Goal: Participate in discussion: Engage in conversation with other users on a specific topic

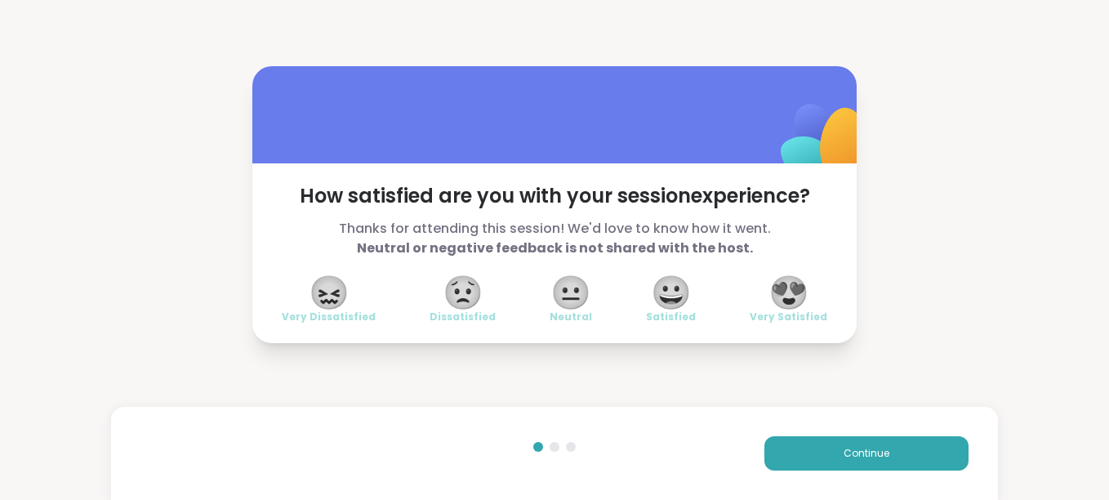
click at [682, 341] on div "How satisfied are you with your session experience? Thanks for attending this s…" at bounding box center [554, 253] width 604 height 180
drag, startPoint x: 682, startPoint y: 341, endPoint x: 810, endPoint y: 446, distance: 165.4
click at [810, 446] on button "Continue" at bounding box center [866, 453] width 204 height 34
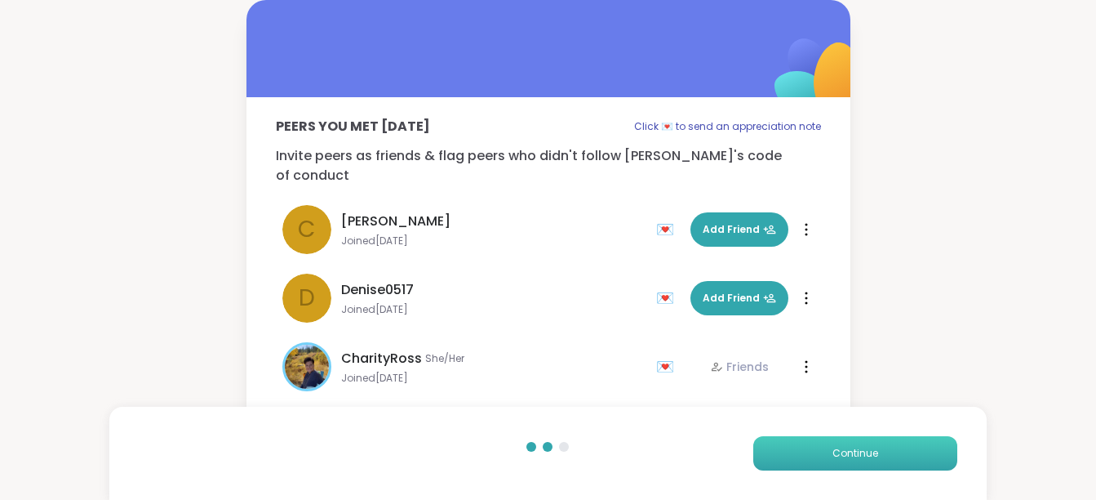
click at [810, 446] on button "Continue" at bounding box center [855, 453] width 204 height 34
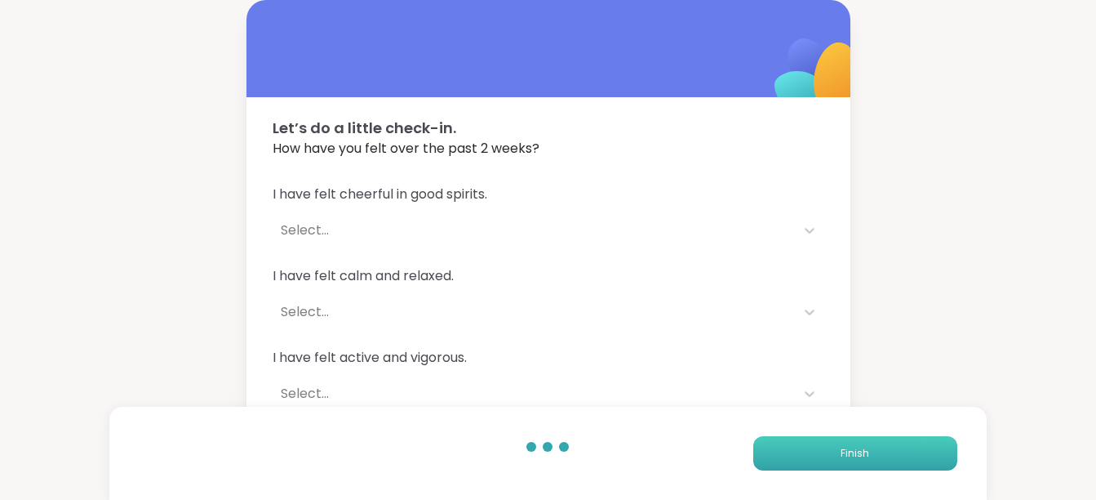
click at [810, 446] on button "Finish" at bounding box center [855, 453] width 204 height 34
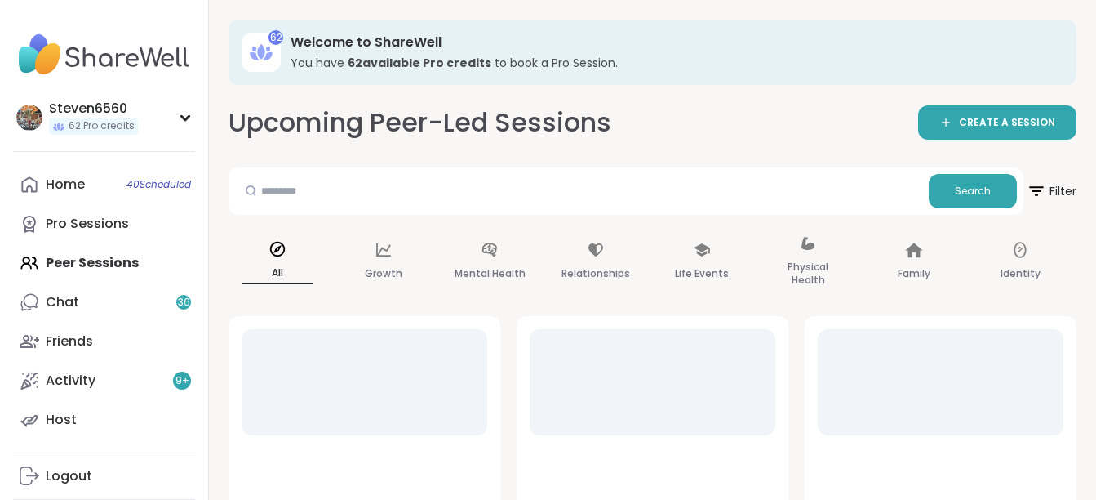
click at [113, 251] on div "Home 40 Scheduled Pro Sessions Peer Sessions Chat 36 Friends Activity 9 + Host" at bounding box center [104, 302] width 182 height 274
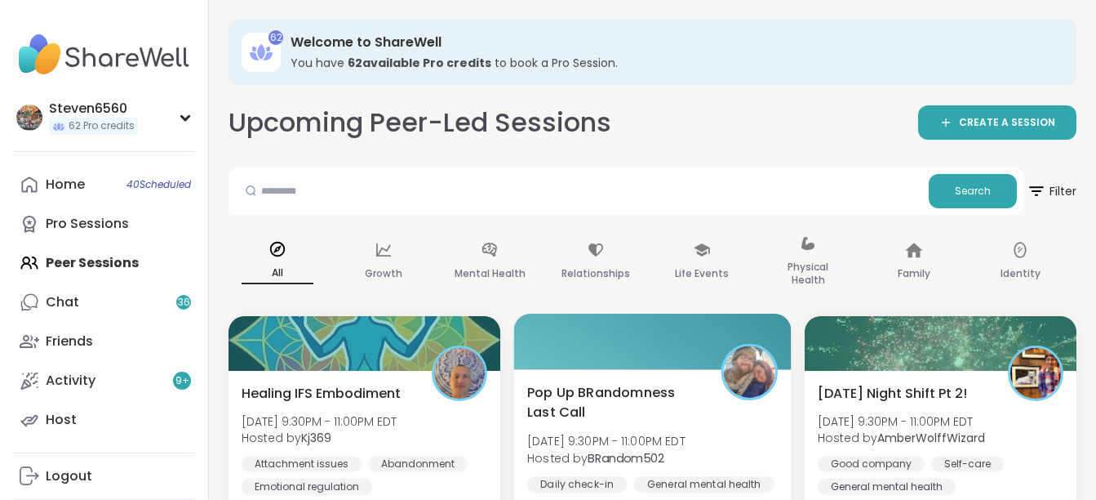
click at [621, 364] on div at bounding box center [653, 341] width 278 height 56
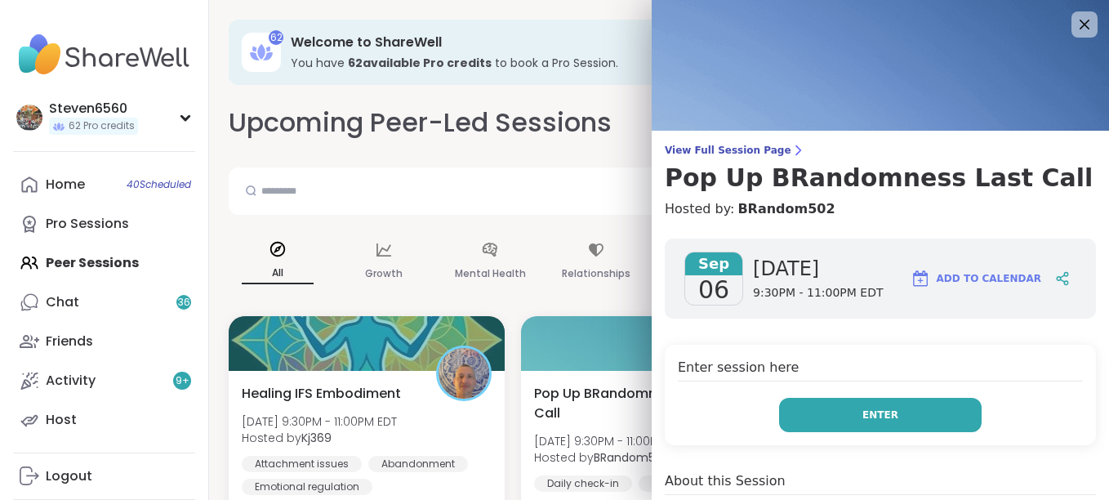
click at [842, 411] on button "Enter" at bounding box center [880, 415] width 202 height 34
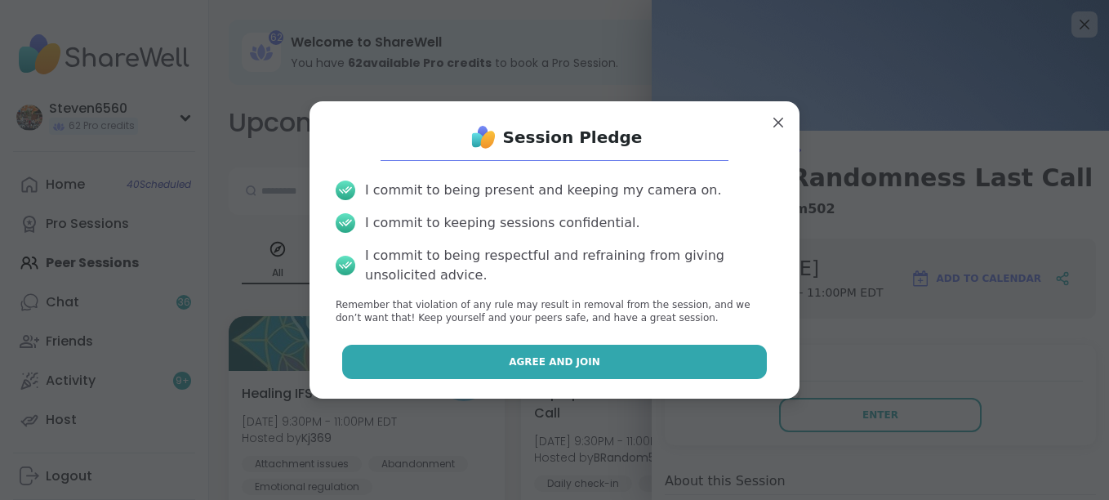
click at [615, 353] on button "Agree and Join" at bounding box center [554, 361] width 425 height 34
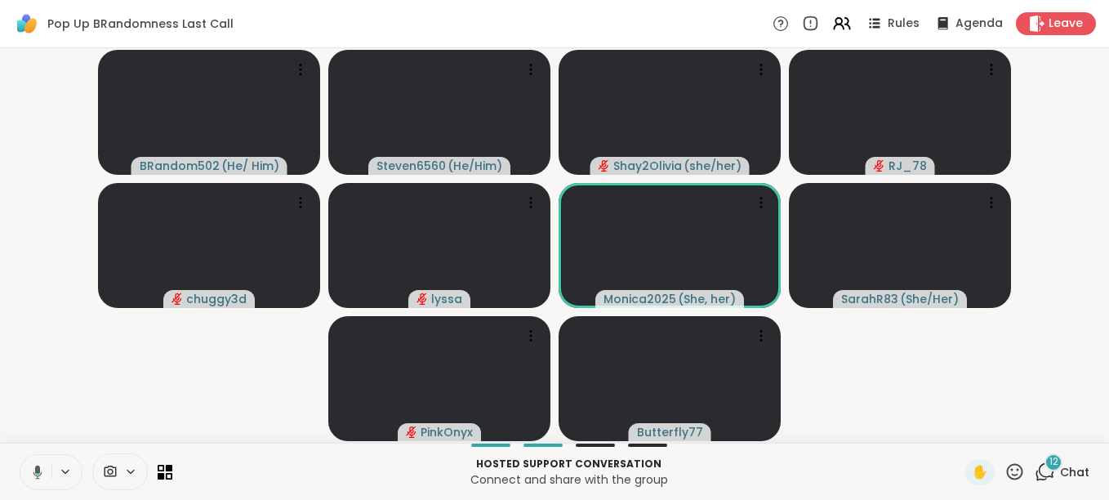
click at [755, 464] on p "Hosted support conversation" at bounding box center [568, 463] width 773 height 15
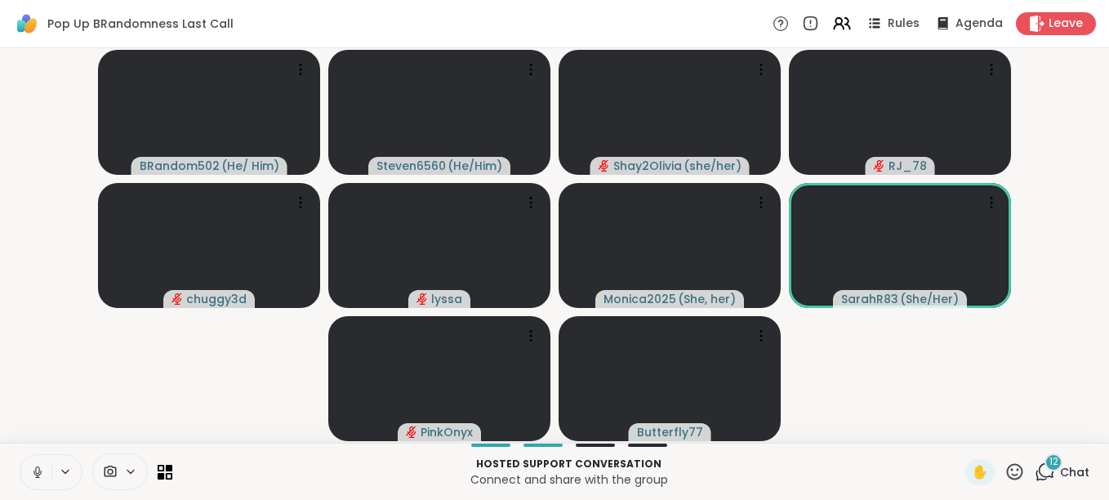
click at [1046, 471] on div "12 Chat" at bounding box center [1061, 472] width 55 height 26
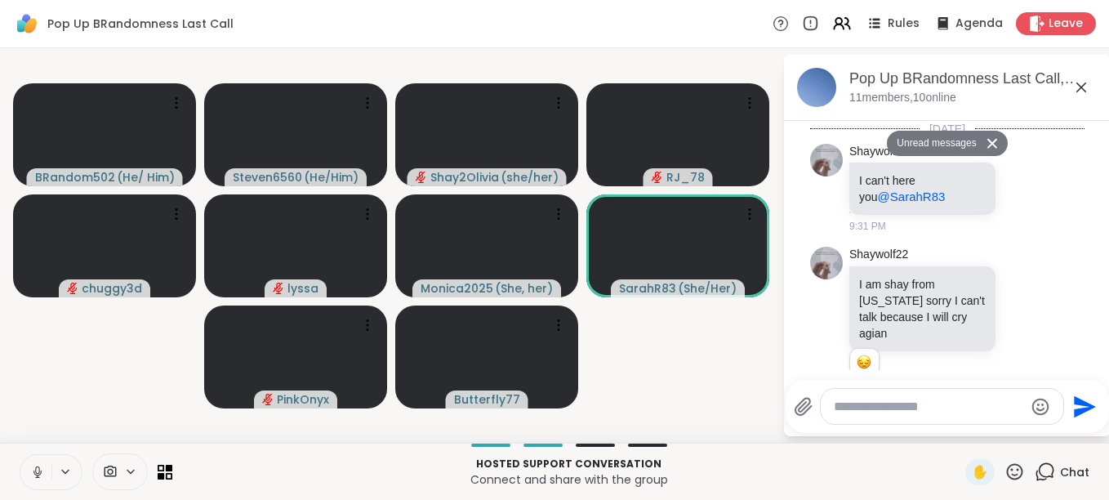
scroll to position [3227, 0]
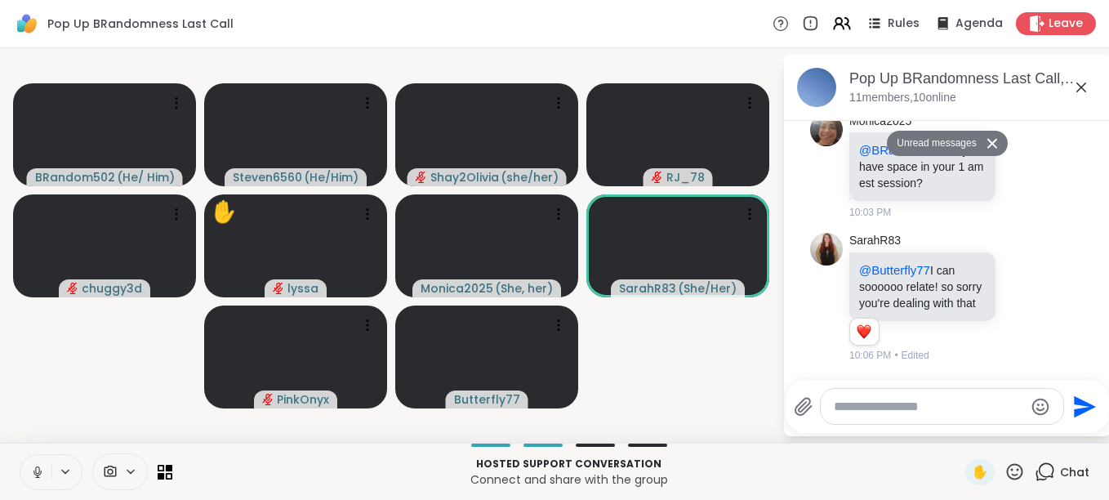
click at [945, 142] on button "Unread messages" at bounding box center [933, 144] width 94 height 26
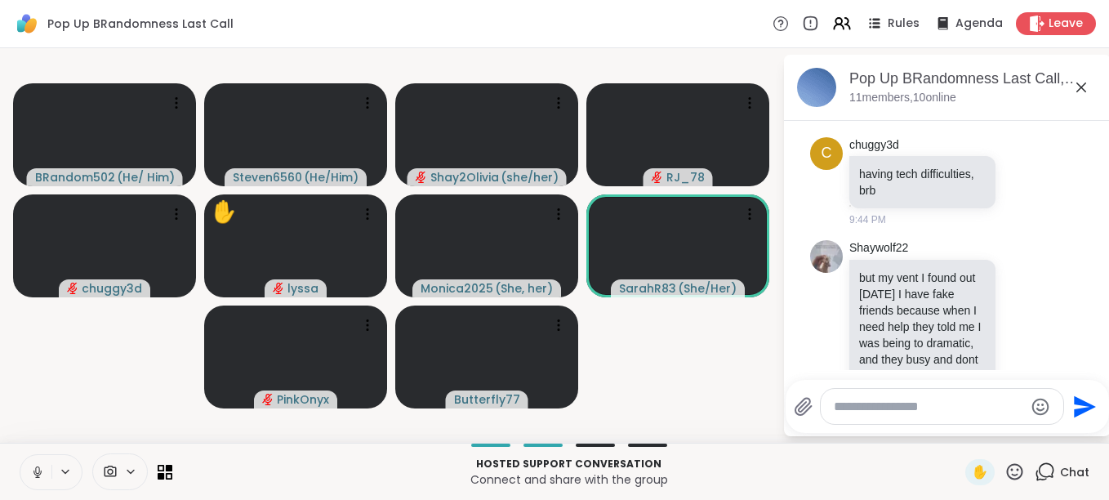
scroll to position [522, 0]
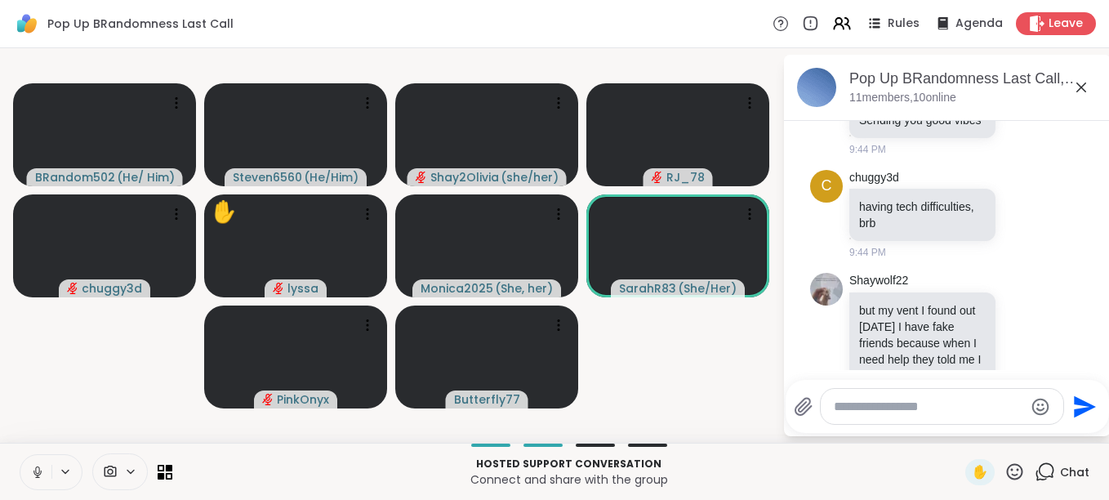
click at [1098, 129] on html "Pop Up BRandomness Last Call Rules Agenda Leave BRandom502 ( He/ Him ) Steven65…" at bounding box center [554, 250] width 1109 height 500
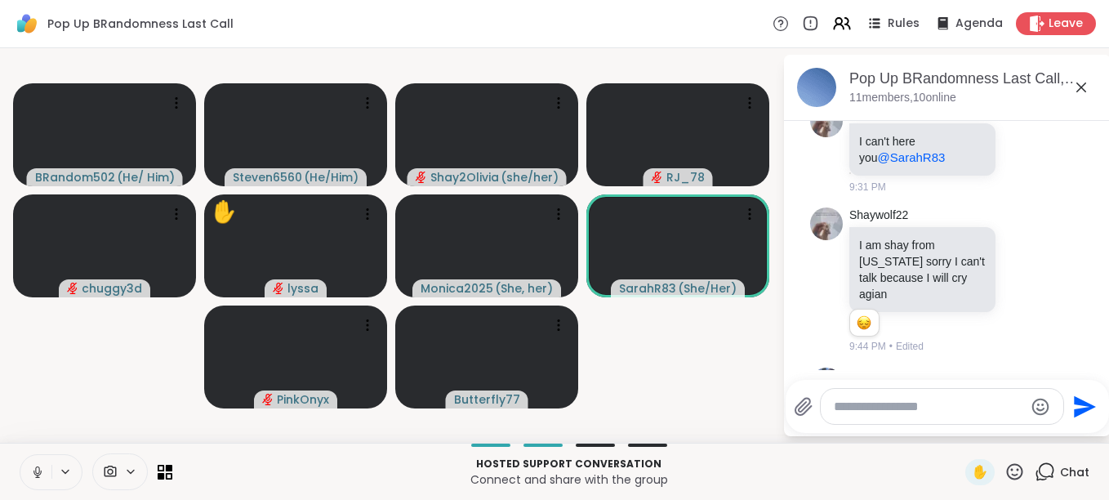
scroll to position [0, 0]
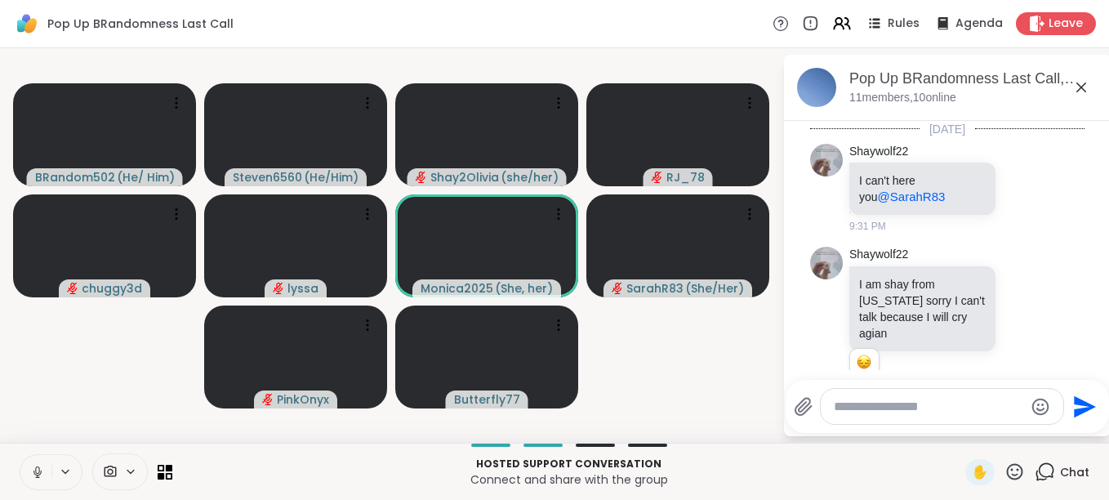
click at [931, 398] on textarea "Type your message" at bounding box center [928, 406] width 190 height 16
type textarea "***"
click at [1086, 410] on icon "Send" at bounding box center [1087, 406] width 22 height 22
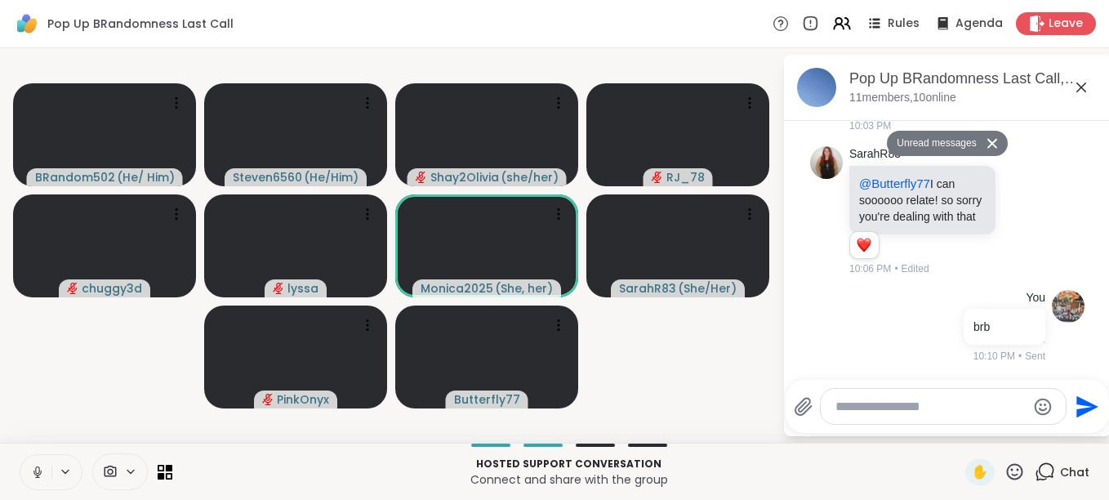
scroll to position [3337, 0]
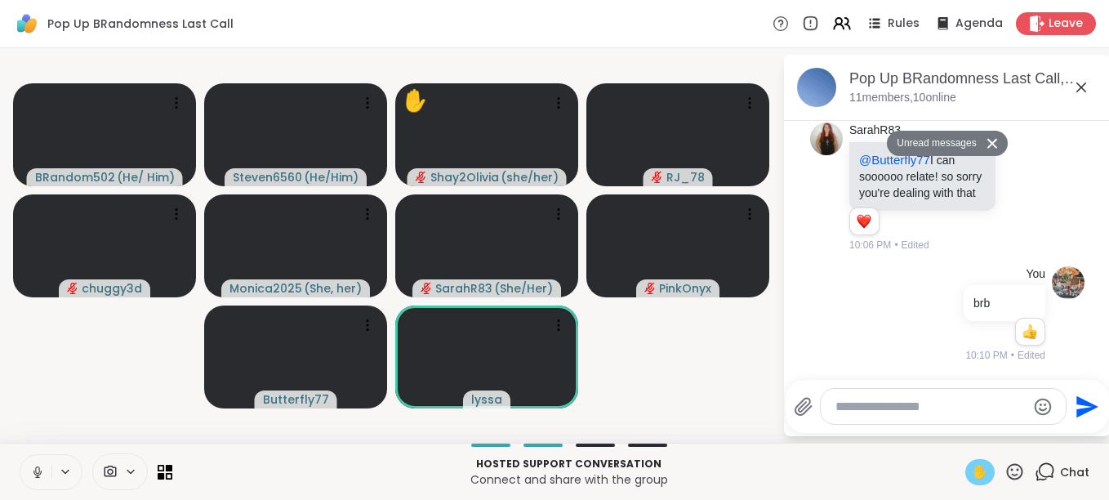
click at [971, 469] on span "✋" at bounding box center [979, 472] width 16 height 20
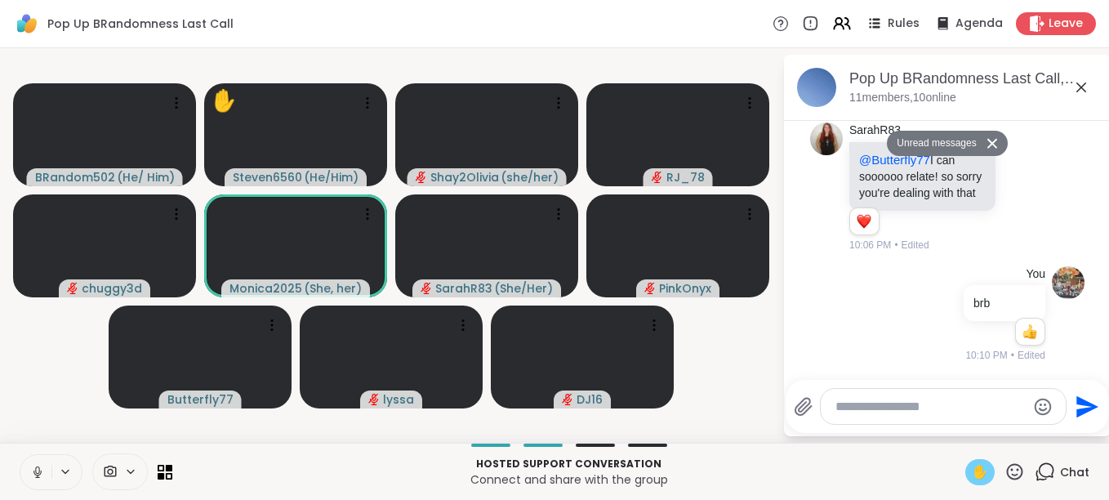
click at [989, 142] on icon at bounding box center [991, 143] width 11 height 11
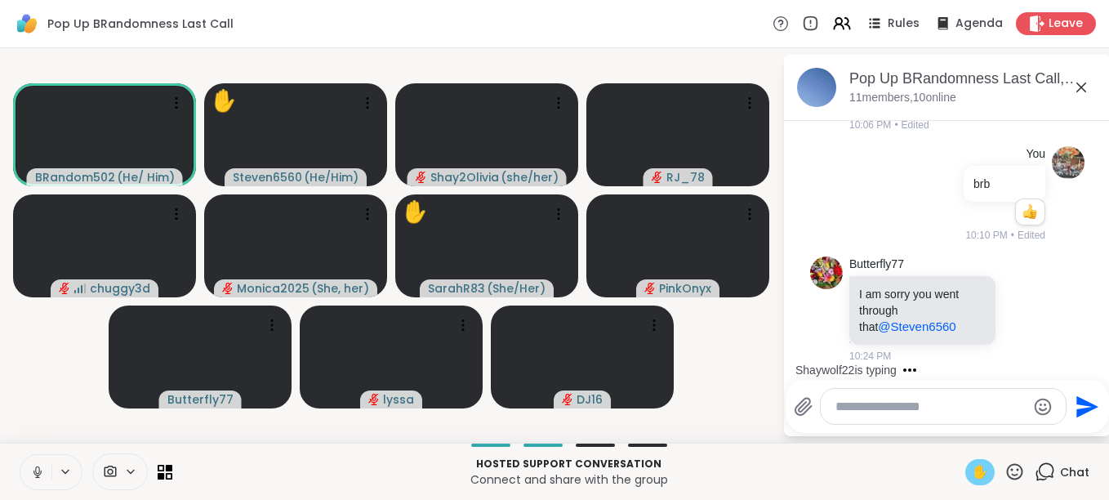
scroll to position [3504, 0]
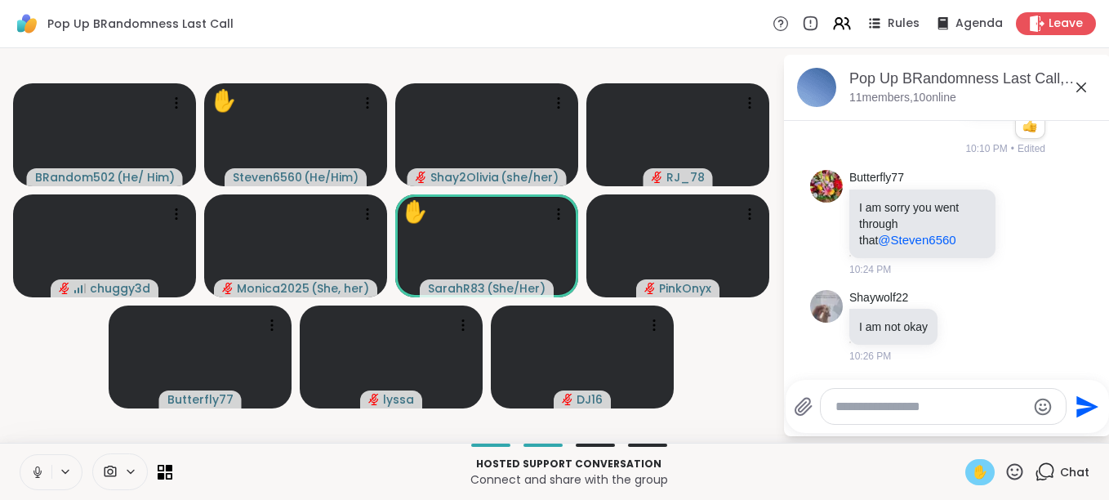
click at [37, 471] on icon at bounding box center [37, 471] width 15 height 15
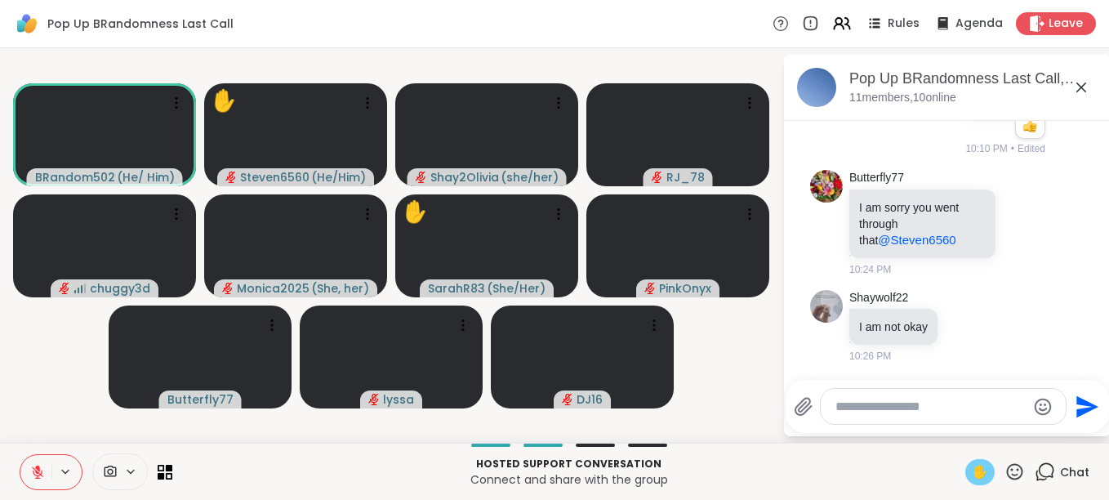
click at [37, 471] on icon at bounding box center [37, 471] width 11 height 11
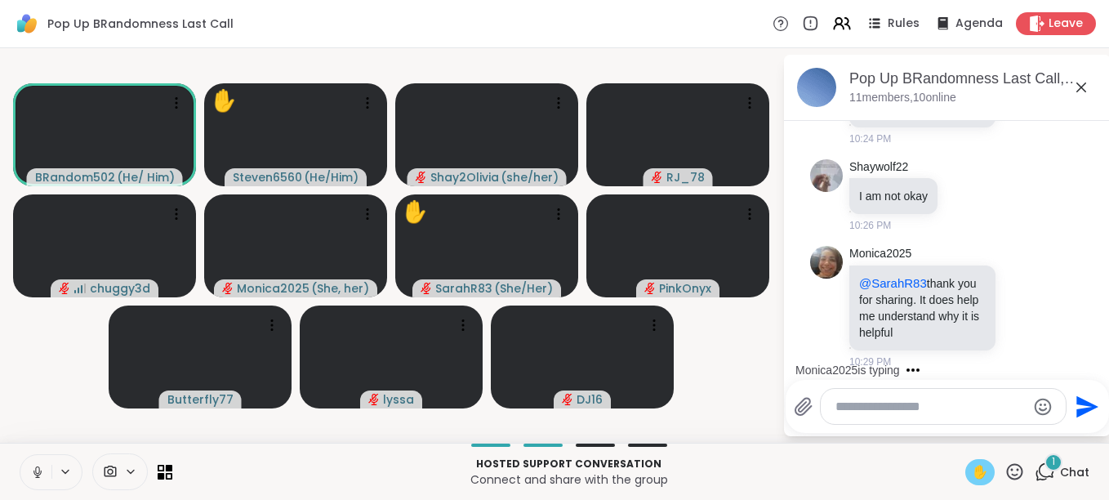
scroll to position [3657, 0]
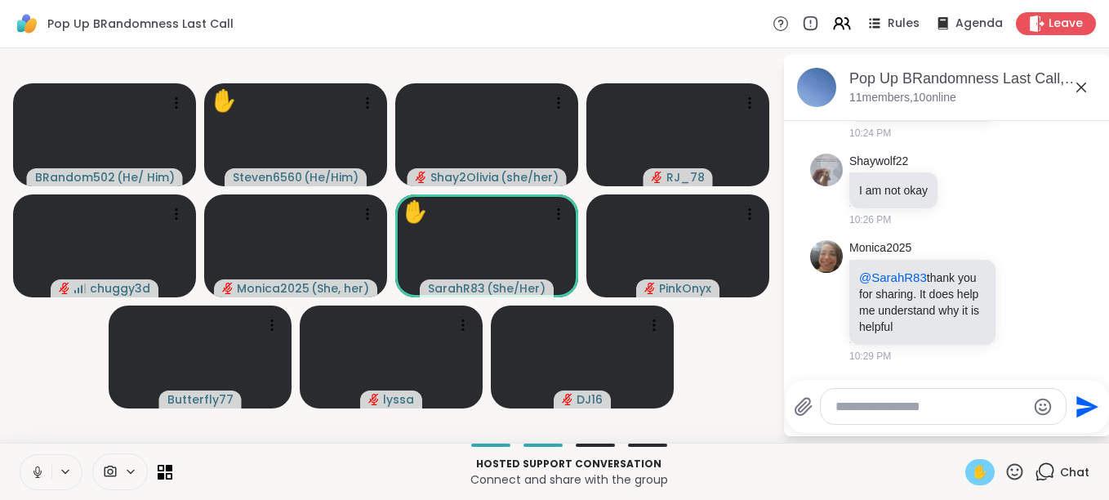
click at [835, 404] on textarea "Type your message" at bounding box center [930, 406] width 190 height 16
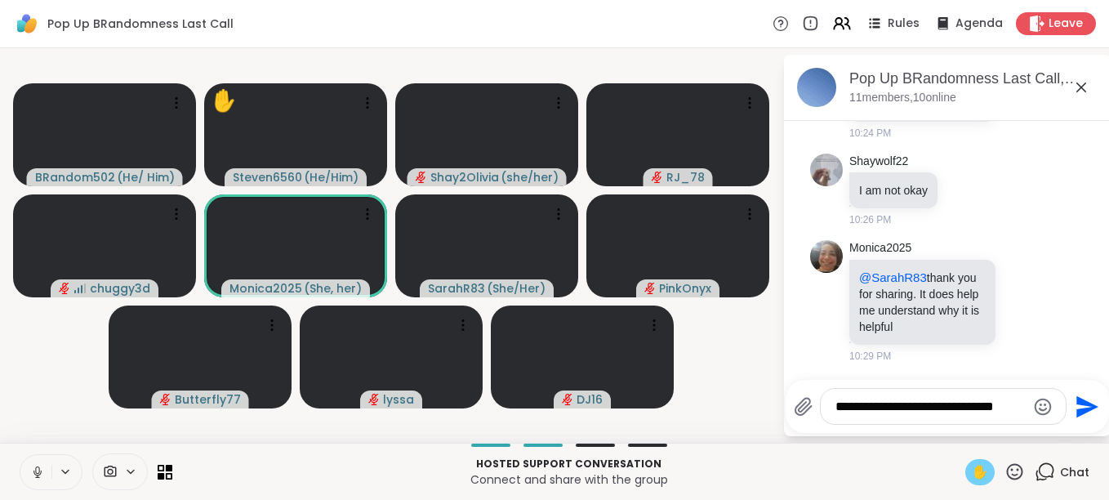
click at [1020, 410] on textarea "**********" at bounding box center [930, 406] width 190 height 16
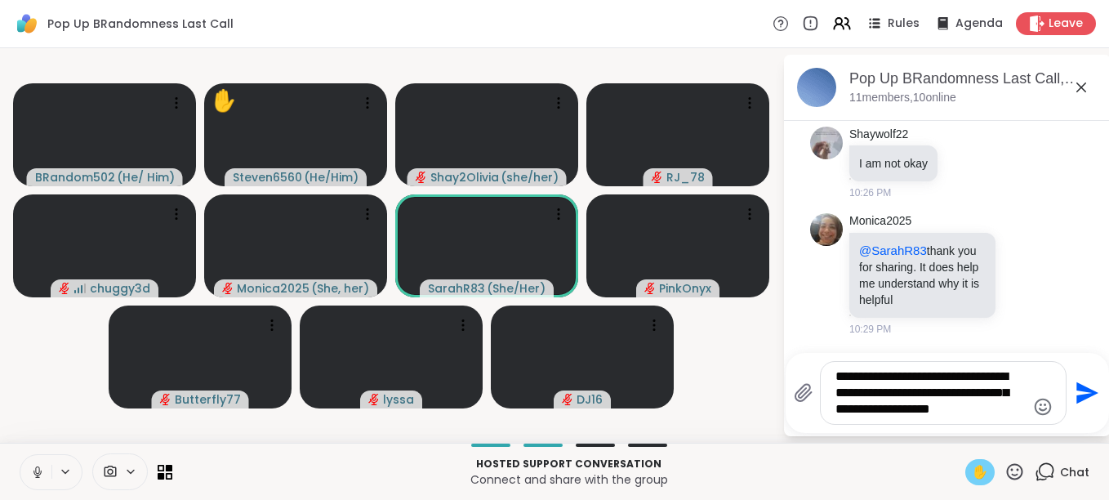
type textarea "**********"
click at [42, 466] on icon at bounding box center [37, 471] width 15 height 15
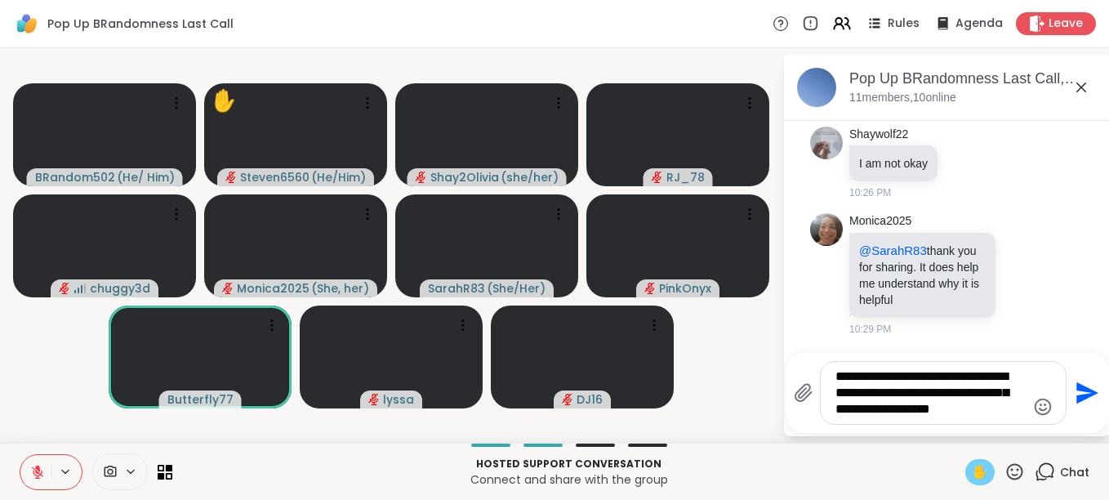
click at [966, 415] on textarea "**********" at bounding box center [930, 392] width 190 height 49
type textarea "**********"
click at [1080, 393] on icon "Send" at bounding box center [1085, 393] width 26 height 26
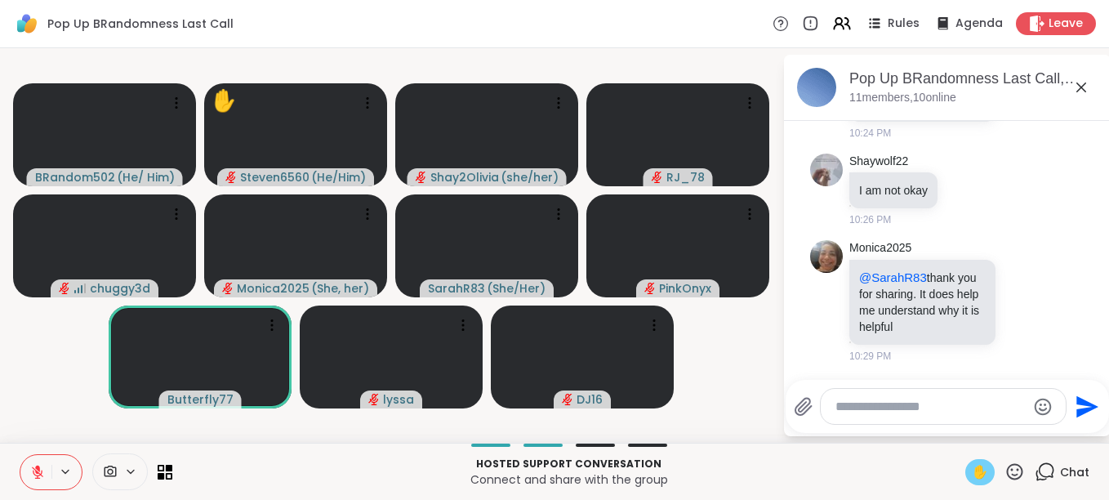
scroll to position [3810, 0]
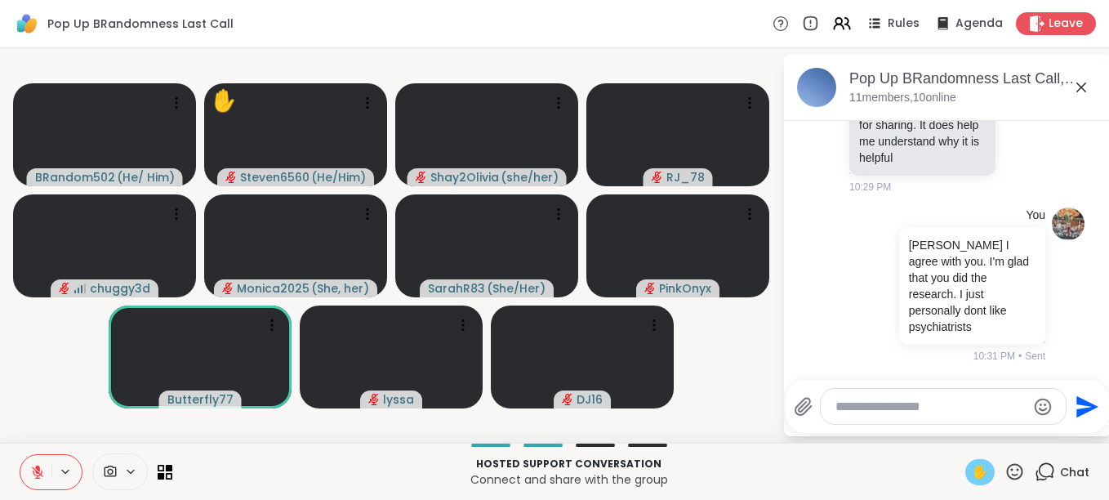
click at [830, 406] on div at bounding box center [942, 406] width 245 height 35
click at [830, 411] on div at bounding box center [942, 406] width 245 height 35
click at [847, 409] on textarea "Type your message" at bounding box center [930, 406] width 190 height 16
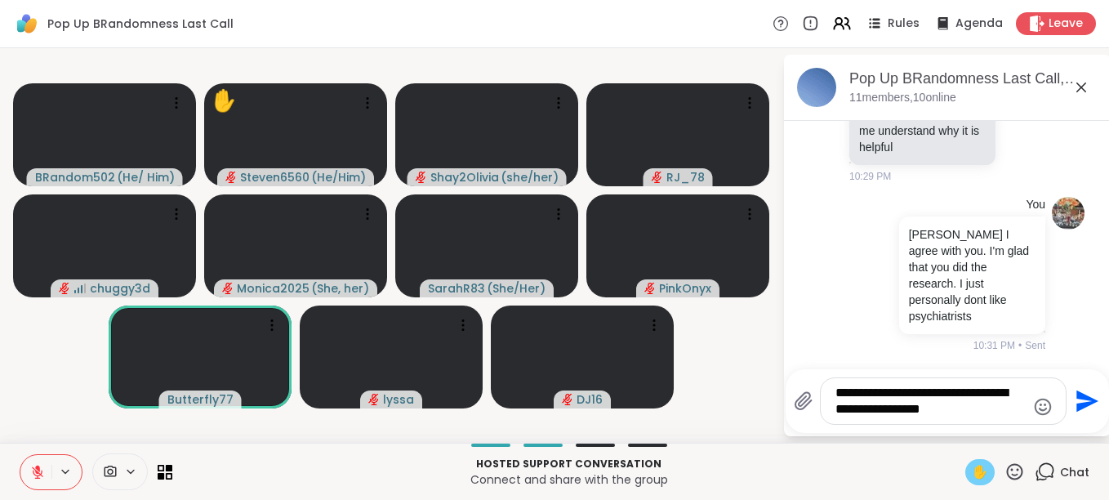
type textarea "**********"
click at [1082, 398] on icon "Send" at bounding box center [1087, 401] width 22 height 22
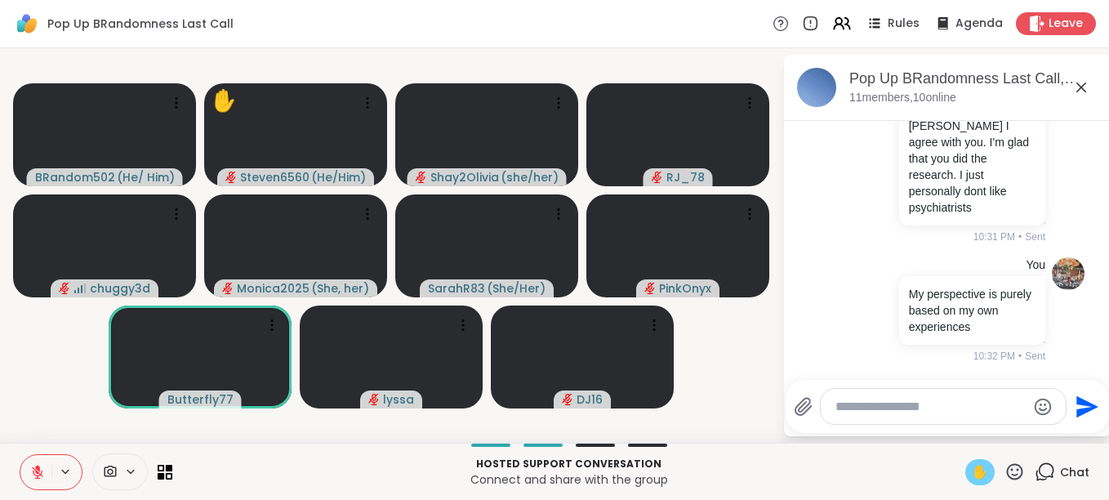
scroll to position [3953, 0]
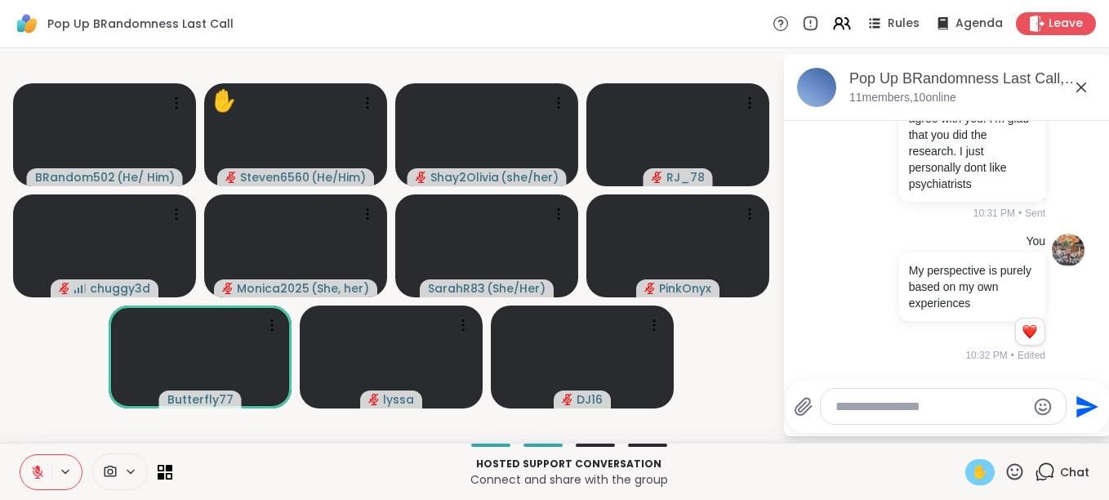
click at [1066, 388] on button "Send" at bounding box center [1084, 406] width 37 height 37
click at [860, 405] on textarea "Type your message" at bounding box center [930, 406] width 190 height 16
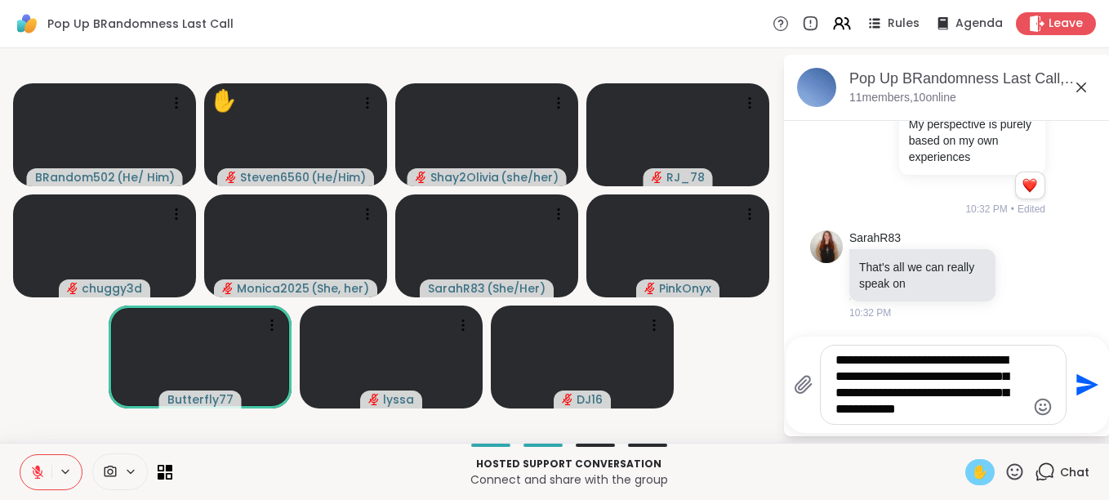
type textarea "**********"
click at [1088, 376] on icon "Send" at bounding box center [1085, 384] width 26 height 26
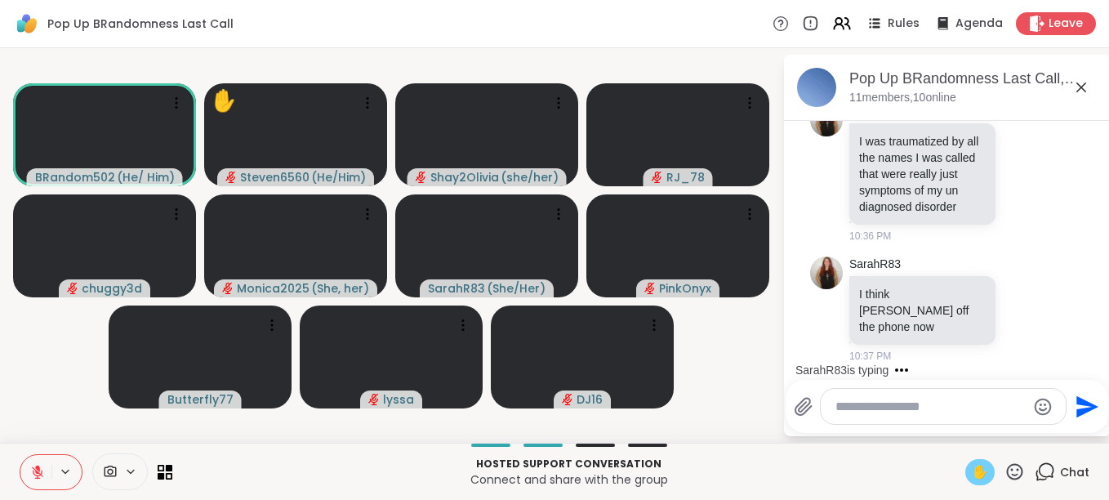
scroll to position [4632, 0]
click at [971, 469] on span "✋" at bounding box center [979, 472] width 16 height 20
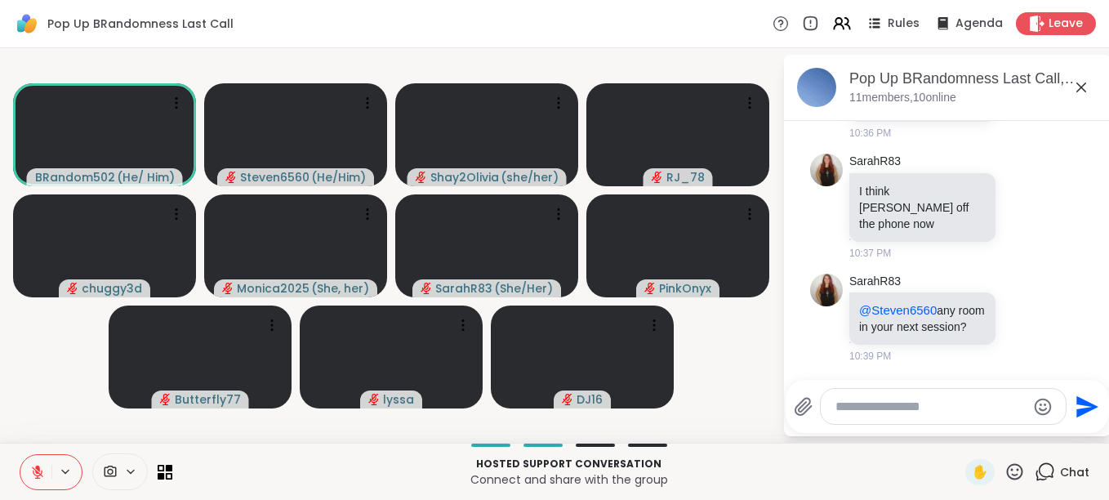
click at [932, 405] on textarea "Type your message" at bounding box center [930, 406] width 190 height 16
click at [29, 470] on button at bounding box center [35, 472] width 31 height 34
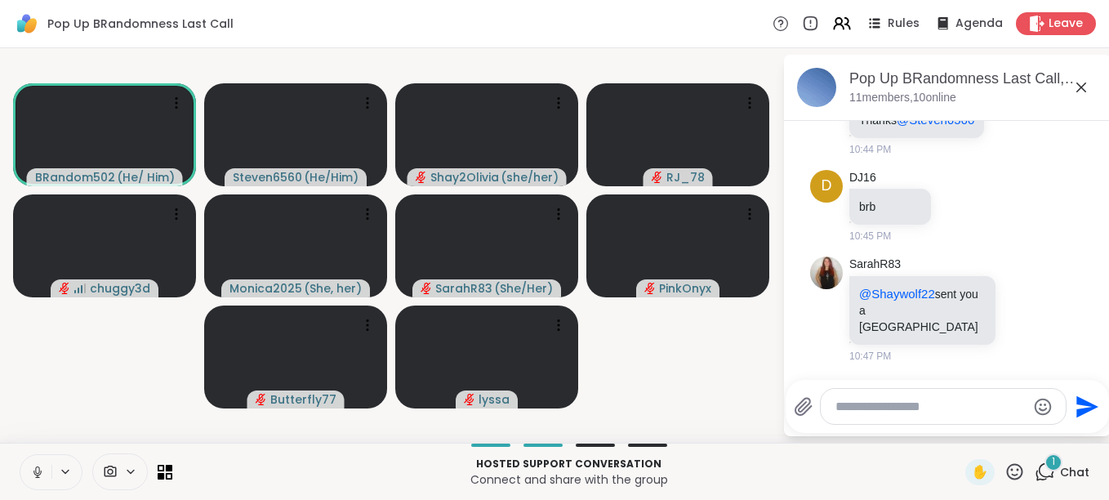
scroll to position [5046, 0]
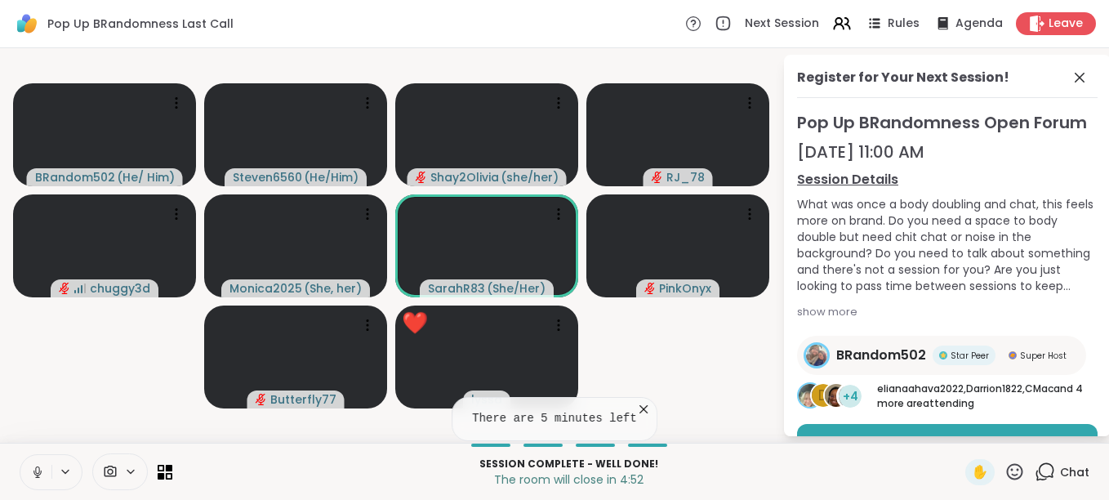
click at [637, 399] on div "There are 5 minutes left" at bounding box center [554, 419] width 206 height 44
click at [638, 404] on icon at bounding box center [643, 409] width 16 height 16
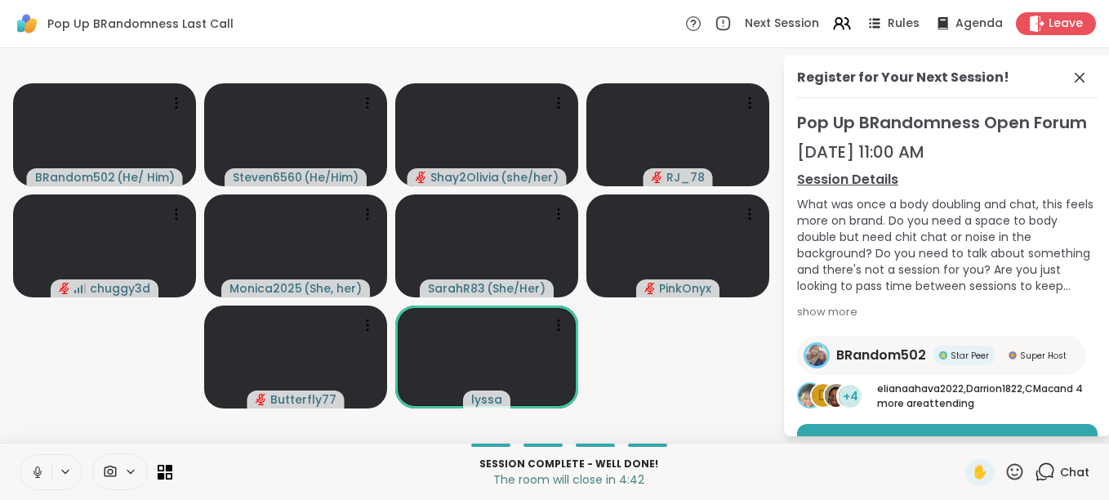
click at [1060, 473] on span "Chat" at bounding box center [1074, 472] width 29 height 16
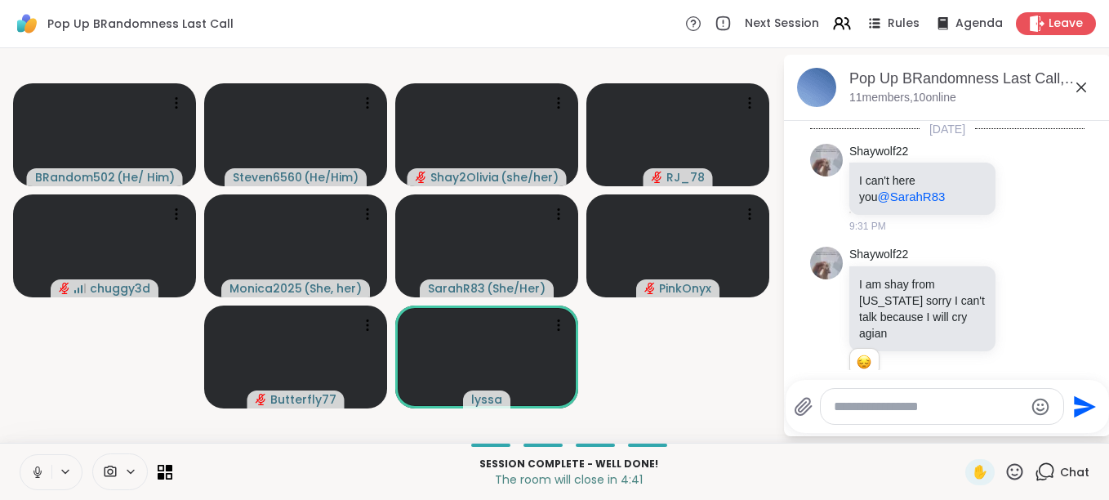
scroll to position [5029, 0]
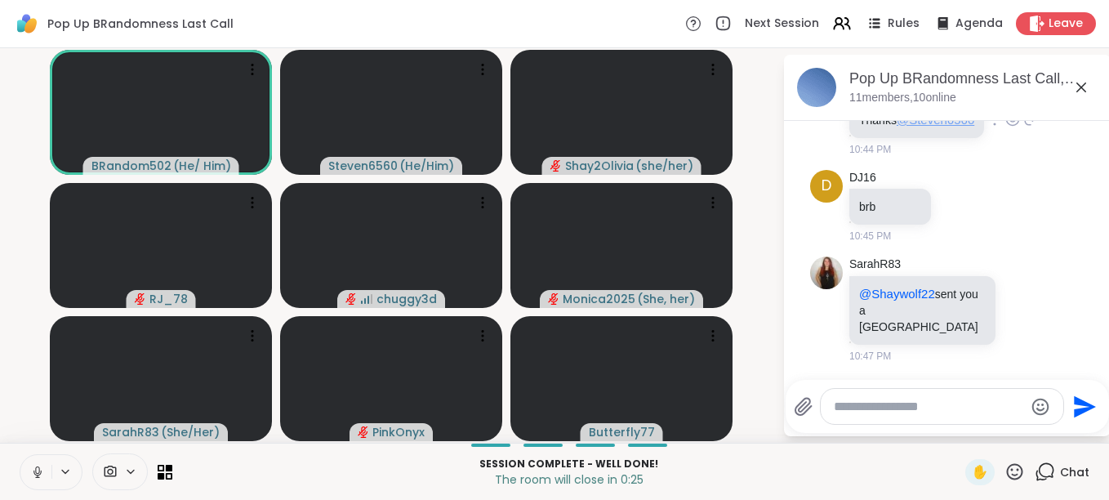
click at [896, 127] on span "@Steven6560" at bounding box center [935, 120] width 78 height 14
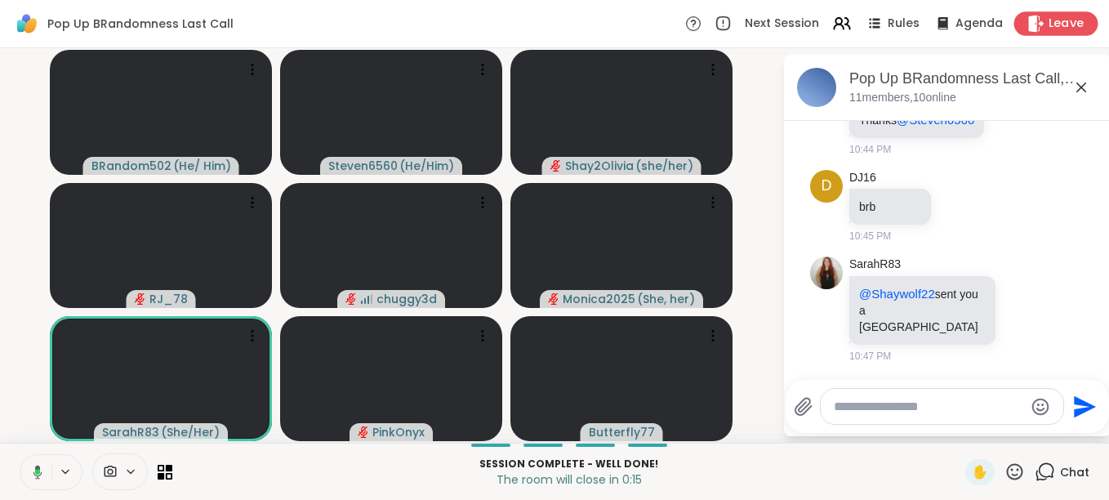
click at [1048, 20] on span "Leave" at bounding box center [1066, 24] width 36 height 17
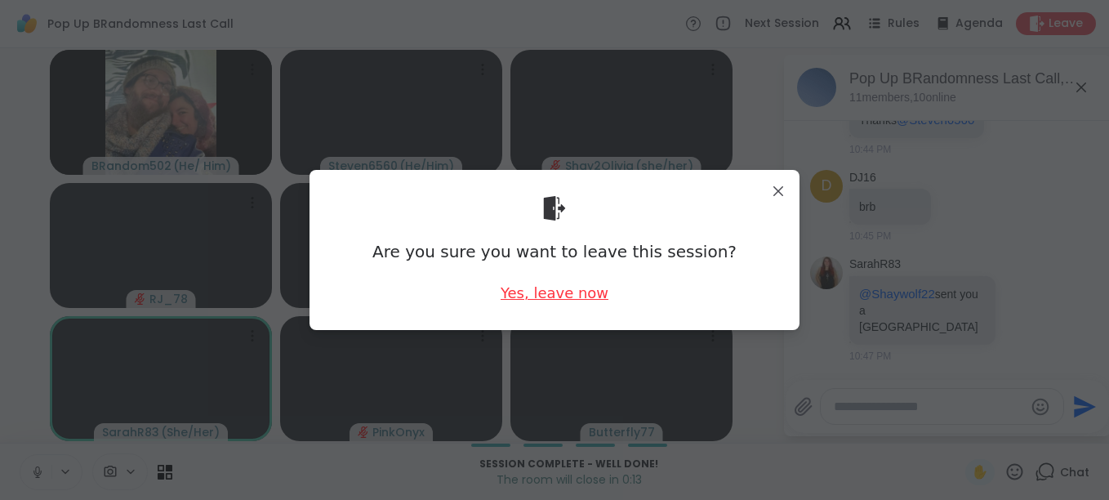
click at [567, 289] on div "Yes, leave now" at bounding box center [554, 292] width 108 height 20
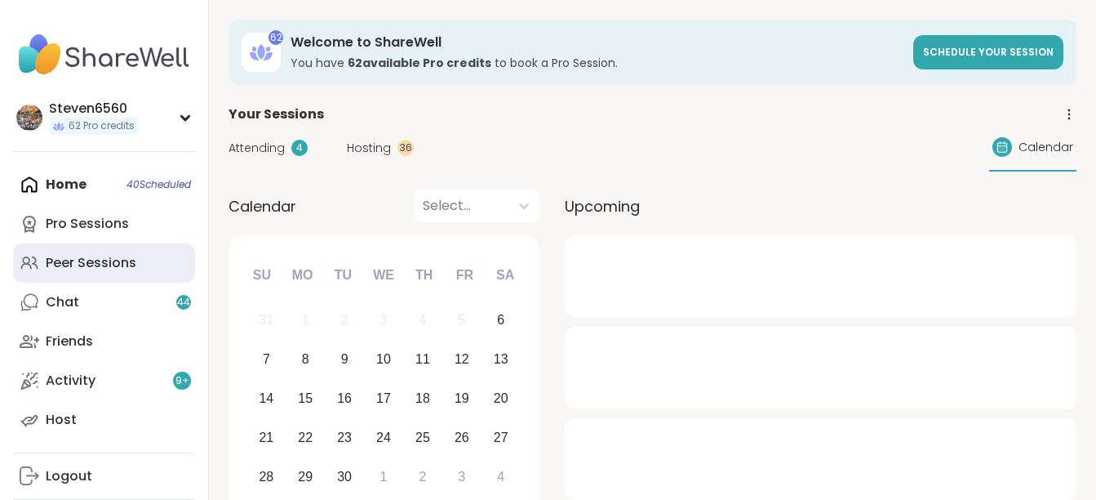
click at [89, 258] on div "Peer Sessions" at bounding box center [91, 263] width 91 height 18
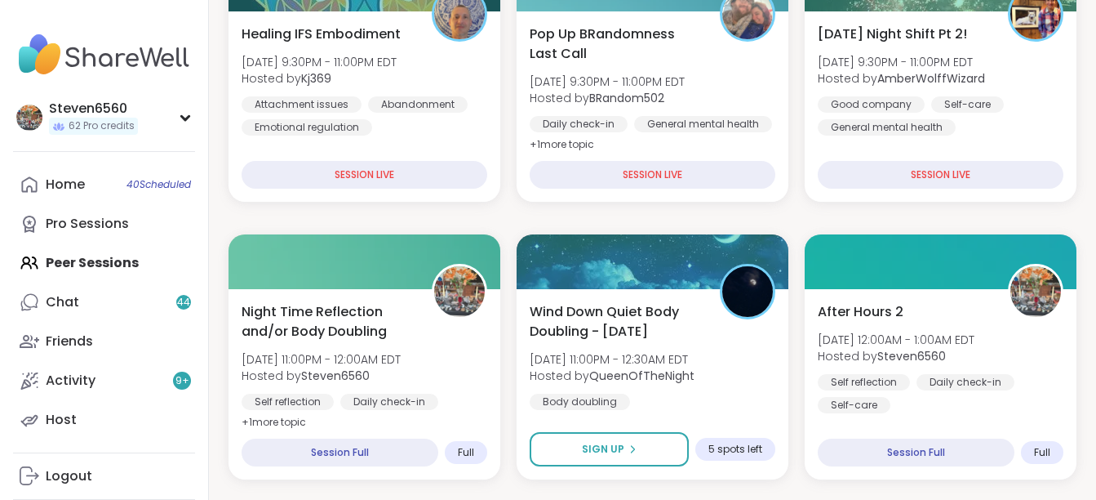
scroll to position [392, 0]
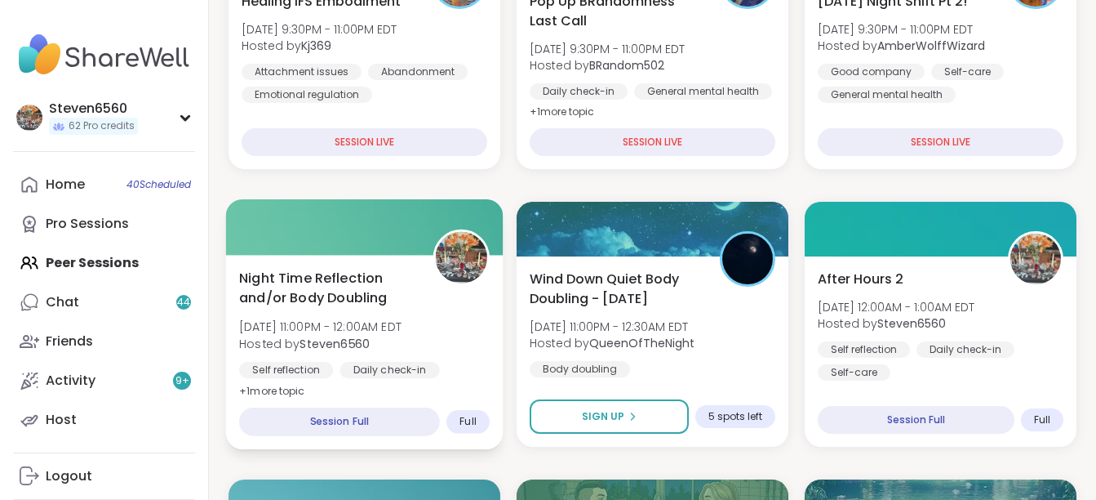
click at [318, 374] on div "Self reflection" at bounding box center [286, 370] width 94 height 16
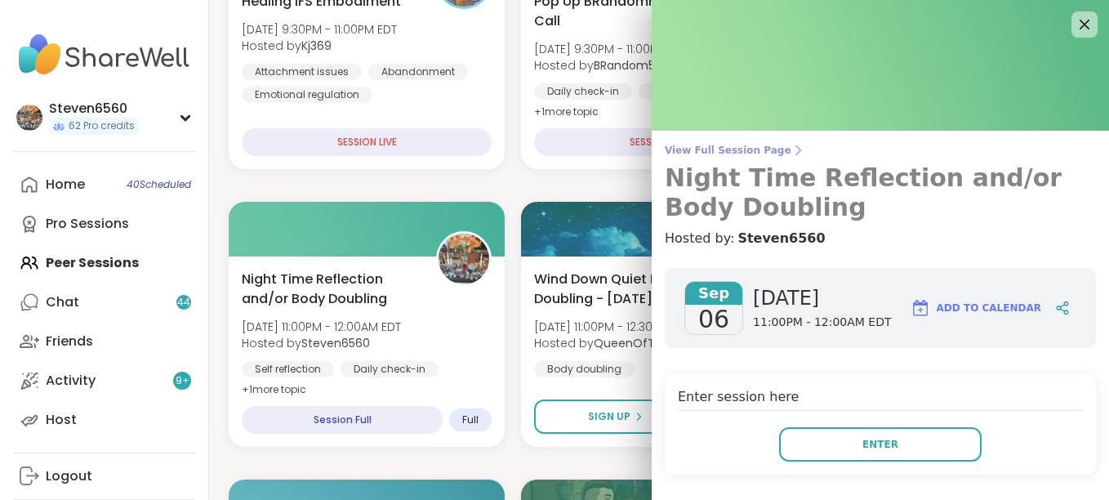
click at [791, 149] on icon at bounding box center [797, 150] width 13 height 13
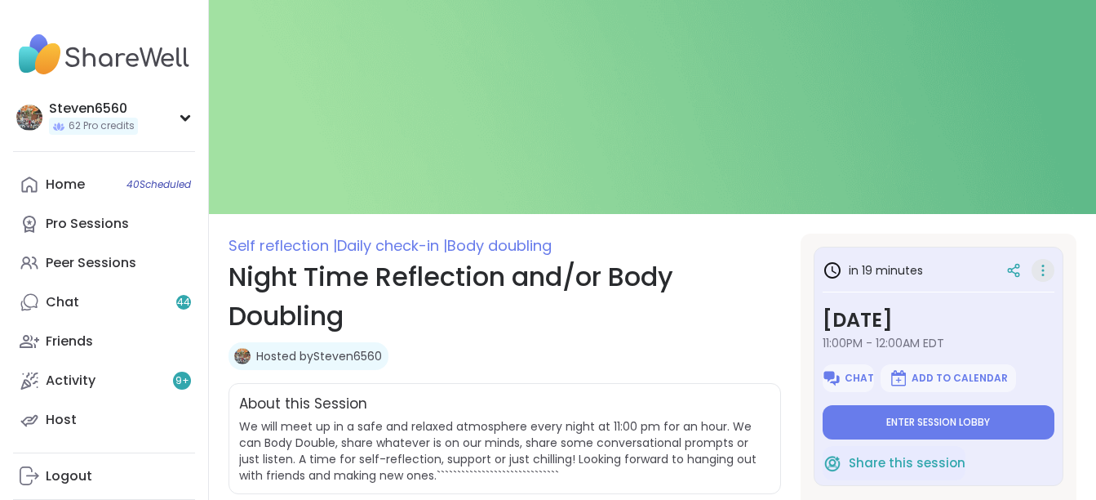
click at [1035, 268] on icon at bounding box center [1043, 270] width 16 height 23
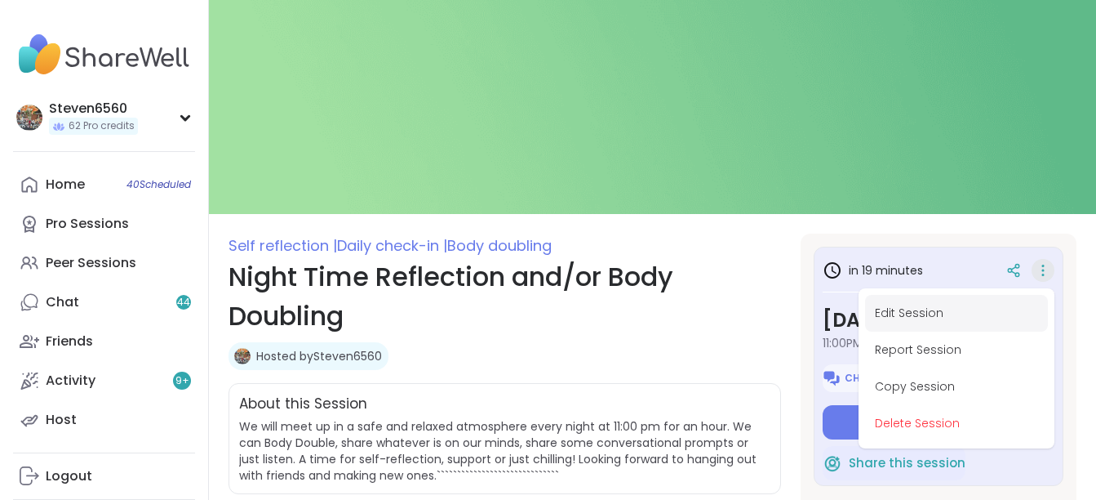
click at [922, 307] on button "Edit Session" at bounding box center [956, 313] width 183 height 37
type textarea "*"
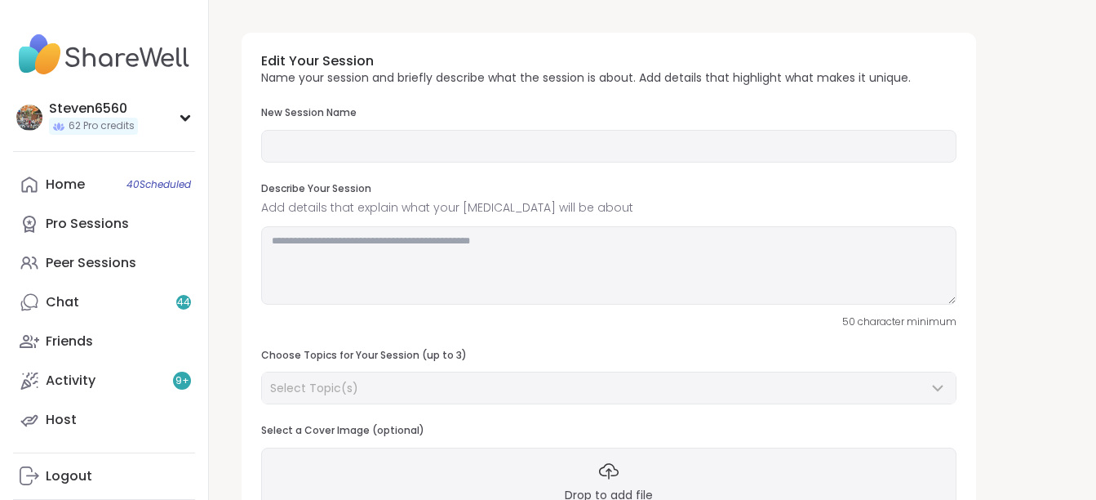
type input "**********"
type textarea "**********"
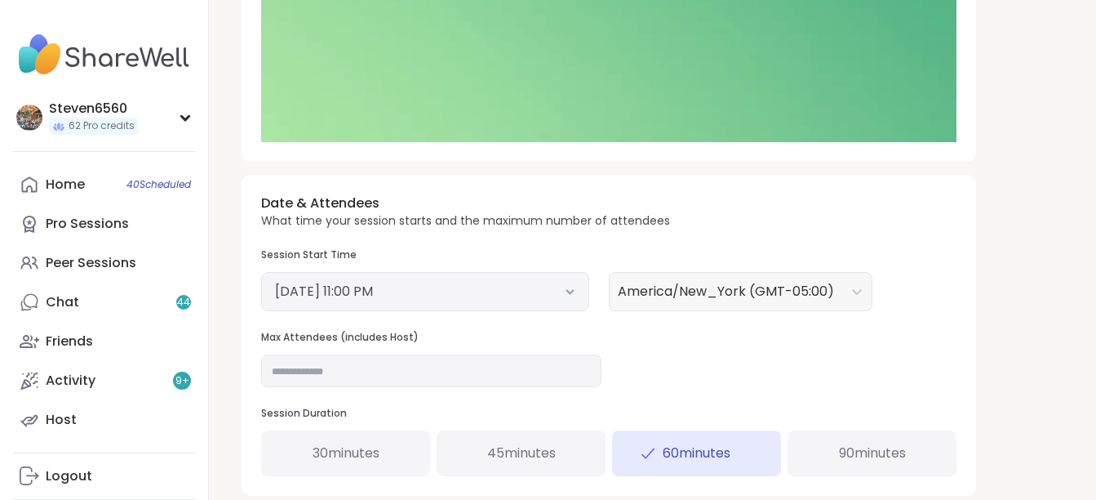
scroll to position [457, 0]
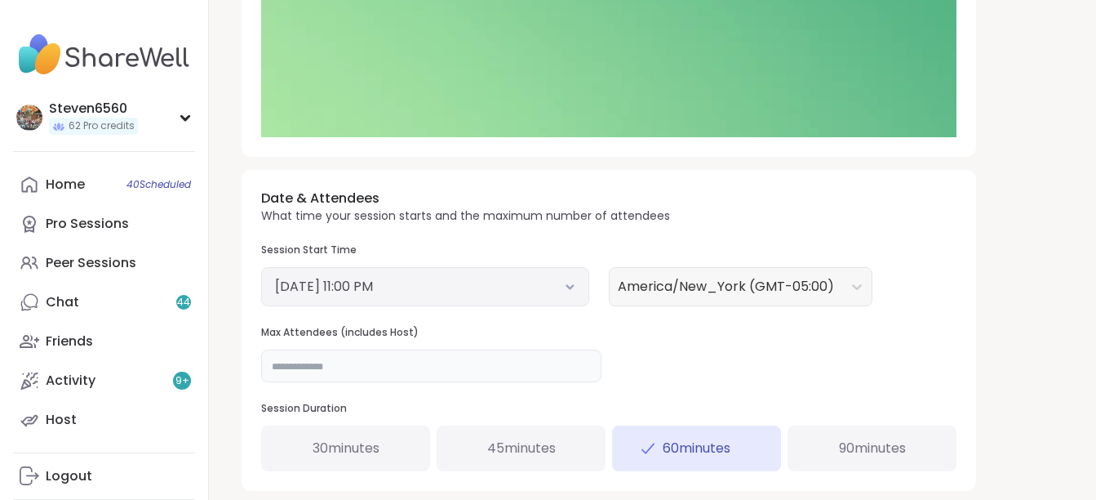
click at [301, 371] on input "**" at bounding box center [431, 365] width 340 height 33
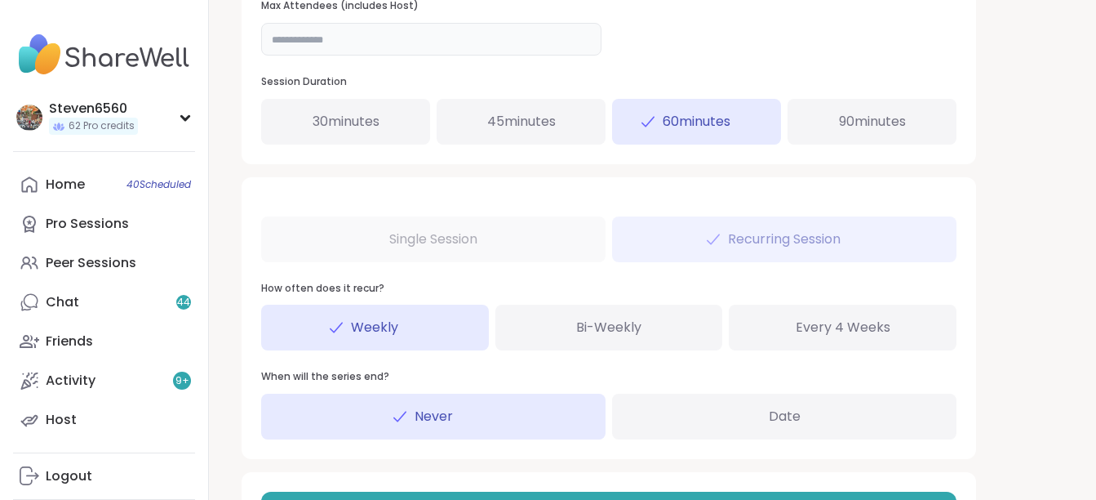
scroll to position [859, 0]
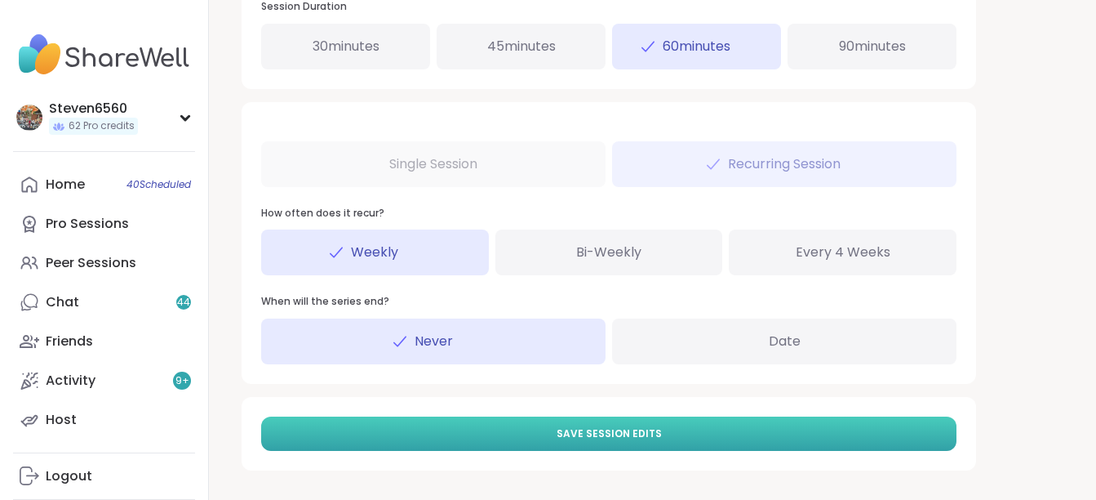
type input "**"
click at [744, 428] on button "Save Session Edits" at bounding box center [608, 433] width 695 height 34
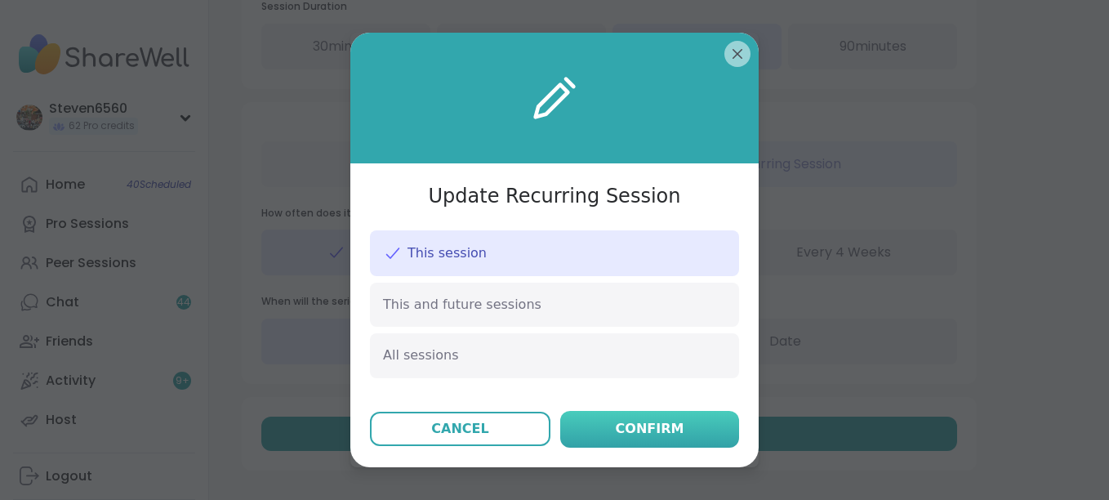
click at [674, 416] on button "Confirm" at bounding box center [649, 429] width 179 height 37
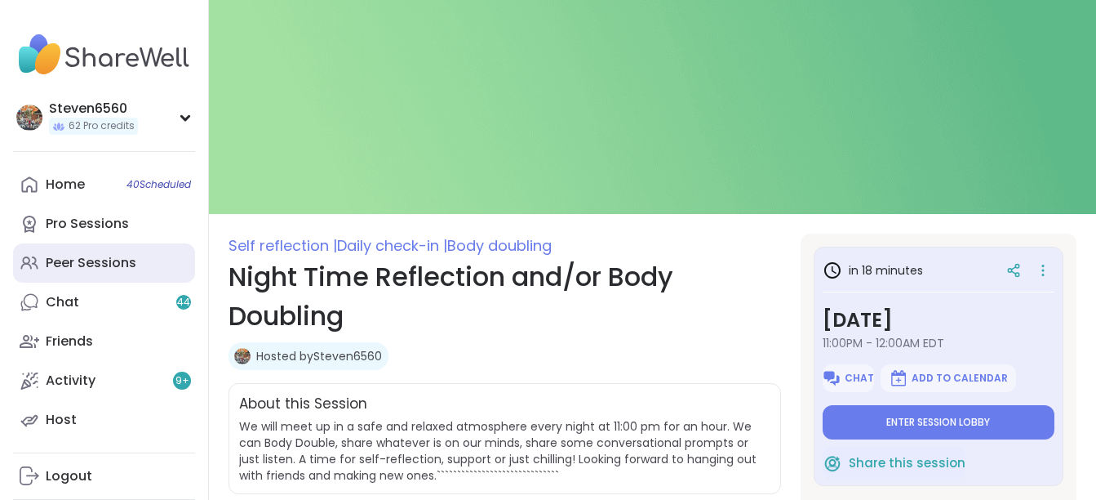
click at [121, 258] on div "Peer Sessions" at bounding box center [91, 263] width 91 height 18
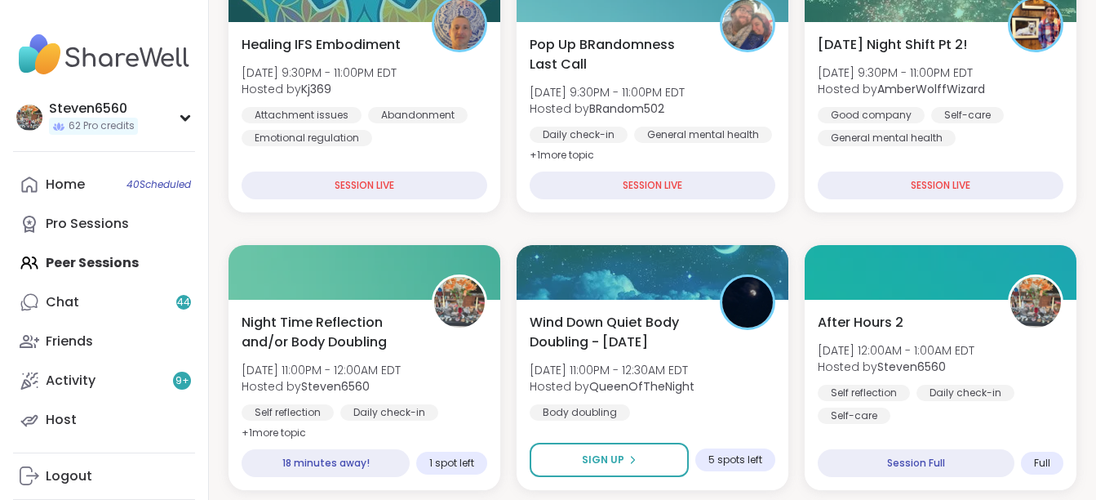
scroll to position [381, 0]
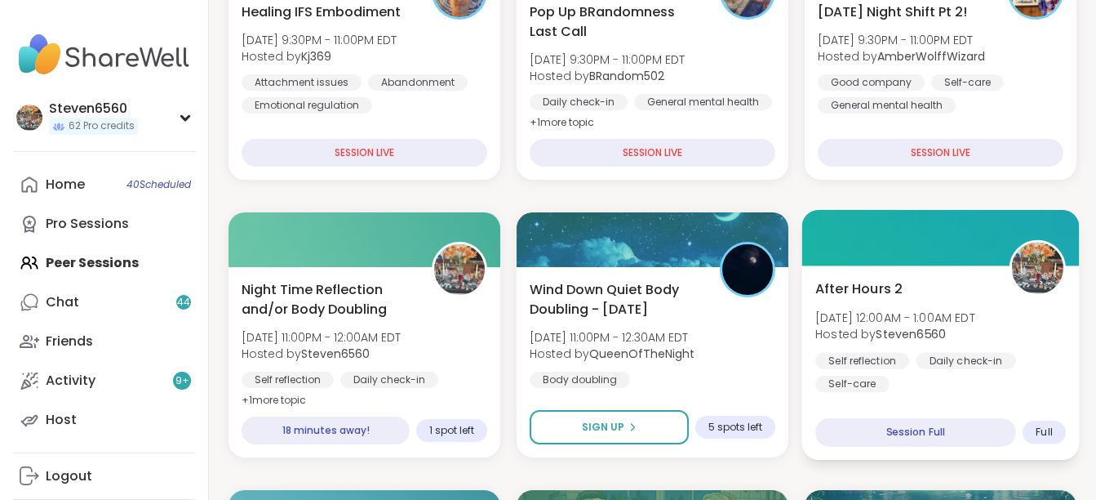
click at [935, 364] on div "Daily check-in" at bounding box center [966, 360] width 100 height 16
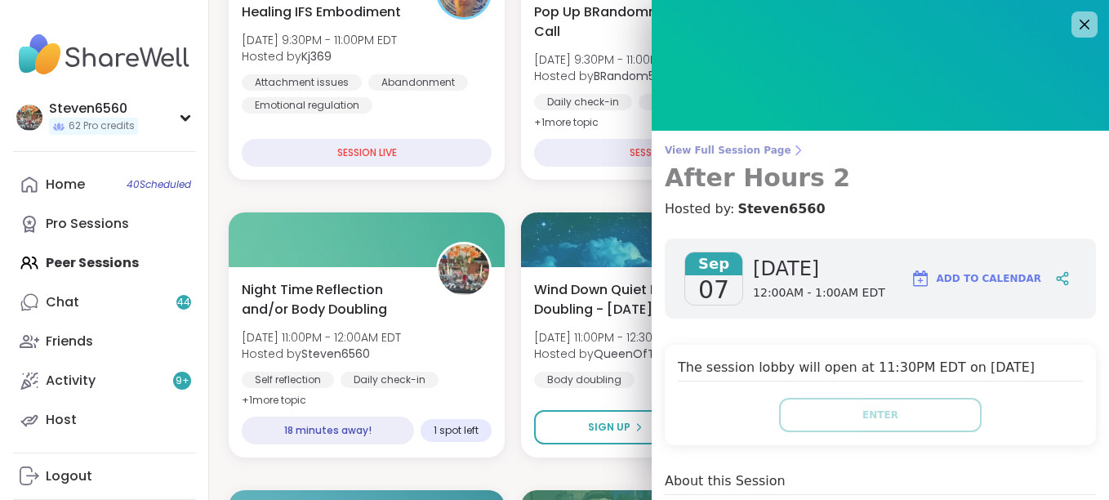
click at [791, 144] on icon at bounding box center [797, 150] width 13 height 13
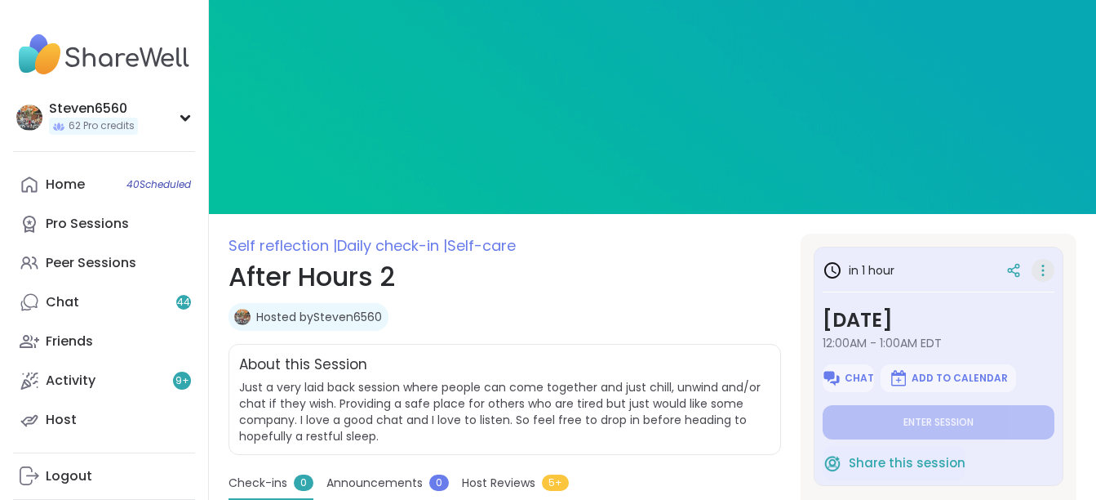
click at [1035, 268] on icon at bounding box center [1043, 270] width 16 height 23
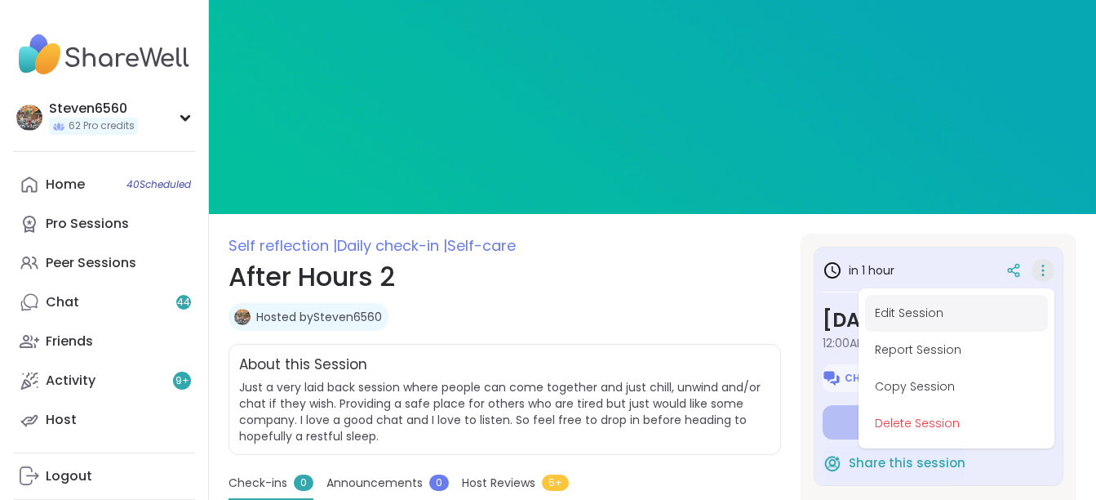
click at [918, 307] on button "Edit Session" at bounding box center [956, 313] width 183 height 37
type textarea "*"
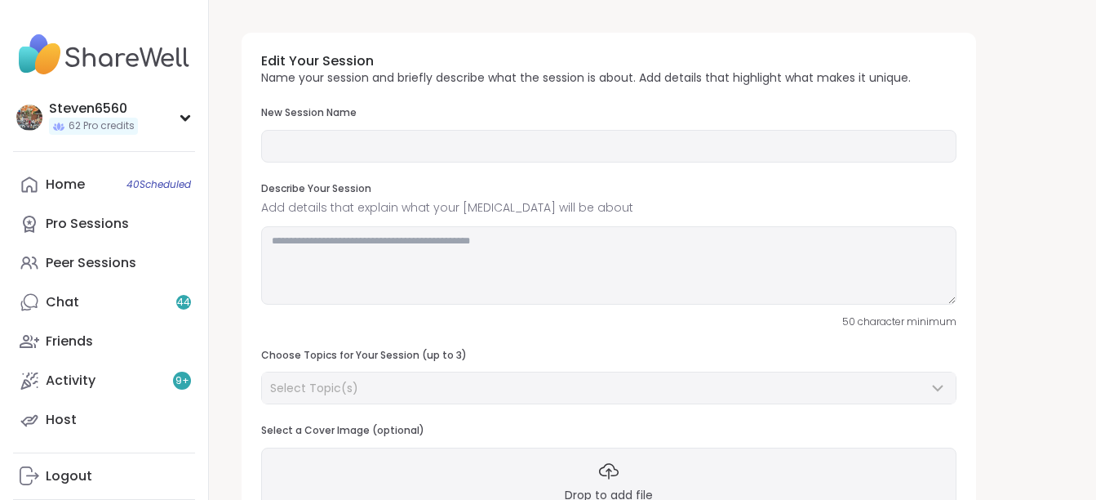
type input "**********"
type textarea "**********"
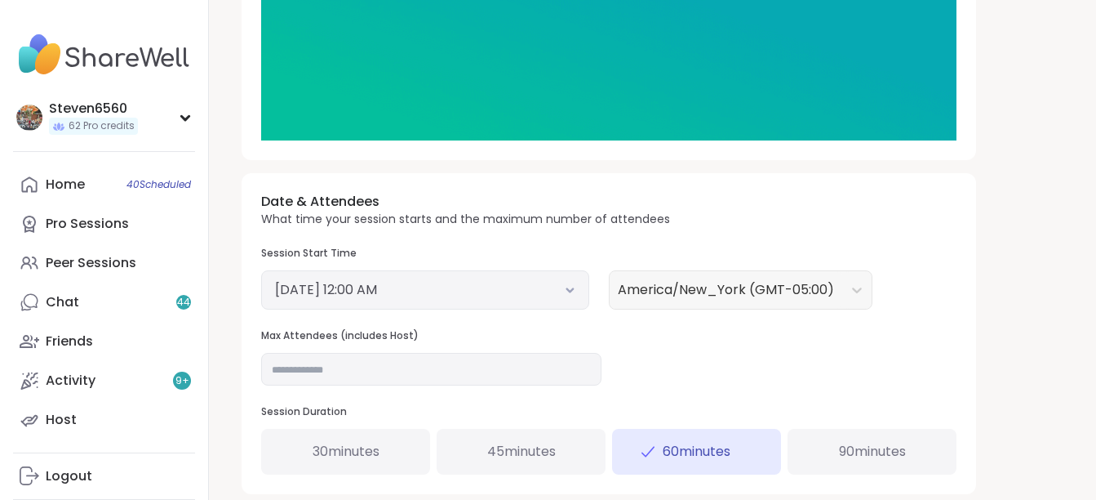
scroll to position [468, 0]
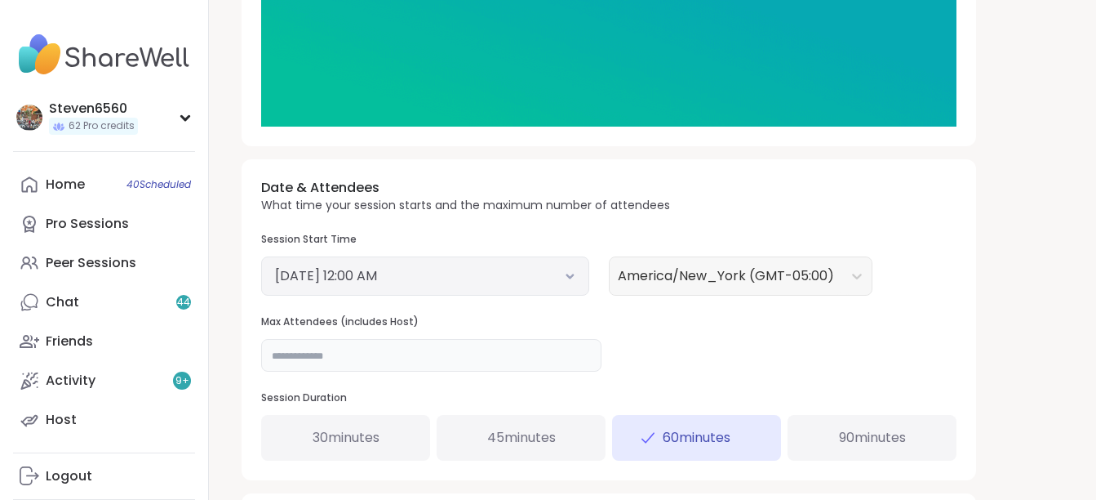
click at [287, 356] on input "**" at bounding box center [431, 355] width 340 height 33
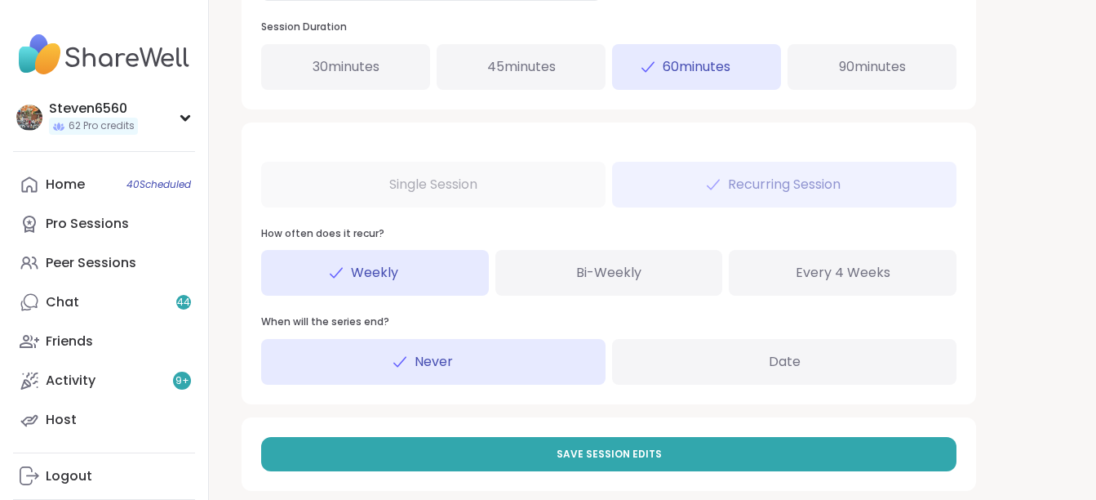
scroll to position [859, 0]
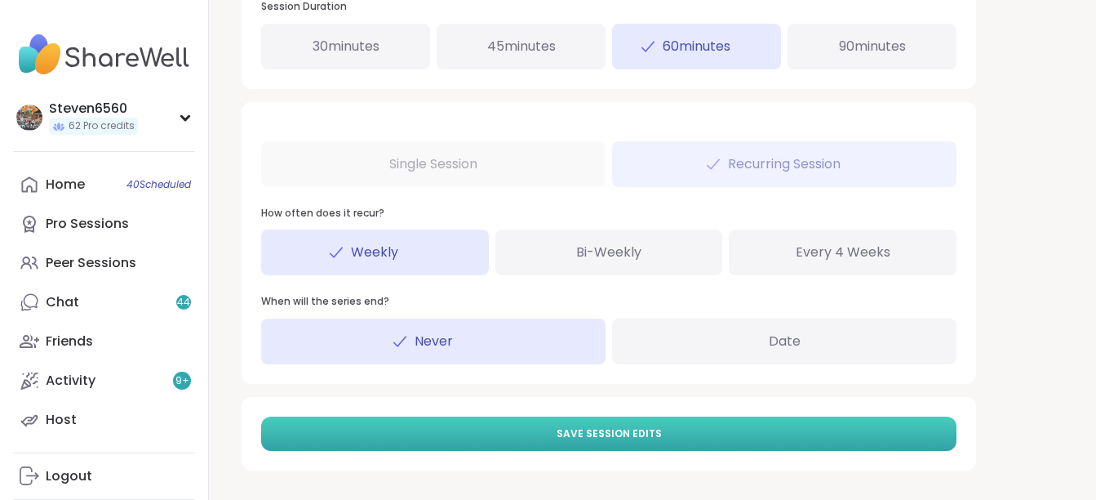
type input "**"
click at [732, 424] on button "Save Session Edits" at bounding box center [608, 433] width 695 height 34
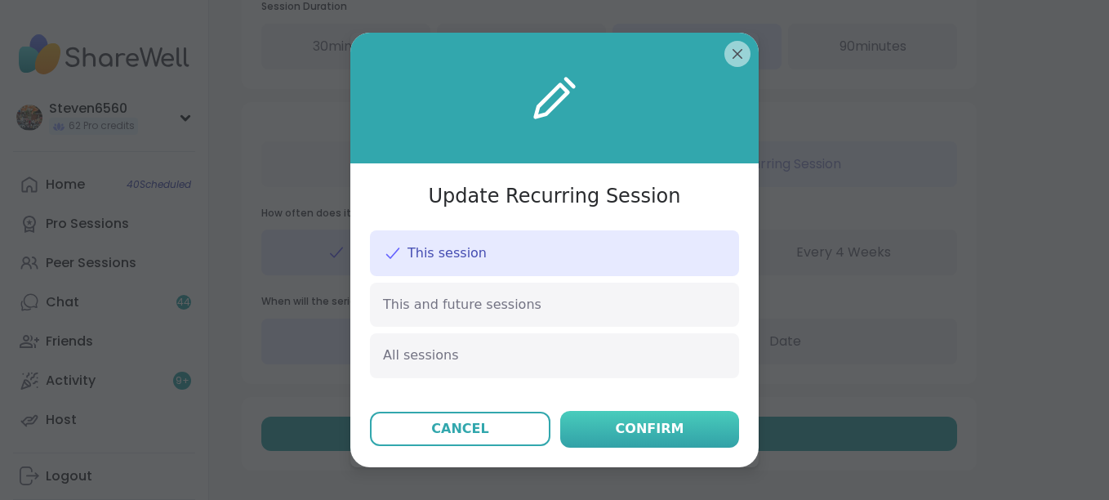
click at [676, 423] on button "Confirm" at bounding box center [649, 429] width 179 height 37
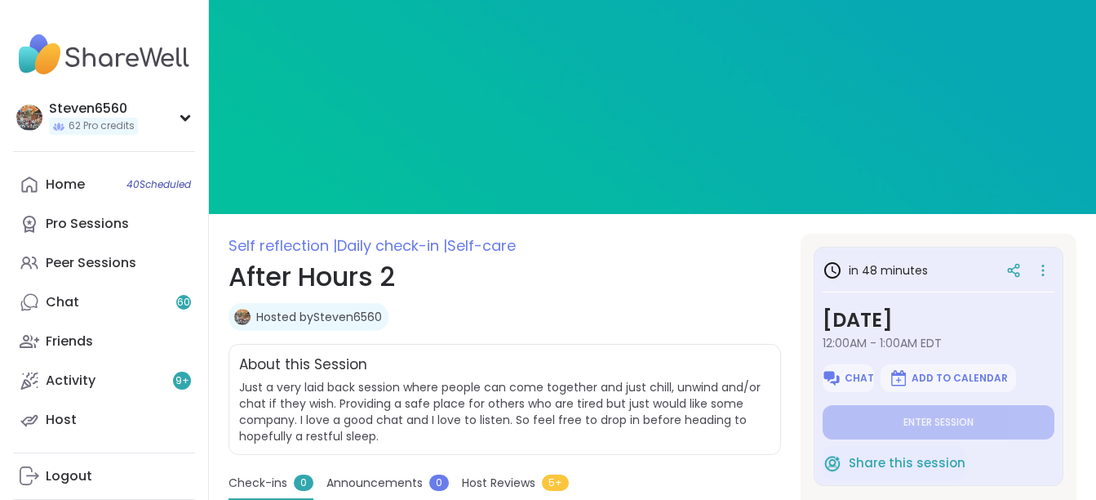
type textarea "*"
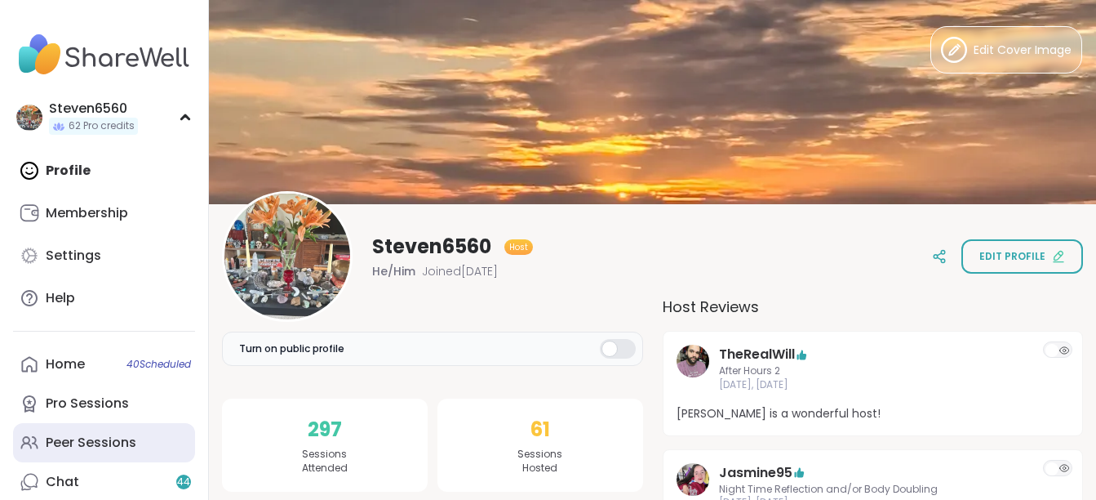
click at [112, 440] on div "Peer Sessions" at bounding box center [91, 442] width 91 height 18
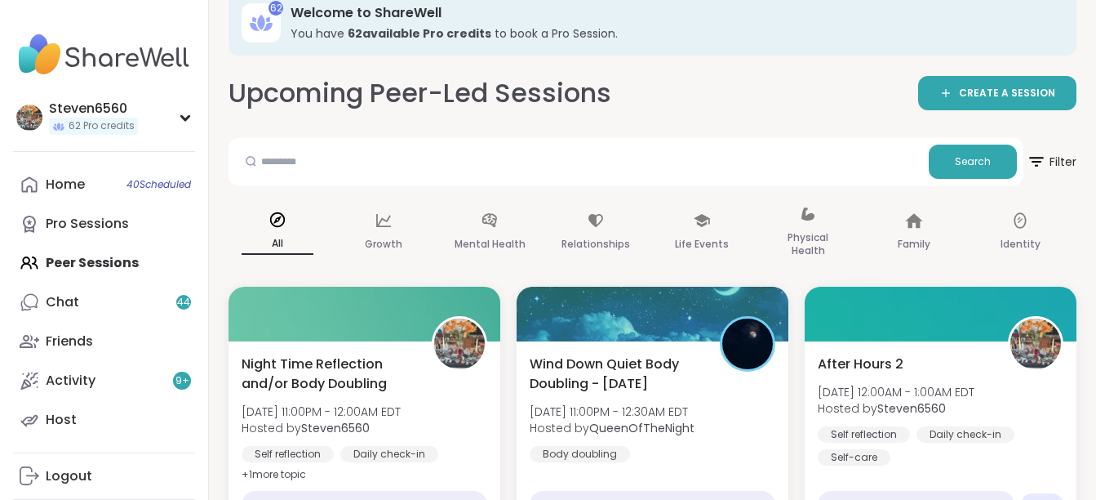
scroll to position [33, 0]
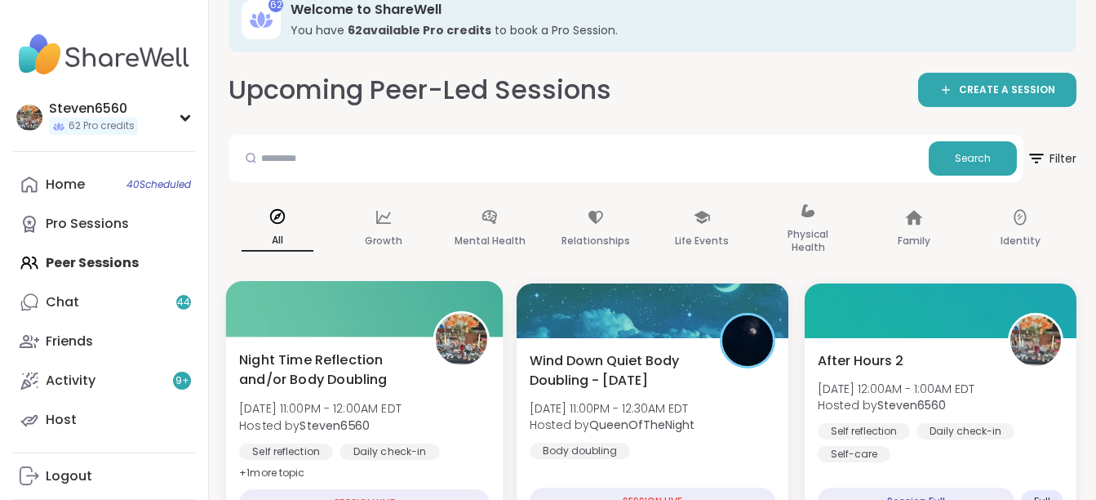
click at [359, 365] on span "Night Time Reflection and/or Body Doubling" at bounding box center [327, 369] width 176 height 40
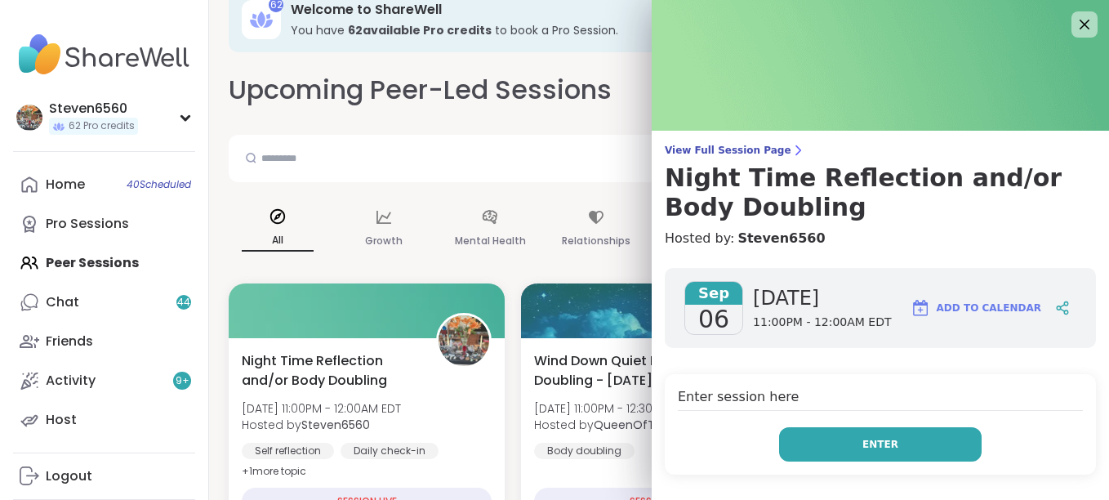
click at [796, 439] on button "Enter" at bounding box center [880, 444] width 202 height 34
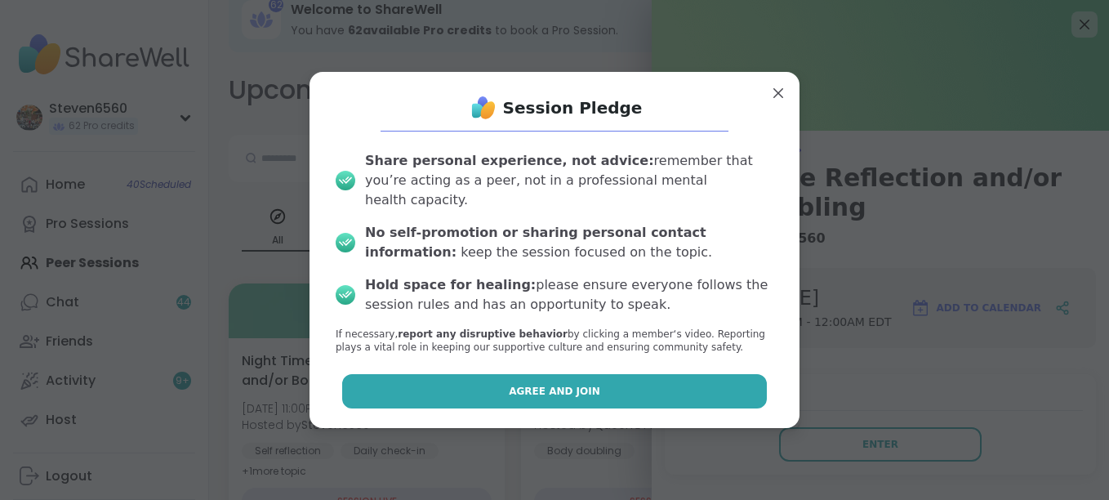
click at [644, 382] on button "Agree and Join" at bounding box center [554, 391] width 425 height 34
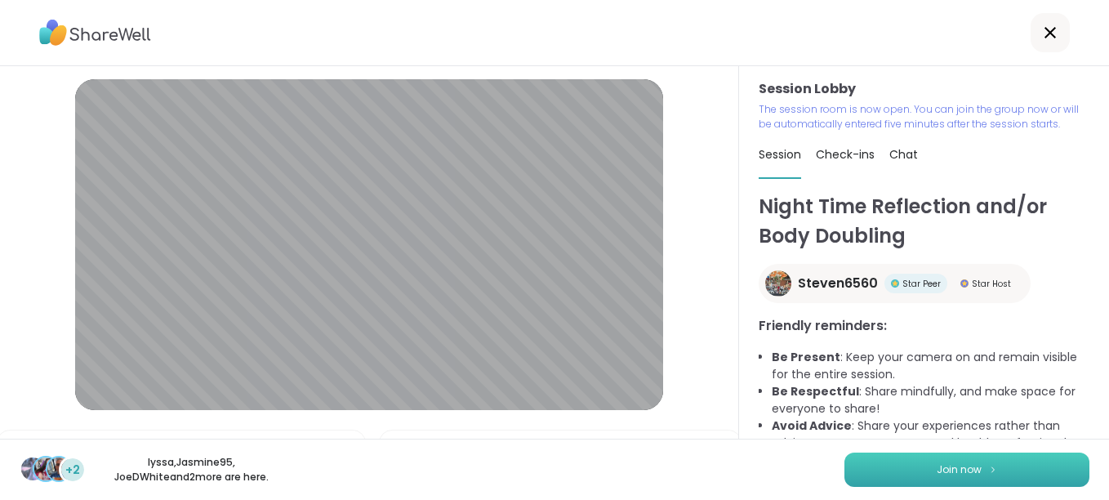
click at [988, 470] on img at bounding box center [993, 468] width 10 height 9
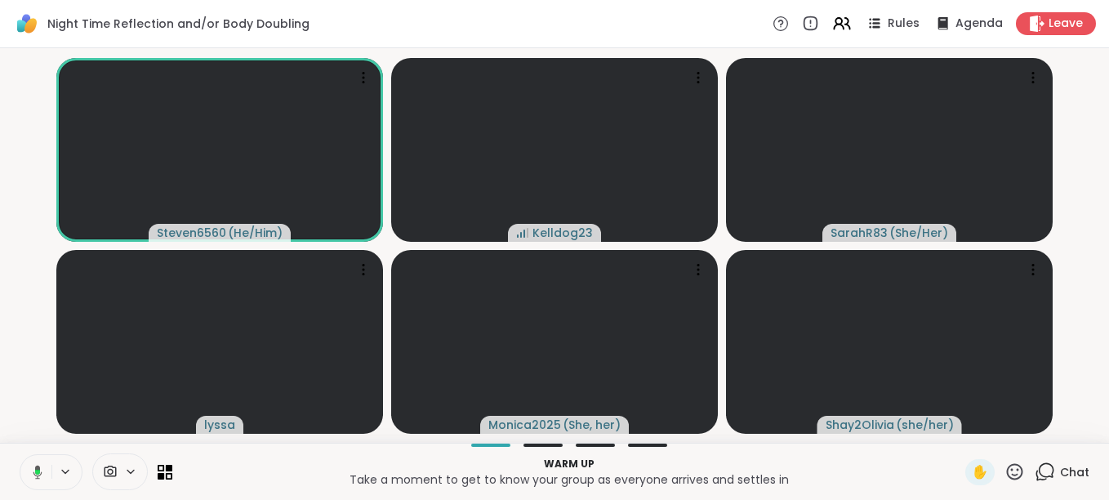
click at [1043, 469] on icon at bounding box center [1044, 471] width 20 height 20
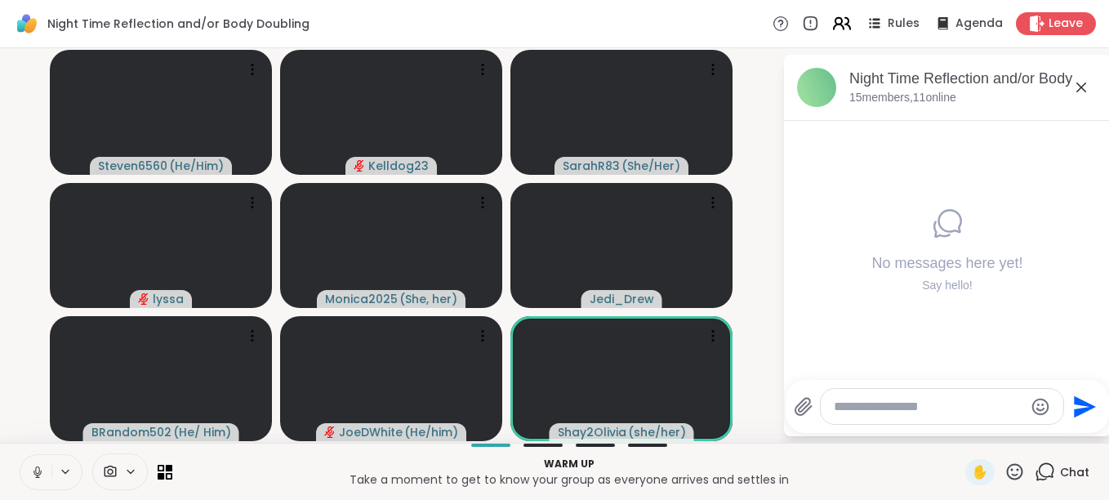
click at [836, 19] on icon at bounding box center [841, 23] width 20 height 20
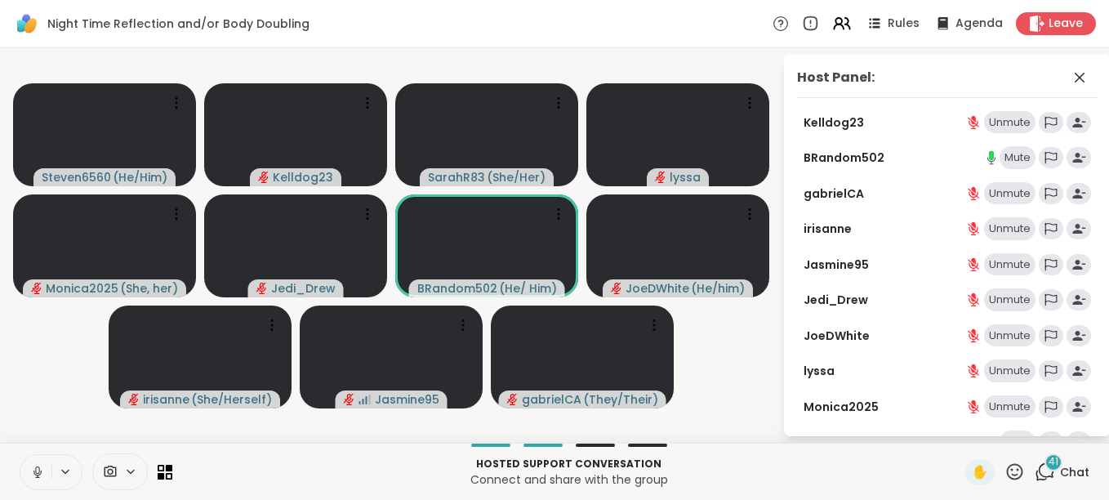
click at [1060, 468] on span "Chat" at bounding box center [1074, 472] width 29 height 16
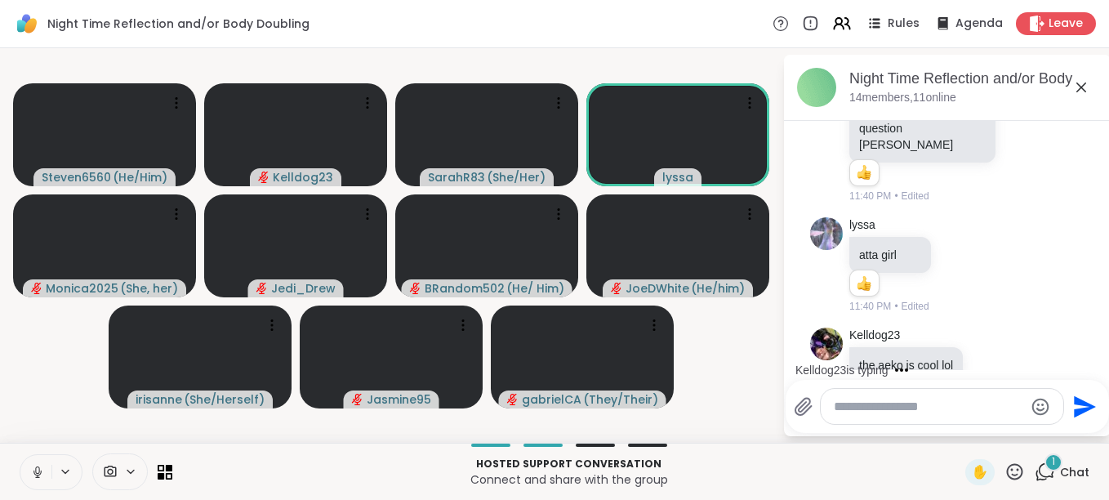
scroll to position [5381, 0]
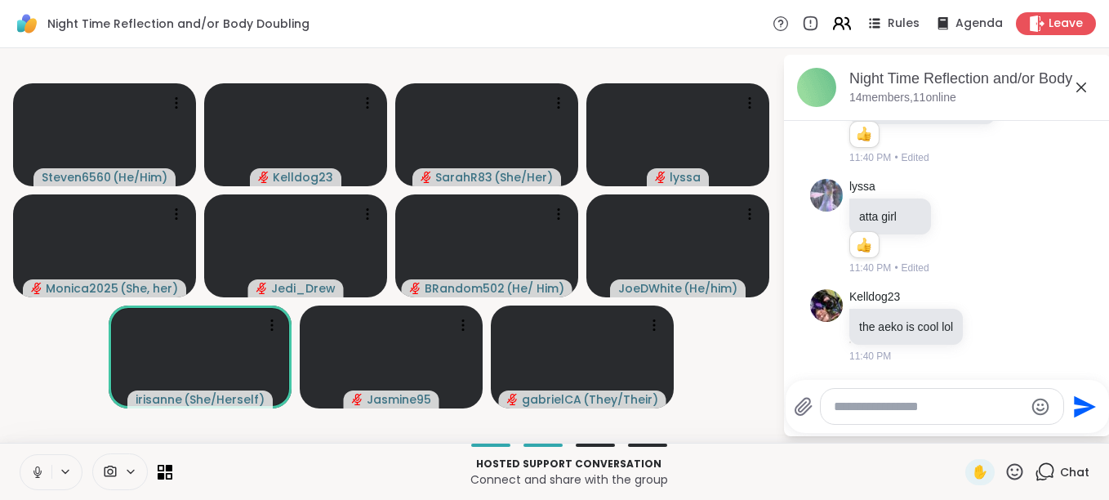
click at [831, 28] on icon at bounding box center [841, 23] width 20 height 20
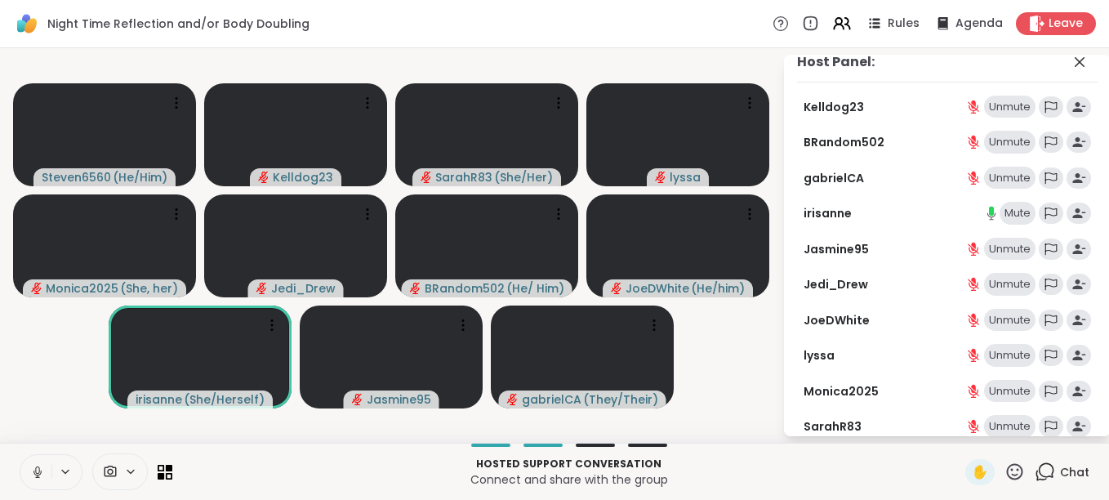
scroll to position [16, 0]
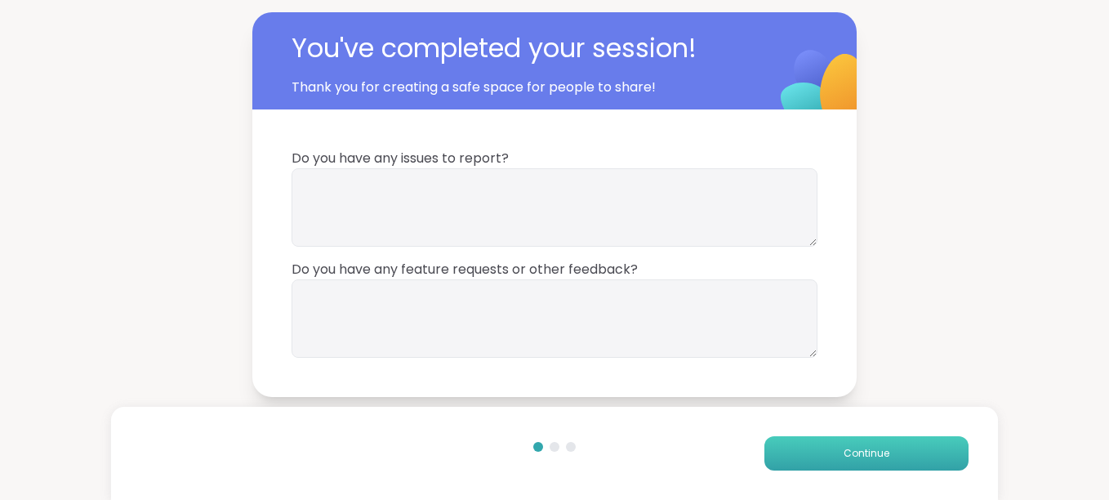
click at [844, 451] on span "Continue" at bounding box center [866, 453] width 46 height 15
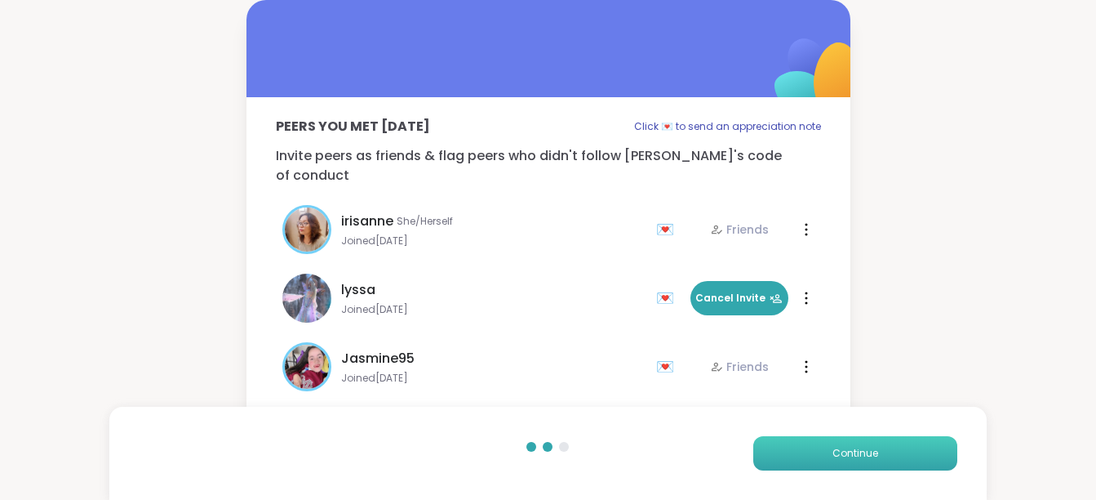
click at [840, 451] on span "Continue" at bounding box center [856, 453] width 46 height 15
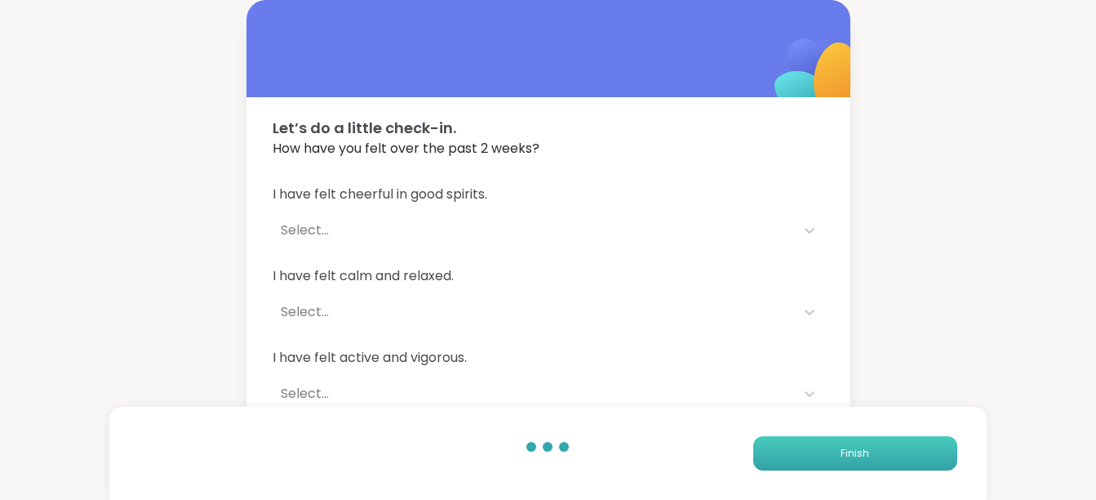
click at [840, 451] on button "Finish" at bounding box center [855, 453] width 204 height 34
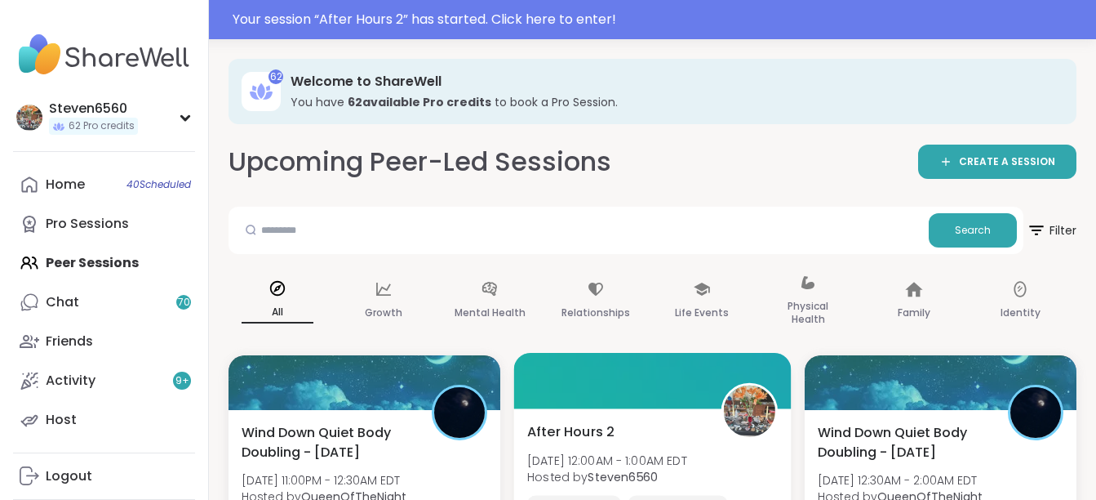
click at [630, 418] on div "After Hours 2 Sun, Sep 07 | 12:00AM - 1:00AM EDT Hosted by Steven6560 Self refl…" at bounding box center [653, 505] width 278 height 194
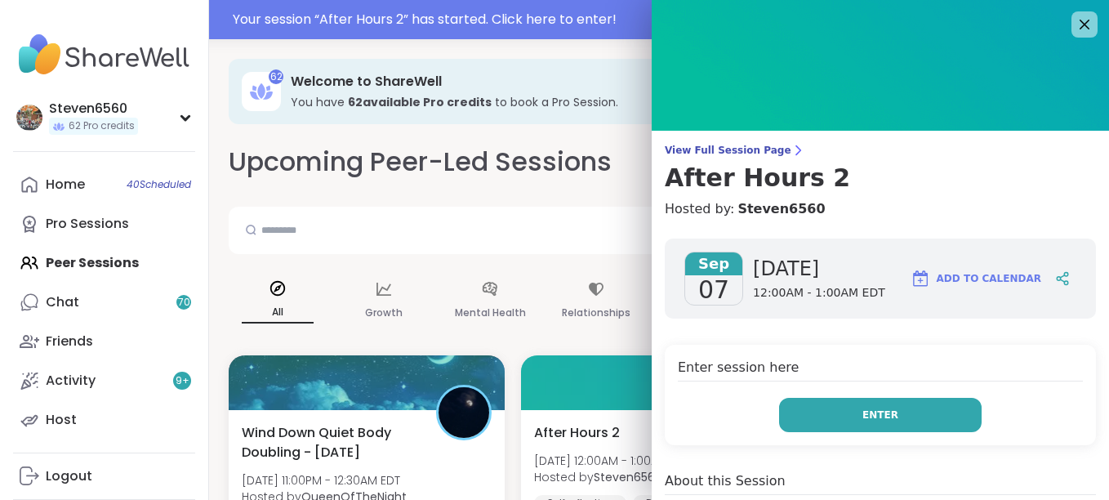
click at [808, 410] on button "Enter" at bounding box center [880, 415] width 202 height 34
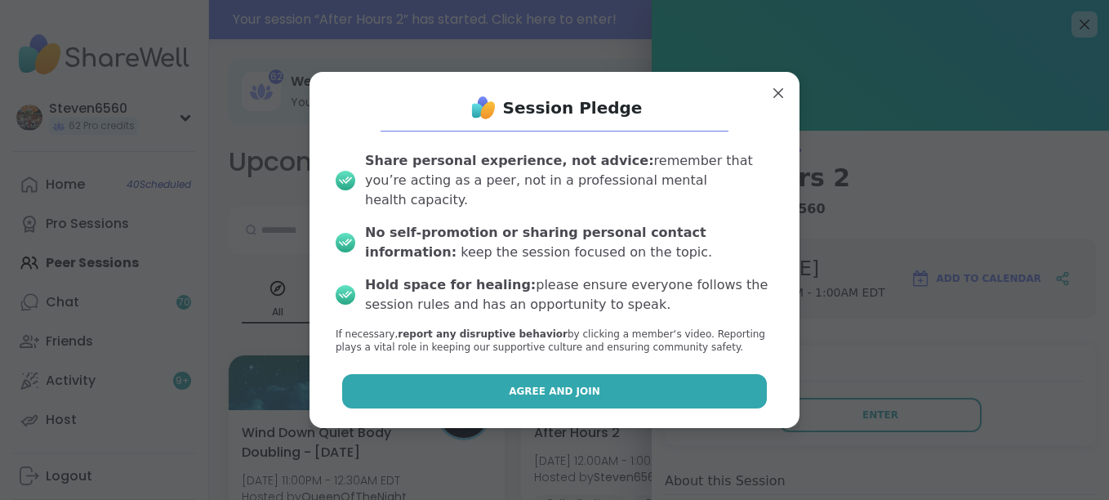
click at [639, 390] on button "Agree and Join" at bounding box center [554, 391] width 425 height 34
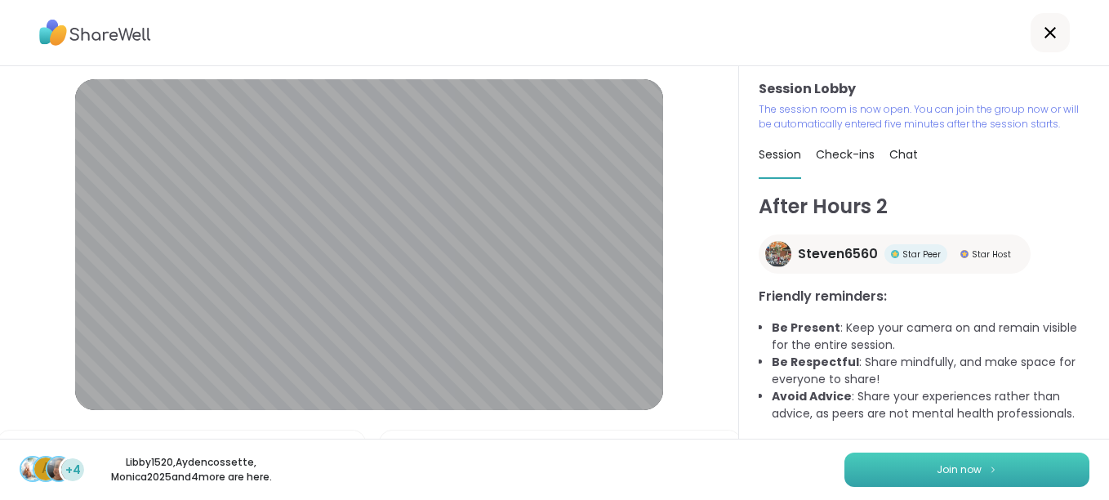
click at [936, 468] on span "Join now" at bounding box center [958, 469] width 45 height 15
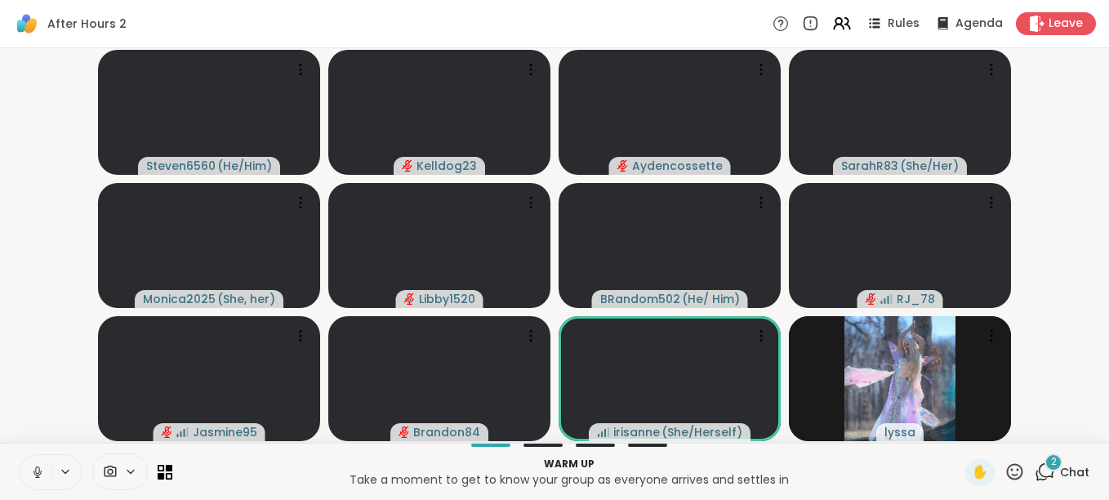
click at [1065, 467] on span "Chat" at bounding box center [1074, 472] width 29 height 16
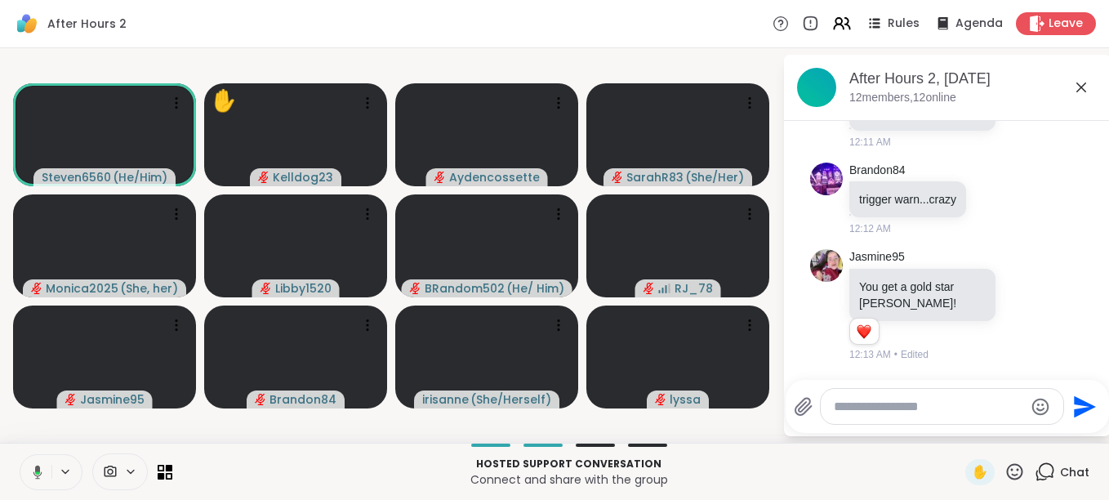
scroll to position [896, 0]
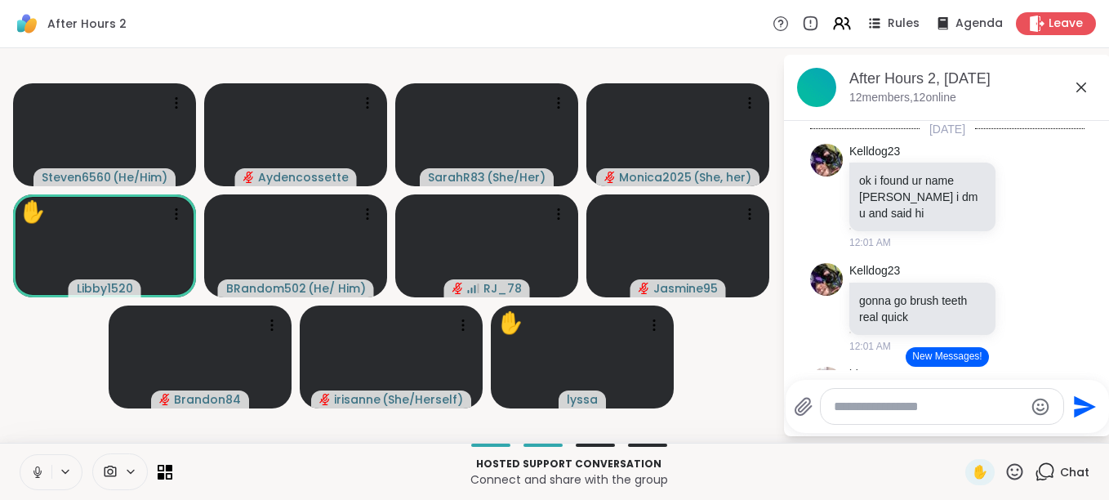
scroll to position [896, 0]
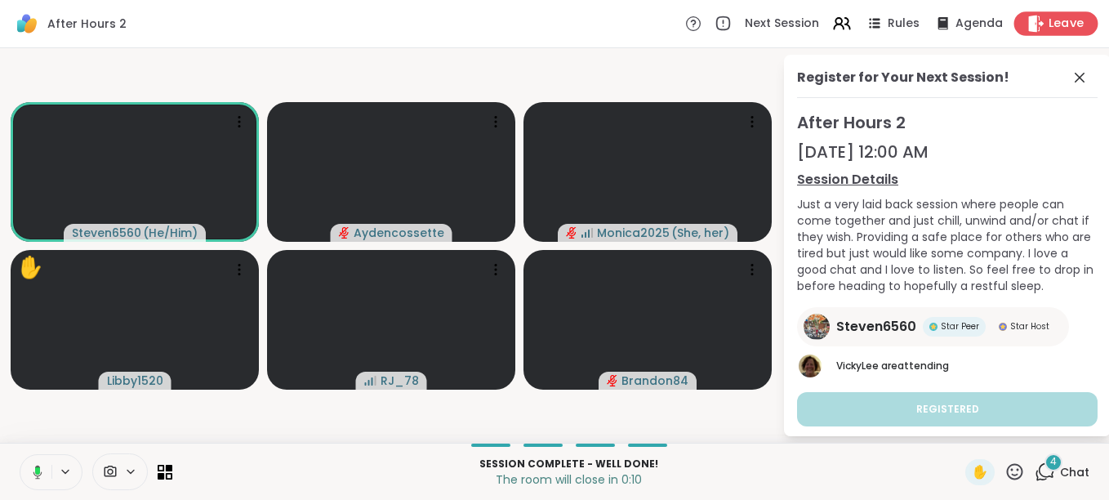
click at [1048, 21] on span "Leave" at bounding box center [1066, 24] width 36 height 17
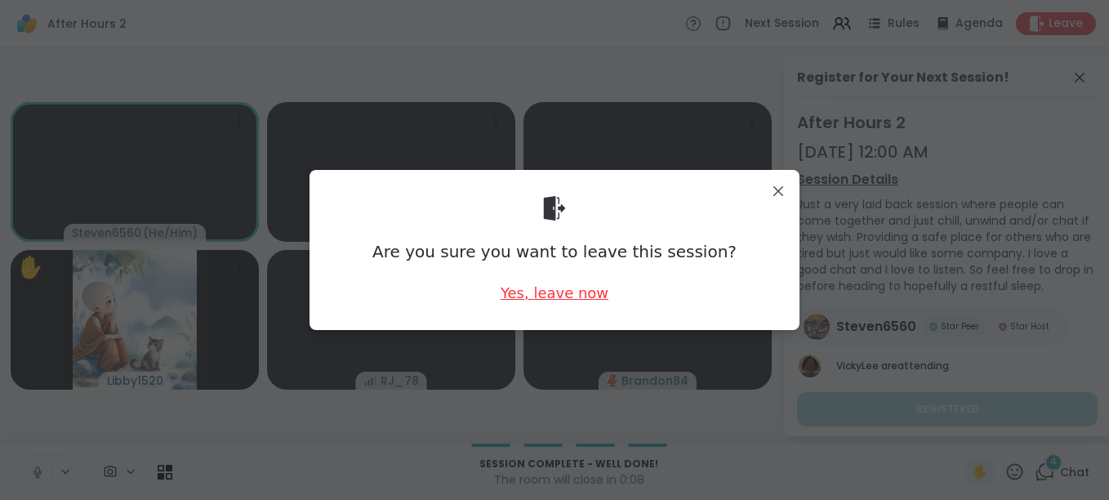
click at [564, 282] on div "Yes, leave now" at bounding box center [554, 292] width 108 height 20
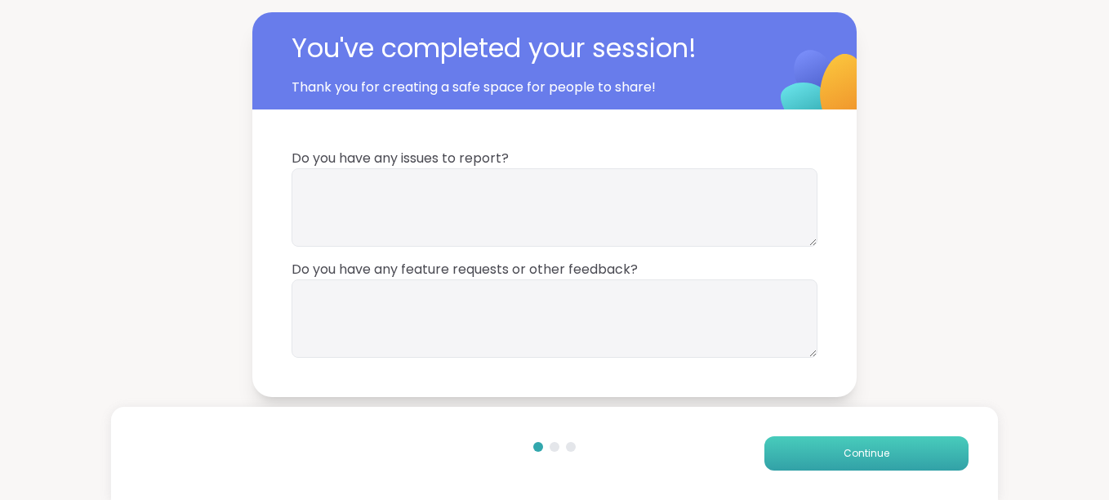
click at [850, 443] on button "Continue" at bounding box center [866, 453] width 204 height 34
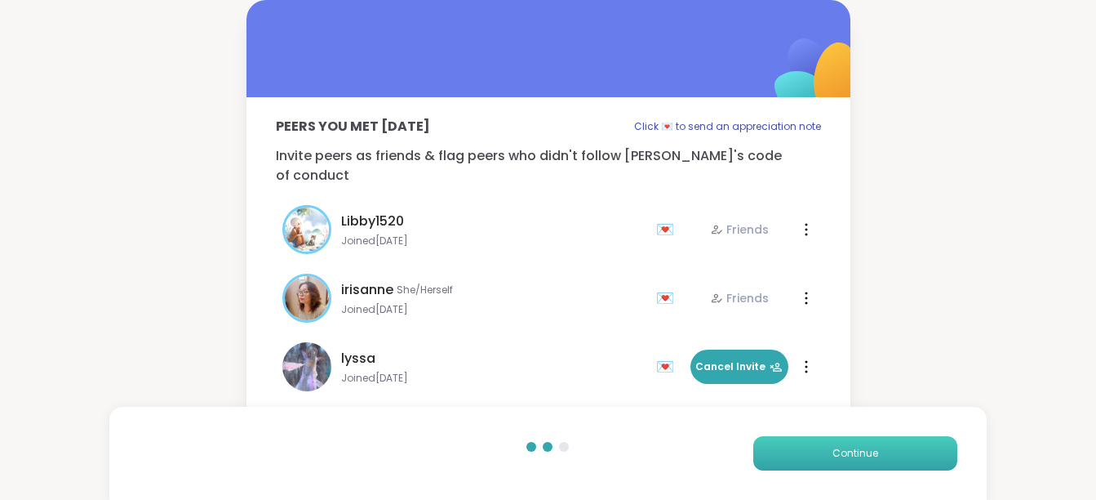
click at [850, 443] on button "Continue" at bounding box center [855, 453] width 204 height 34
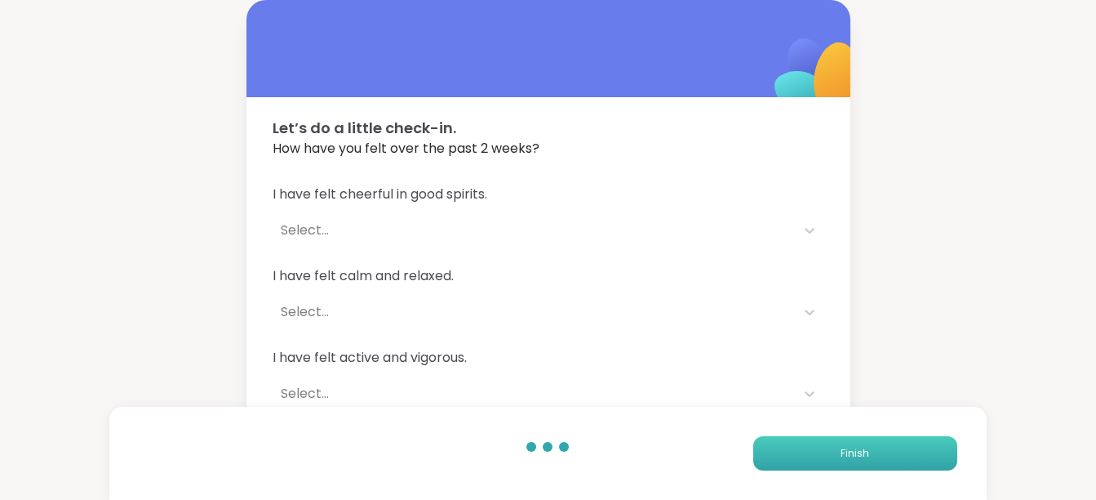
click at [850, 443] on button "Finish" at bounding box center [855, 453] width 204 height 34
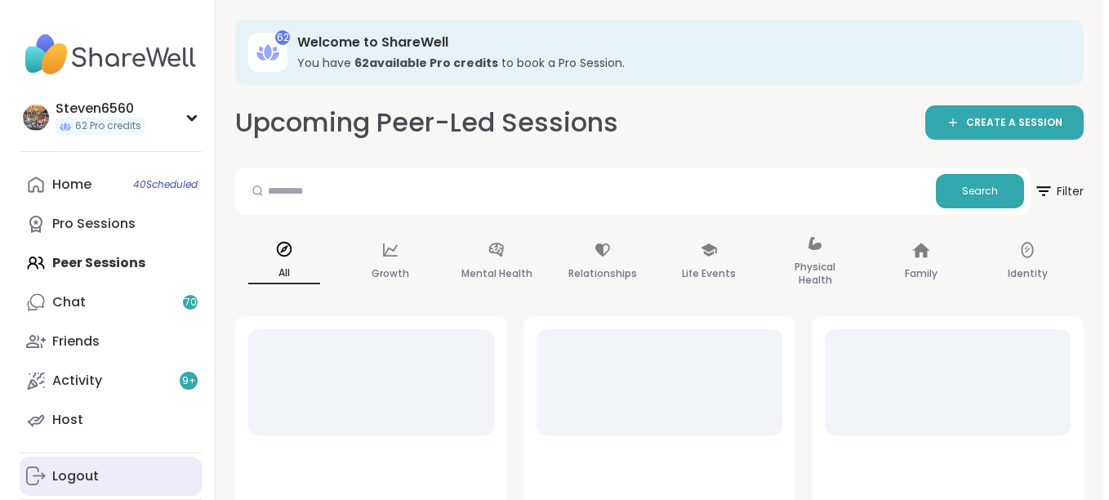
scroll to position [36, 0]
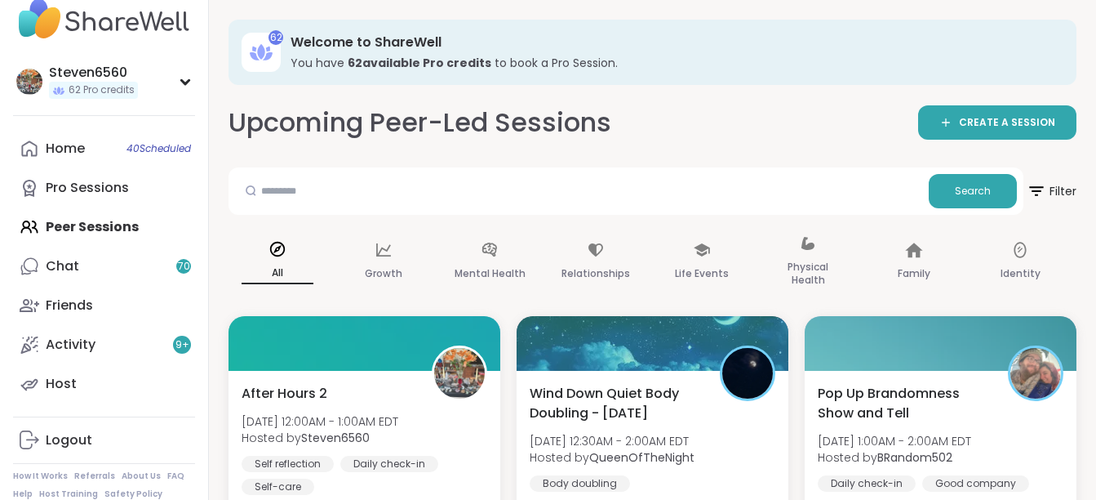
click at [123, 220] on div "Home 40 Scheduled Pro Sessions Peer Sessions Chat 70 Friends Activity 9 + Host" at bounding box center [104, 266] width 182 height 274
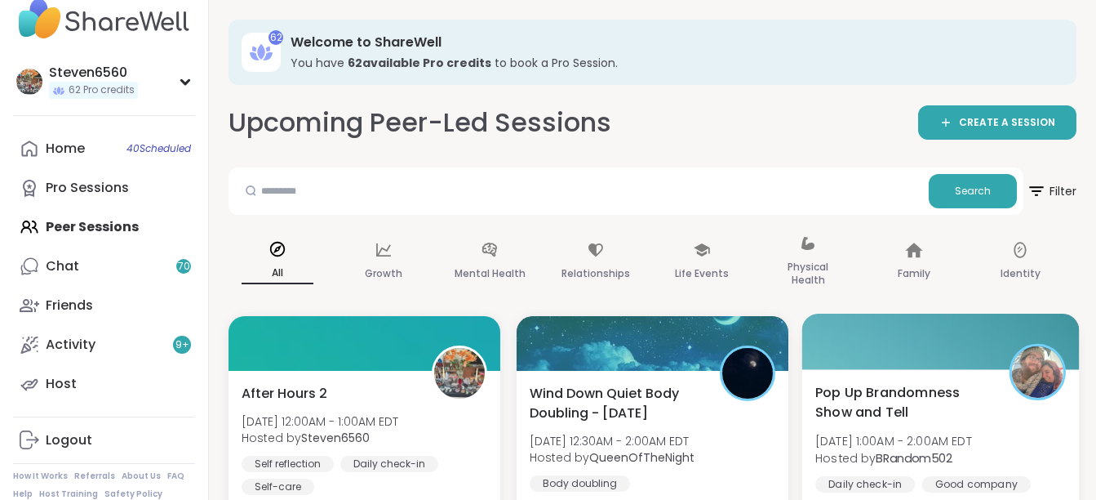
click at [910, 440] on span "[DATE] 1:00AM - 2:00AM EDT" at bounding box center [893, 441] width 157 height 16
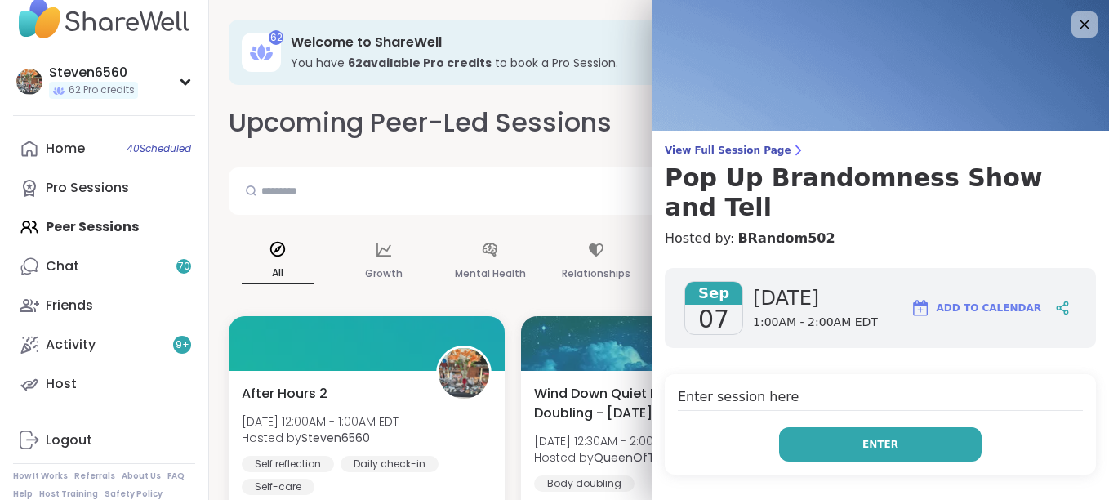
click at [832, 427] on button "Enter" at bounding box center [880, 444] width 202 height 34
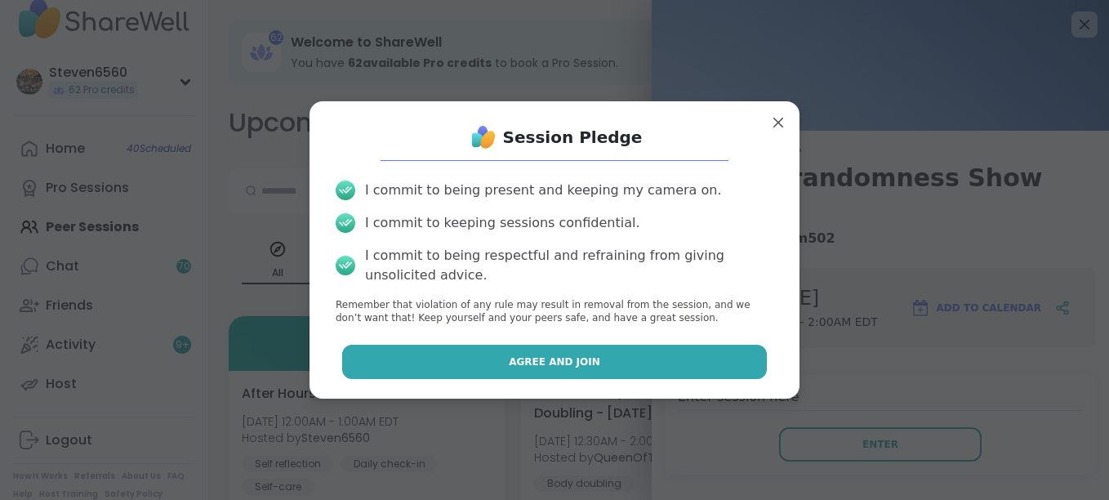
click at [590, 359] on button "Agree and Join" at bounding box center [554, 361] width 425 height 34
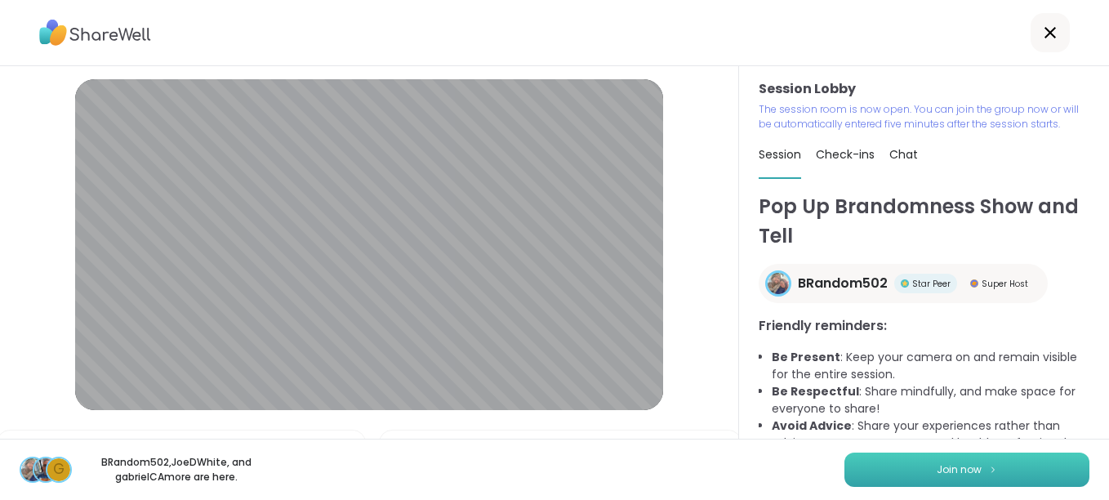
click at [980, 455] on button "Join now" at bounding box center [966, 469] width 245 height 34
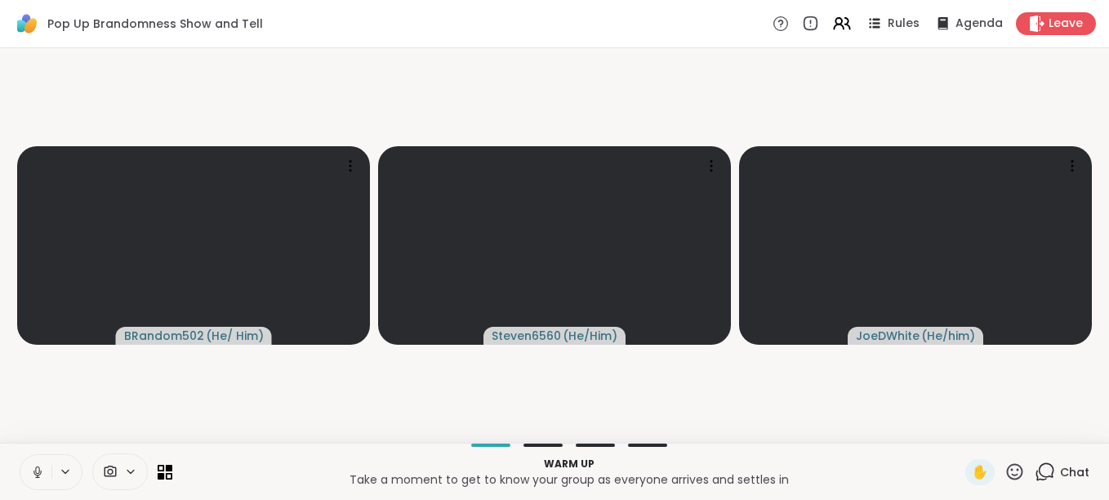
click at [1051, 480] on div "Chat" at bounding box center [1061, 472] width 55 height 26
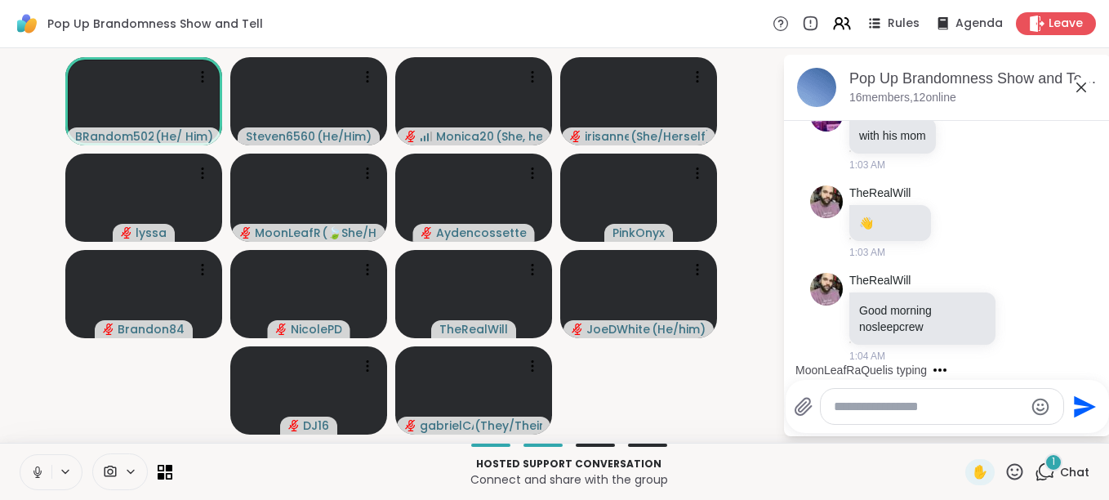
scroll to position [148, 0]
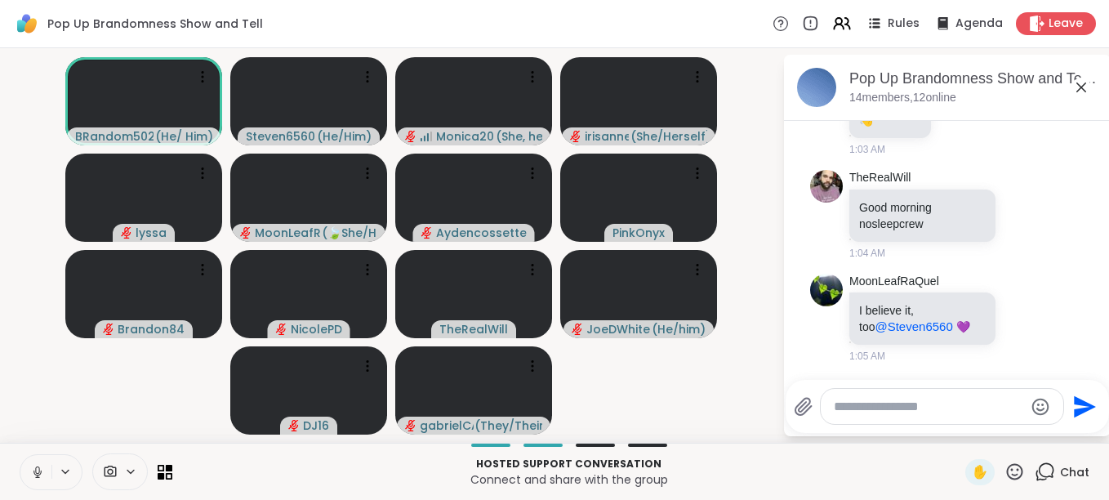
click at [41, 467] on icon at bounding box center [37, 471] width 15 height 15
click at [32, 478] on icon at bounding box center [37, 471] width 15 height 15
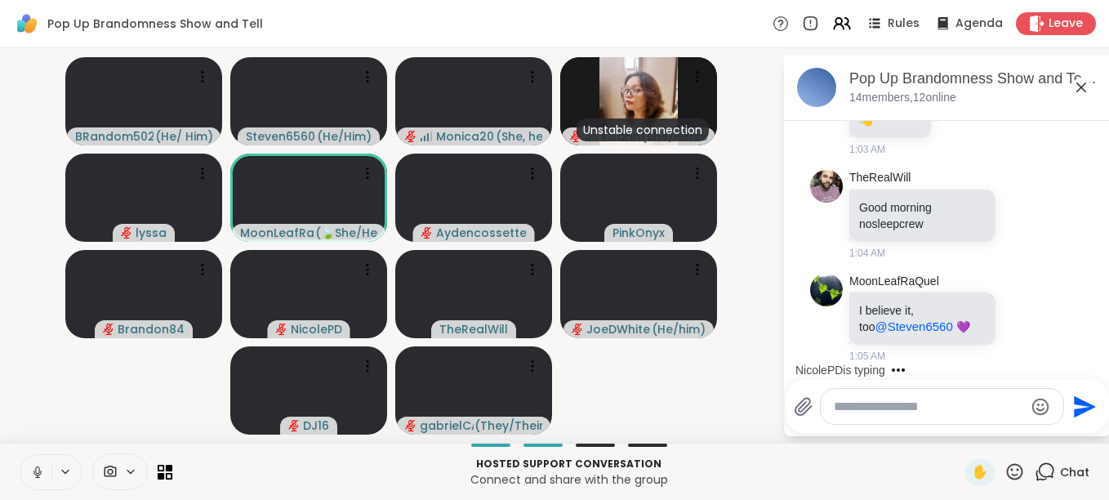
click at [32, 478] on icon at bounding box center [37, 471] width 15 height 15
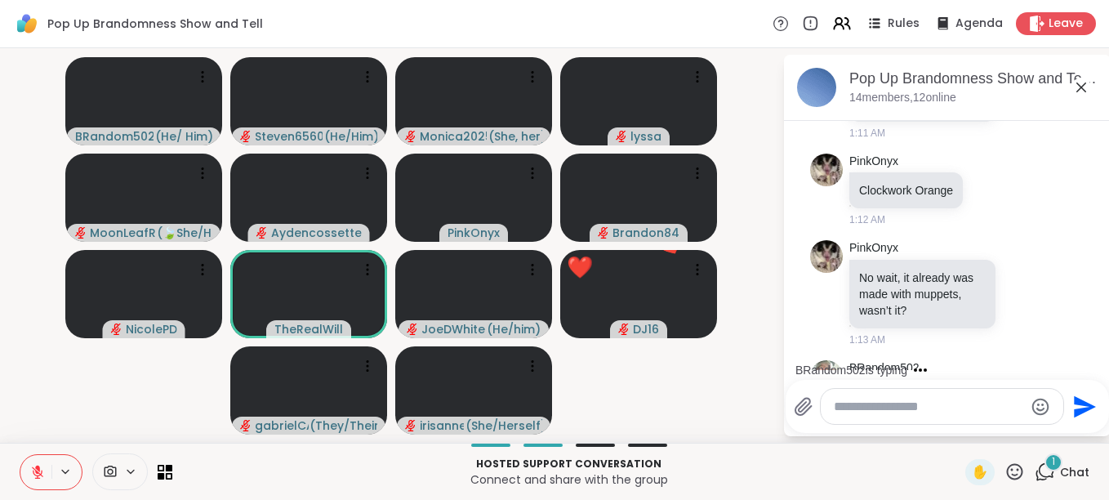
scroll to position [705, 0]
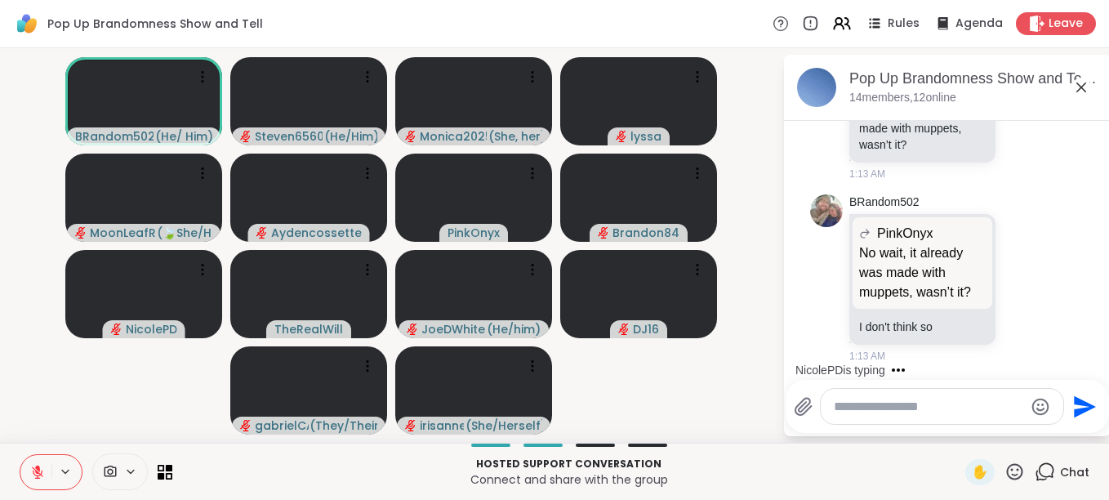
click at [32, 470] on icon at bounding box center [37, 471] width 15 height 15
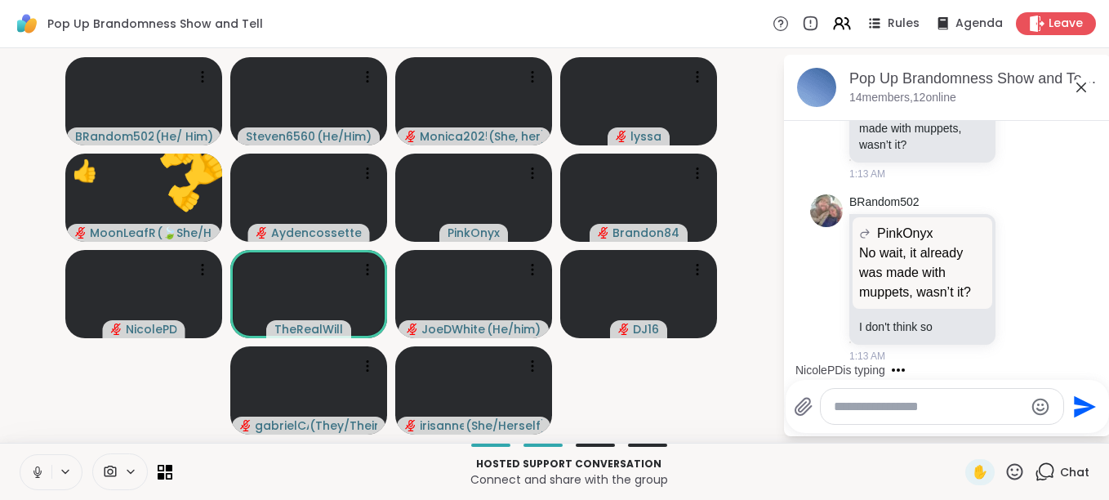
click at [32, 470] on icon at bounding box center [37, 471] width 15 height 15
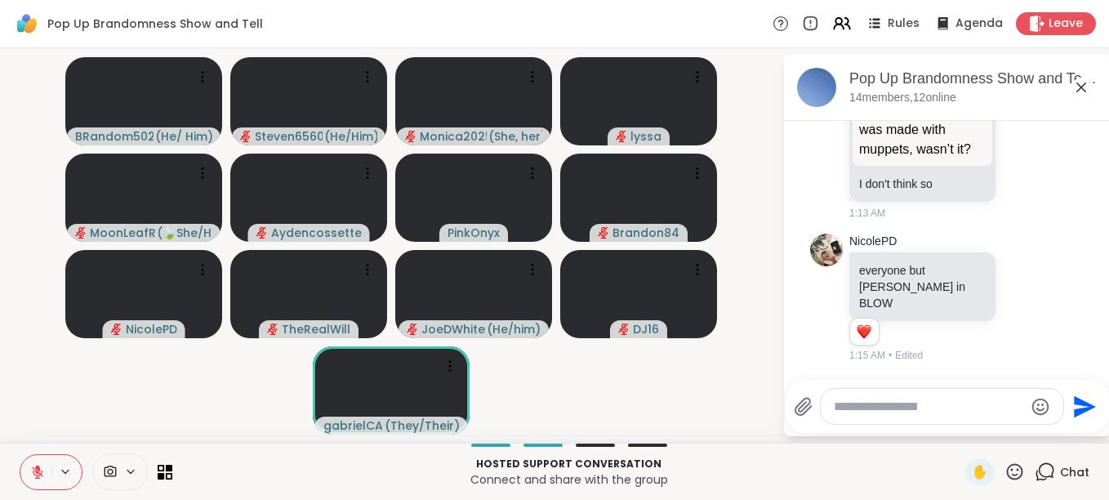
scroll to position [968, 0]
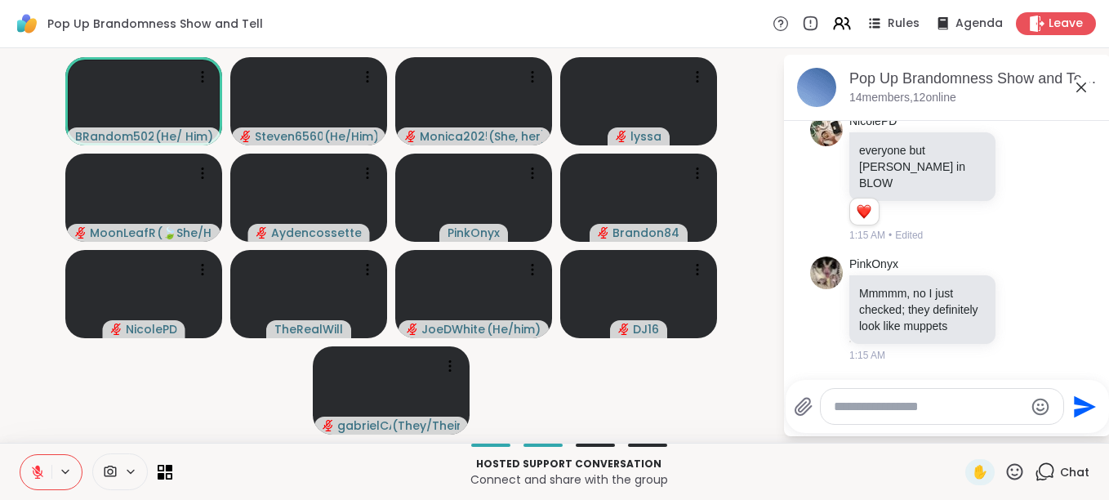
click at [32, 470] on icon at bounding box center [37, 471] width 15 height 15
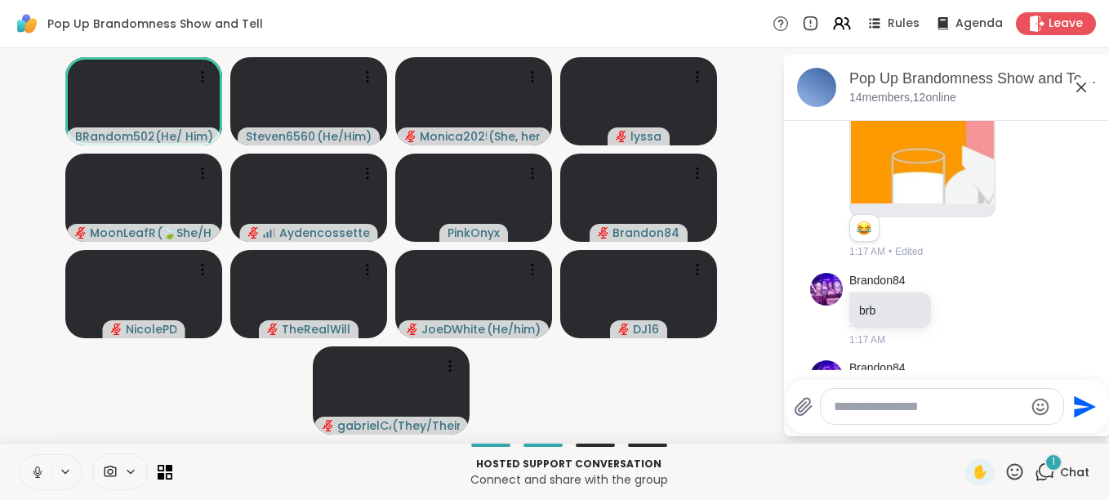
scroll to position [1569, 0]
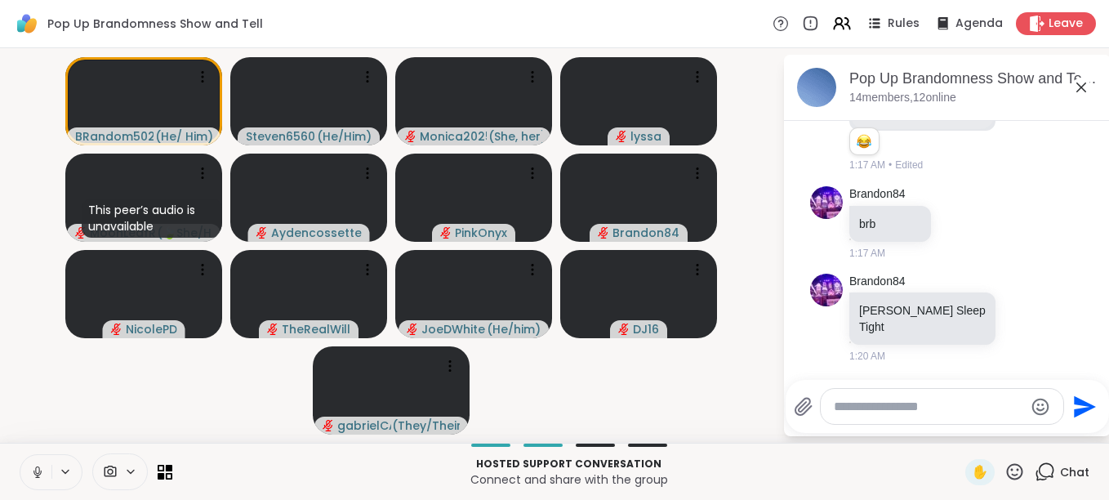
click at [32, 470] on icon at bounding box center [37, 471] width 15 height 15
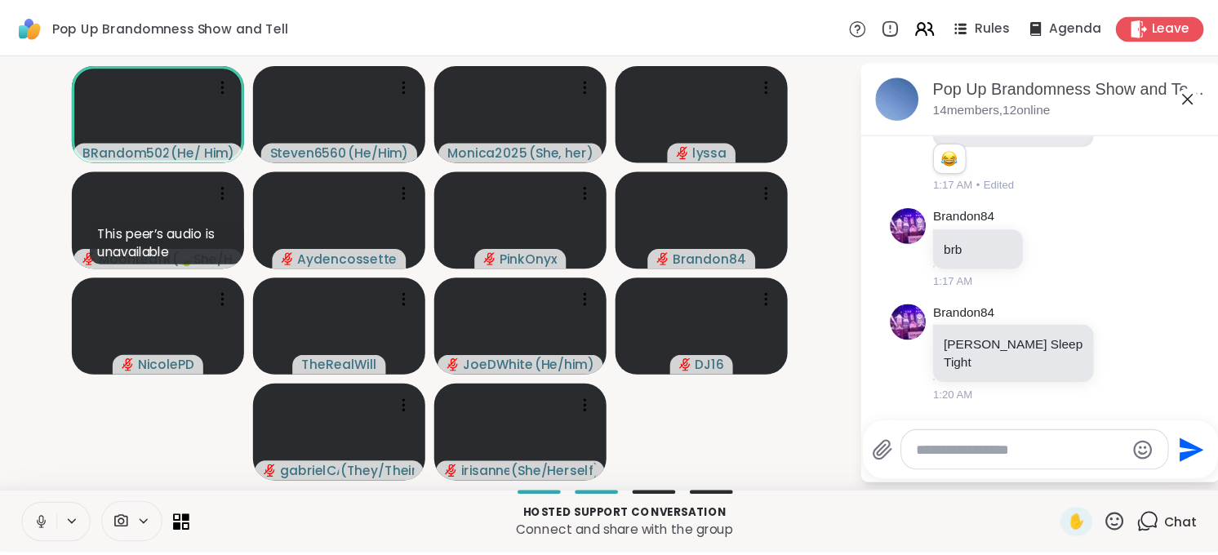
scroll to position [1673, 0]
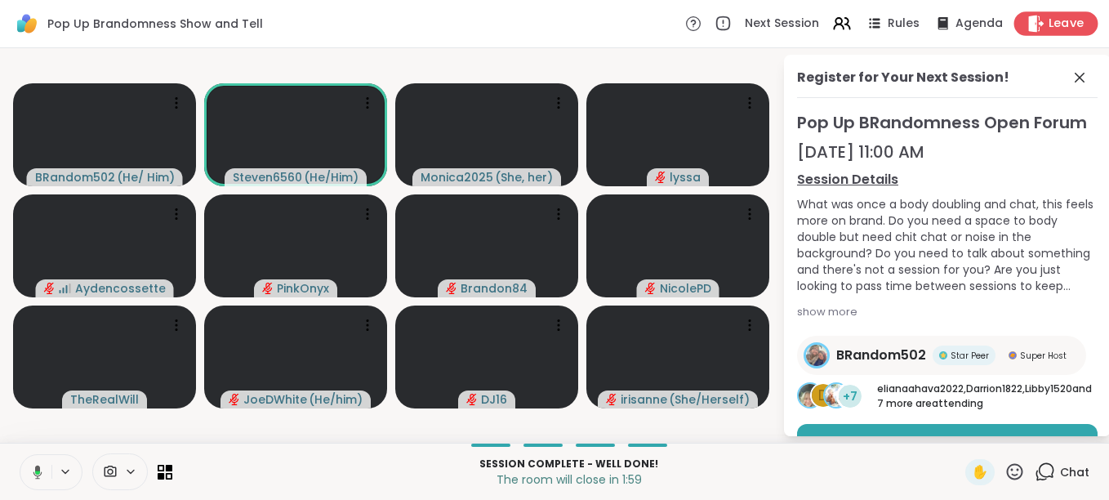
click at [1030, 20] on icon at bounding box center [1035, 23] width 17 height 17
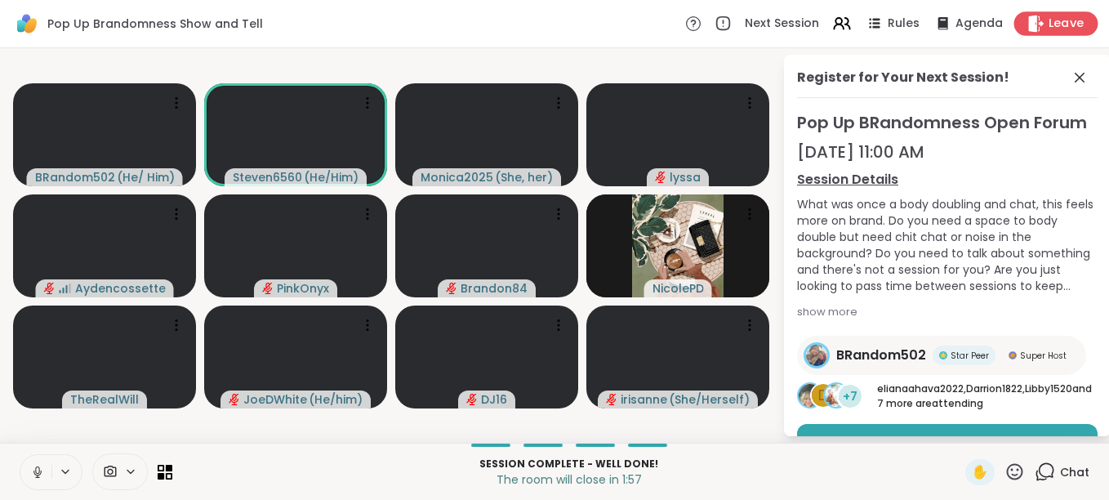
click at [1030, 20] on icon at bounding box center [1035, 23] width 17 height 17
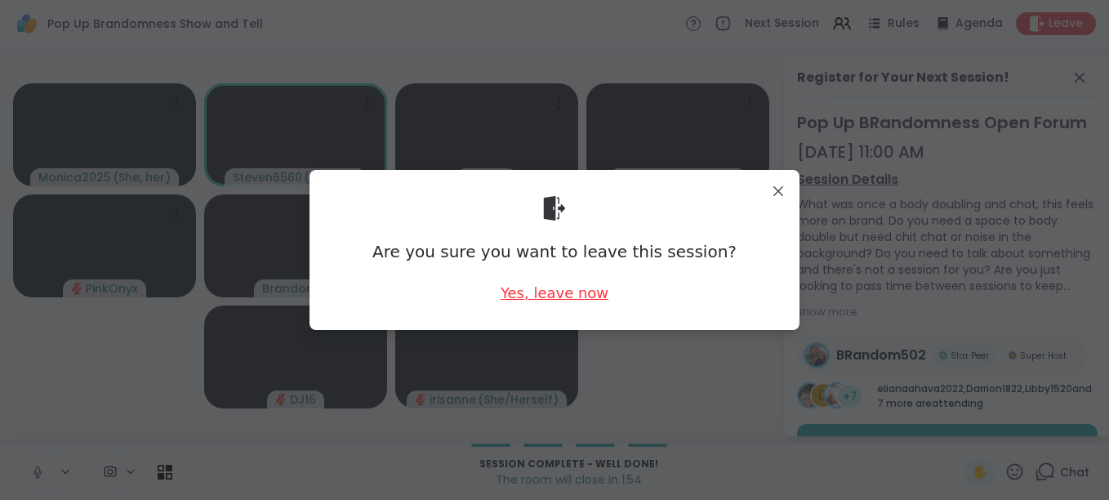
click at [571, 292] on div "Yes, leave now" at bounding box center [554, 292] width 108 height 20
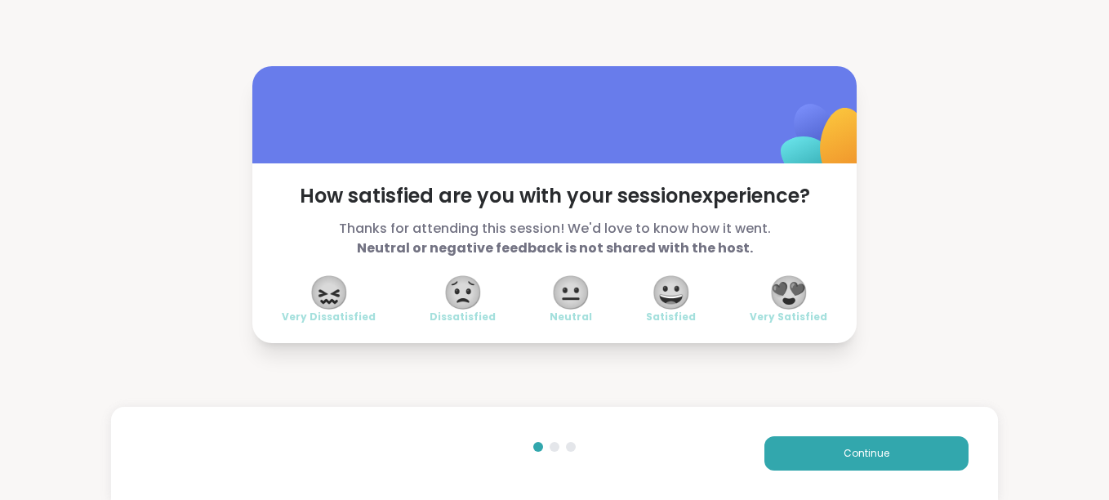
click at [794, 284] on span "😍" at bounding box center [788, 292] width 41 height 29
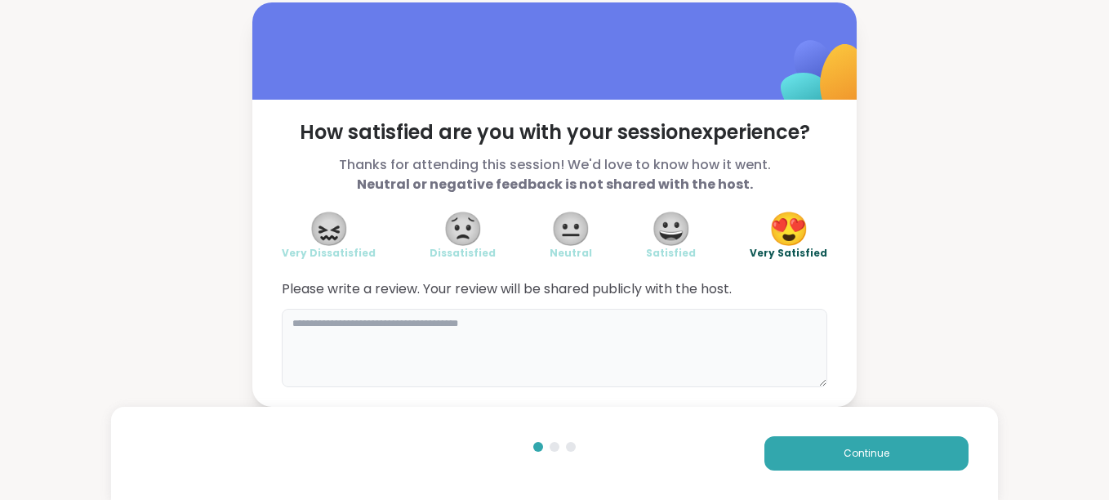
click at [350, 354] on textarea at bounding box center [554, 348] width 545 height 78
type textarea "*"
click at [411, 323] on textarea "**********" at bounding box center [554, 348] width 545 height 78
click at [1074, 260] on div "**********" at bounding box center [554, 204] width 1109 height 408
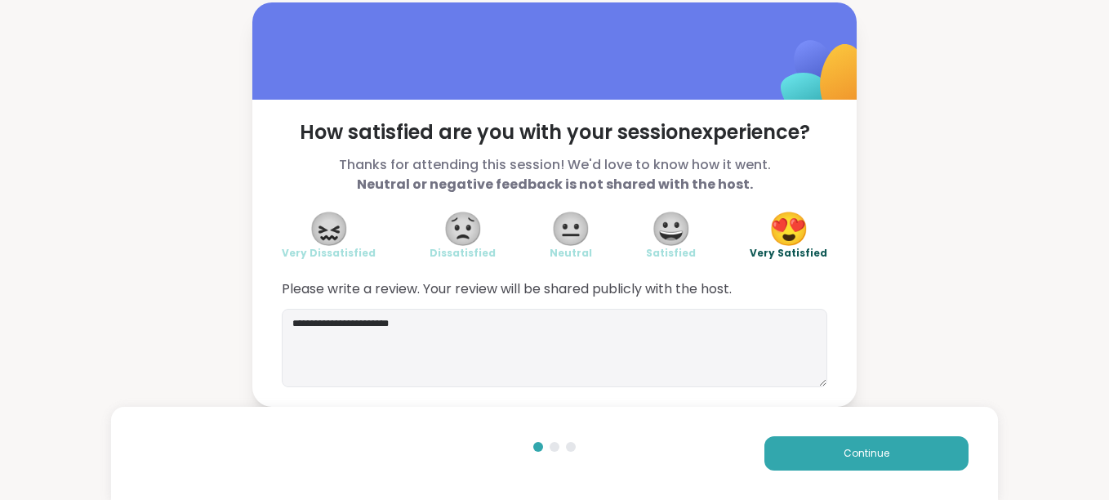
click at [0, 249] on html "**********" at bounding box center [554, 250] width 1109 height 500
click at [429, 325] on textarea "**********" at bounding box center [554, 348] width 545 height 78
click at [408, 322] on textarea "**********" at bounding box center [554, 348] width 545 height 78
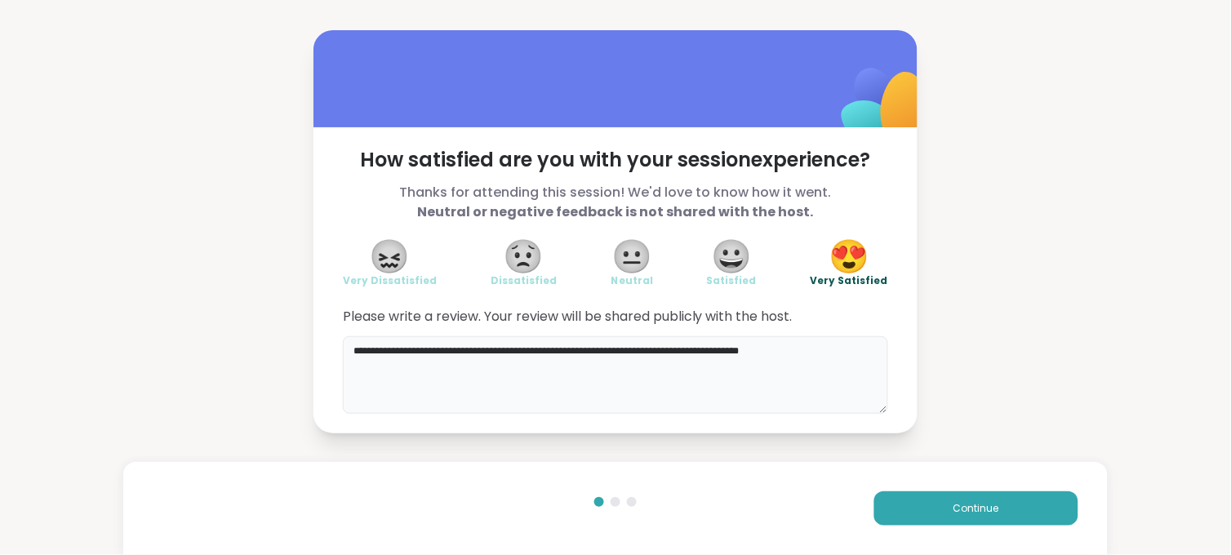
type textarea "**********"
click at [804, 460] on div "**********" at bounding box center [615, 232] width 1231 height 464
click at [934, 499] on button "Continue" at bounding box center [976, 508] width 204 height 34
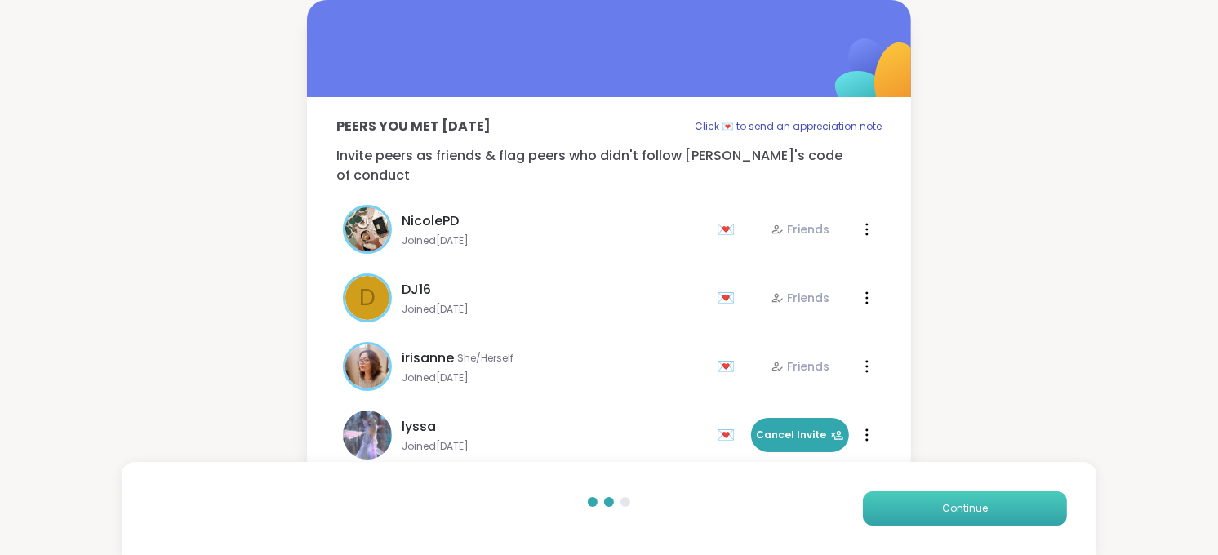
click at [934, 499] on button "Continue" at bounding box center [965, 508] width 204 height 34
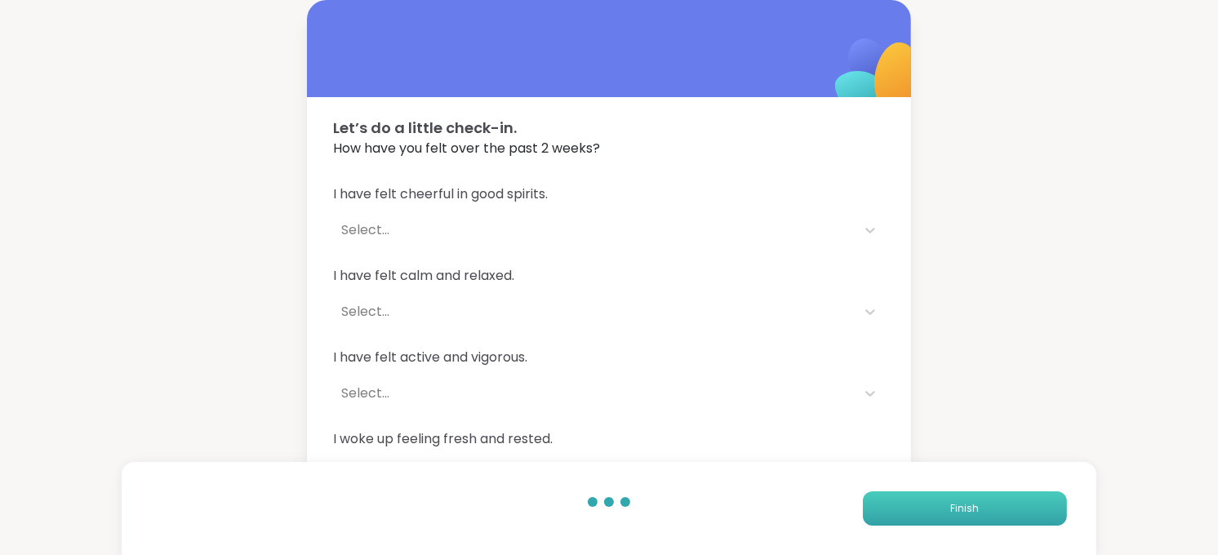
click at [934, 499] on button "Finish" at bounding box center [965, 508] width 204 height 34
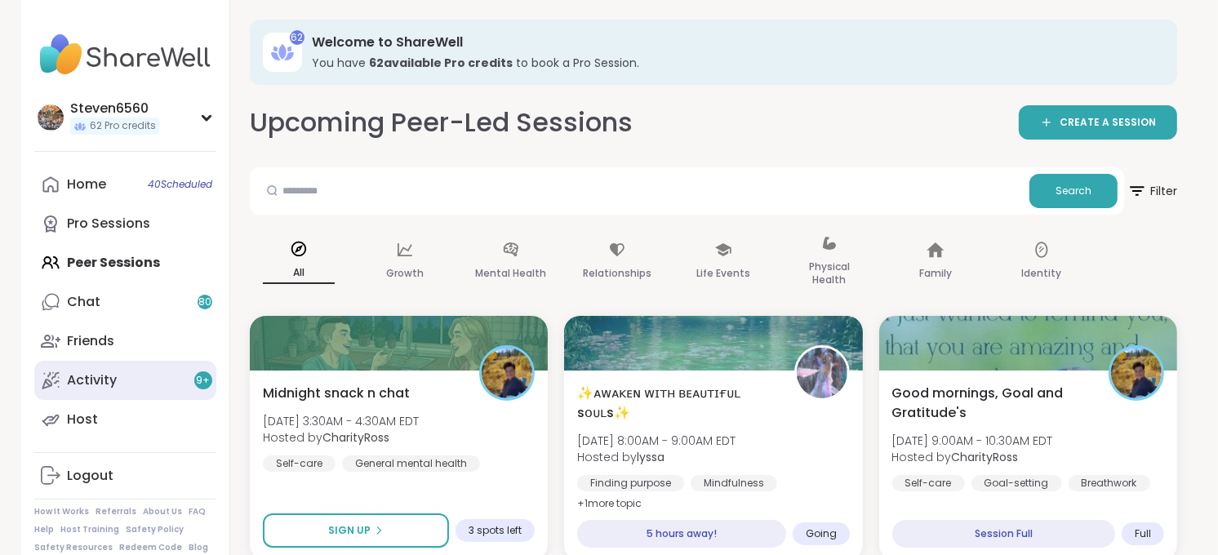
click at [100, 365] on link "Activity 9 +" at bounding box center [125, 380] width 182 height 39
click at [112, 365] on link "Activity 9 +" at bounding box center [125, 380] width 182 height 39
click at [103, 376] on div "Activity 9 +" at bounding box center [92, 380] width 50 height 18
click at [79, 369] on link "Activity 9 +" at bounding box center [125, 380] width 182 height 39
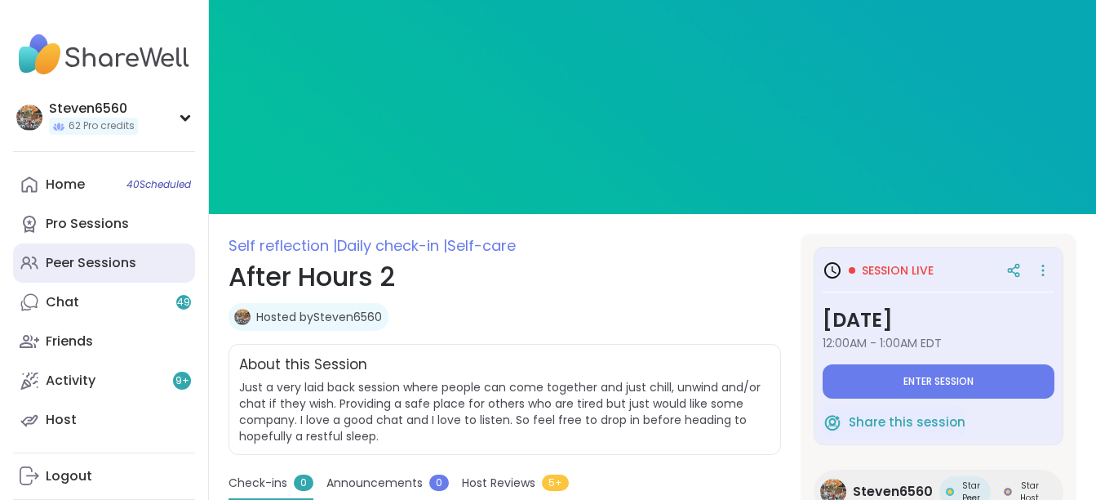
click at [94, 259] on div "Peer Sessions" at bounding box center [91, 263] width 91 height 18
type textarea "*"
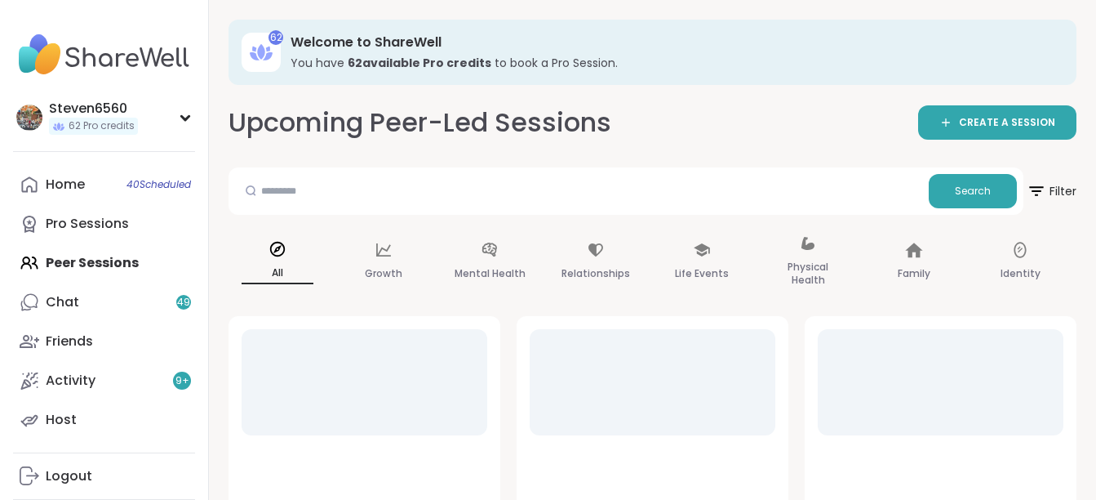
click at [94, 259] on div "Home 40 Scheduled Pro Sessions Peer Sessions Chat 49 Friends Activity 9 + Host" at bounding box center [104, 302] width 182 height 274
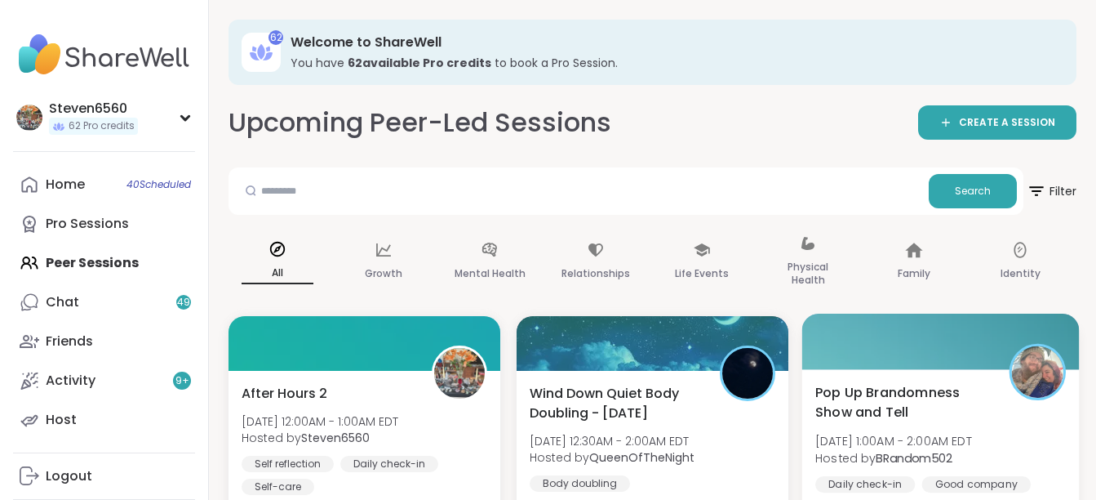
click at [972, 438] on span "[DATE] 1:00AM - 2:00AM EDT" at bounding box center [893, 441] width 157 height 16
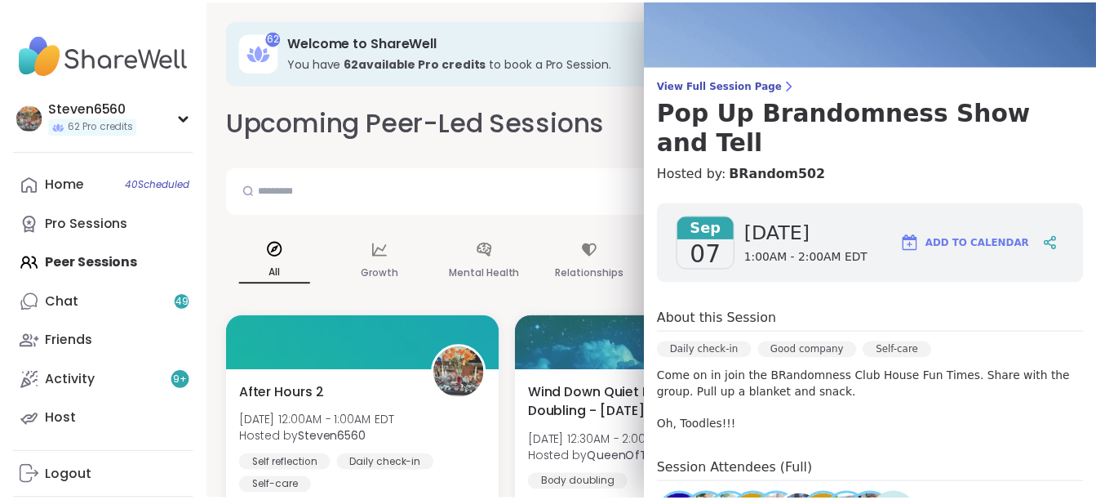
scroll to position [131, 0]
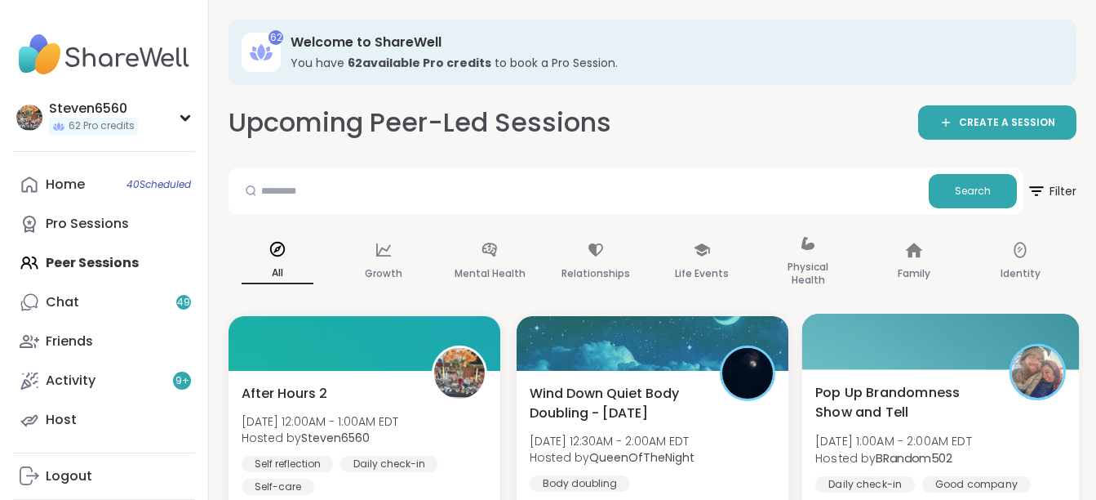
click at [937, 393] on span "Pop Up Brandomness Show and Tell" at bounding box center [903, 402] width 176 height 40
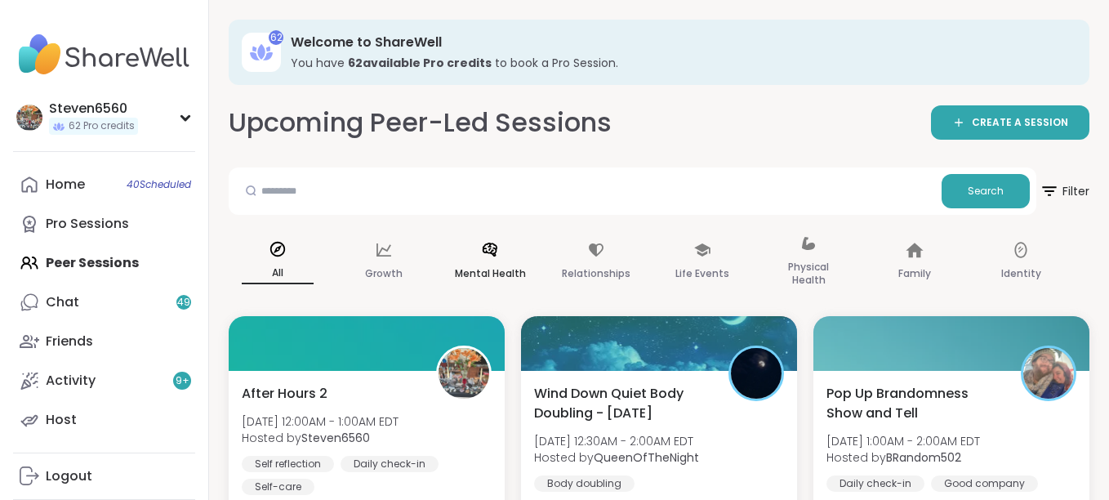
click at [458, 221] on div "Mental Health" at bounding box center [490, 262] width 98 height 82
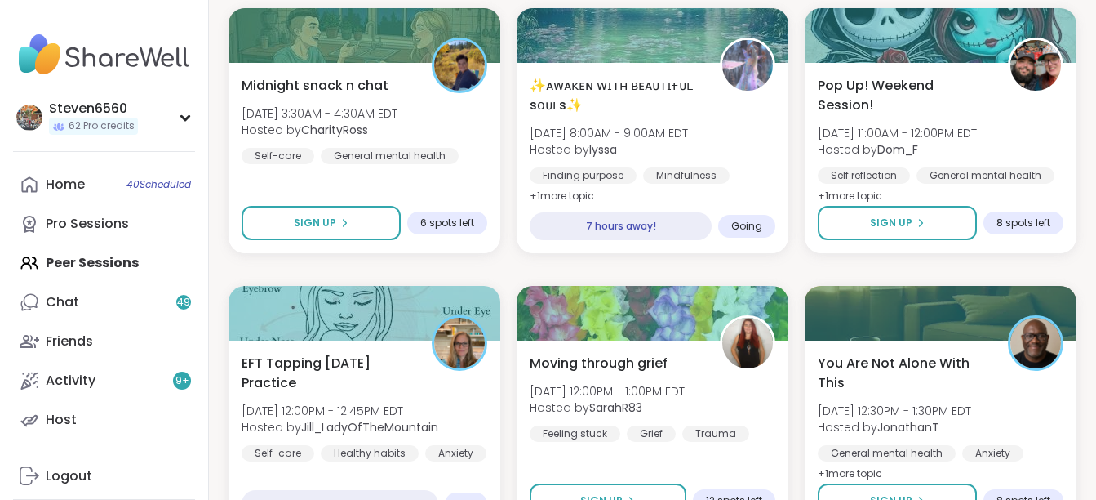
scroll to position [349, 0]
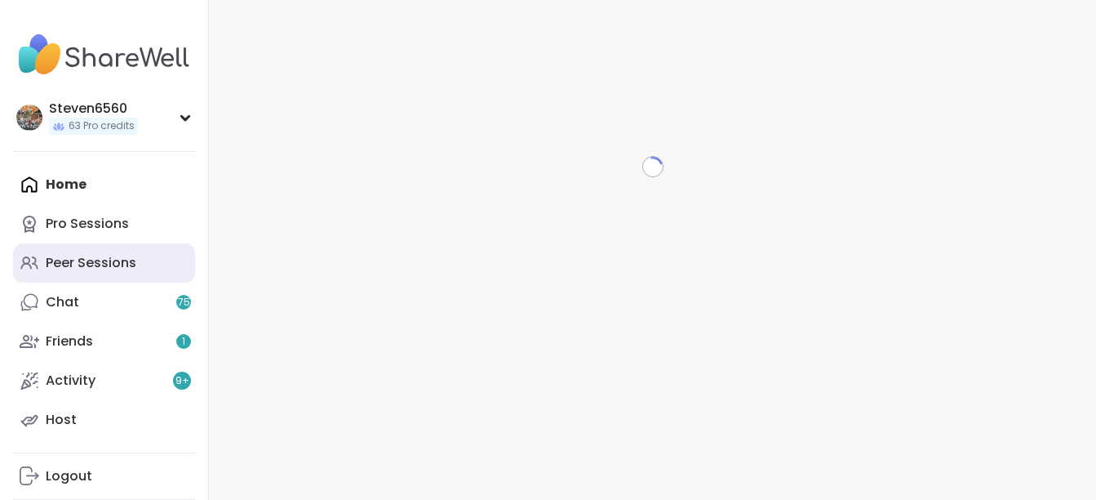
click at [85, 260] on div "Peer Sessions" at bounding box center [91, 263] width 91 height 18
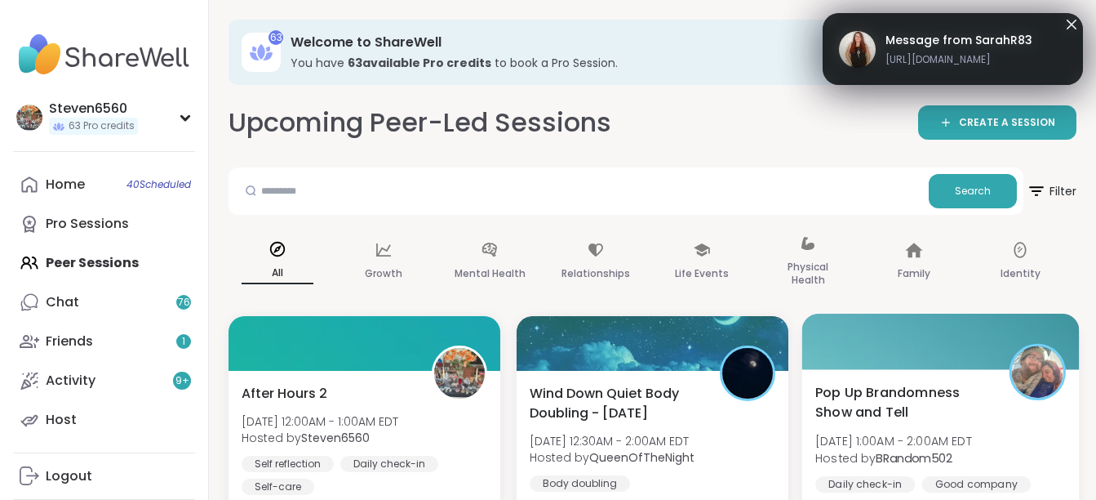
click at [972, 438] on span "[DATE] 1:00AM - 2:00AM EDT" at bounding box center [893, 441] width 157 height 16
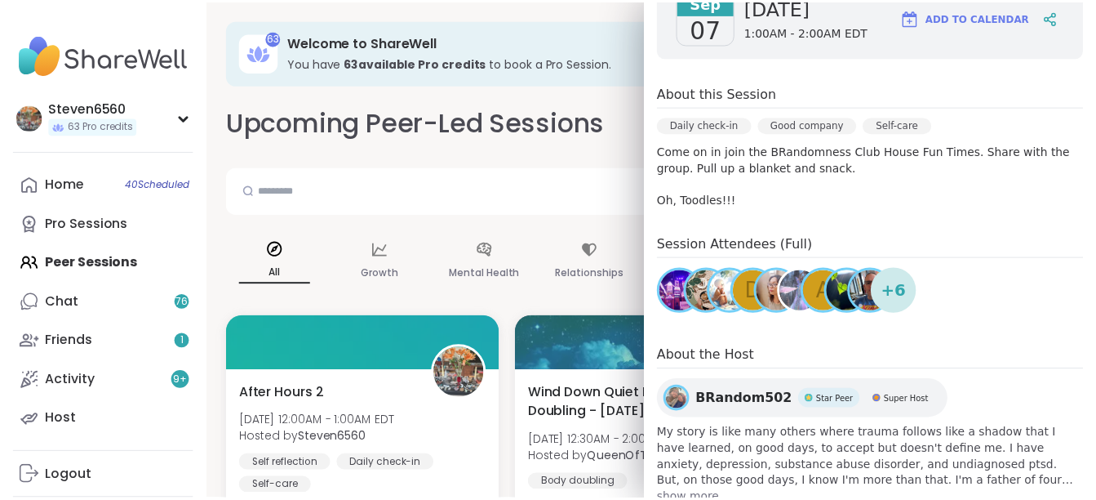
scroll to position [275, 0]
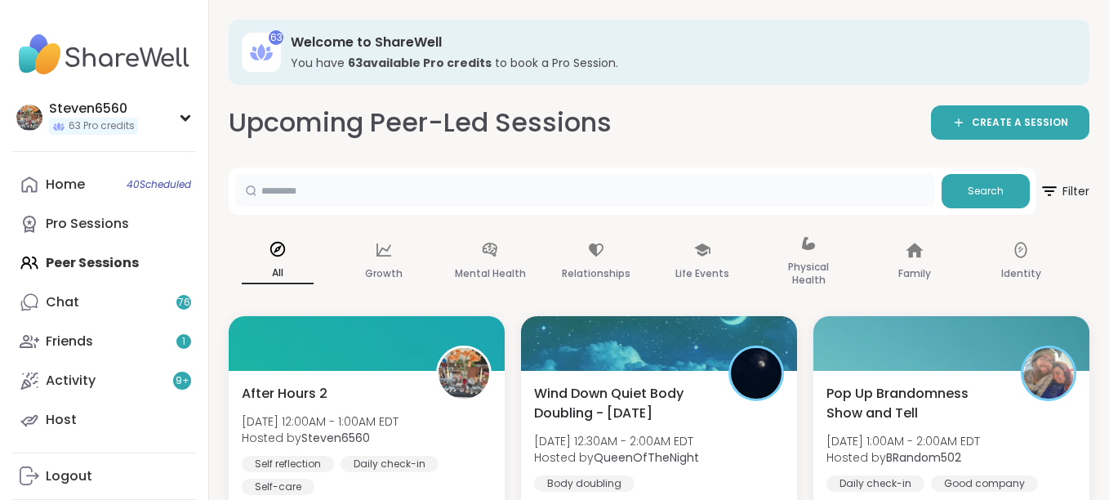
click at [603, 187] on input "text" at bounding box center [585, 190] width 700 height 33
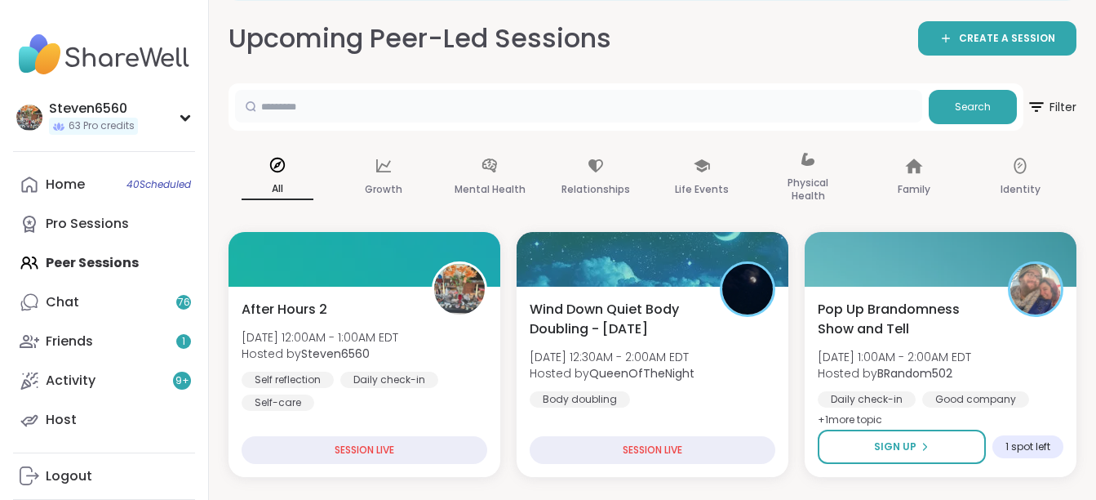
scroll to position [98, 0]
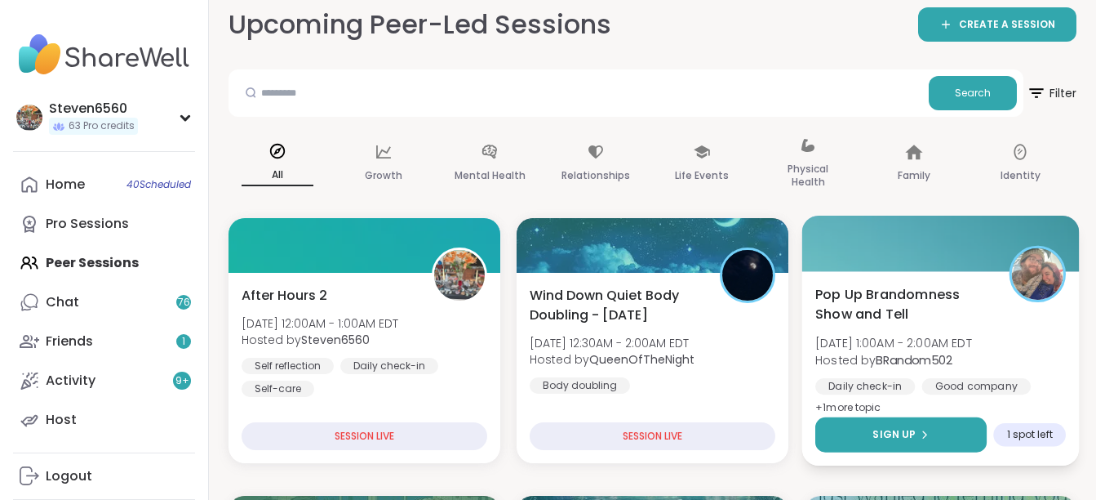
click at [940, 431] on button "Sign Up" at bounding box center [900, 434] width 171 height 35
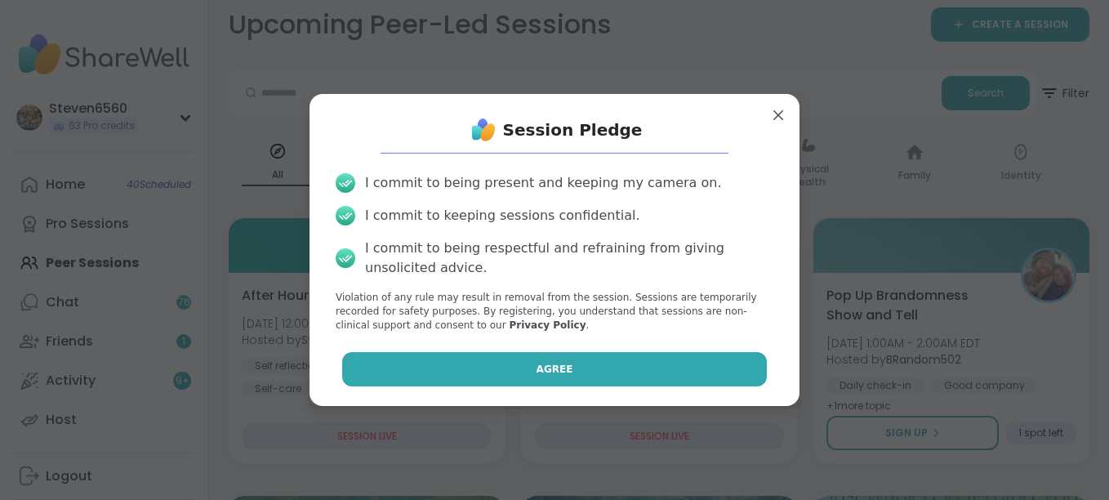
click at [710, 371] on button "Agree" at bounding box center [554, 369] width 425 height 34
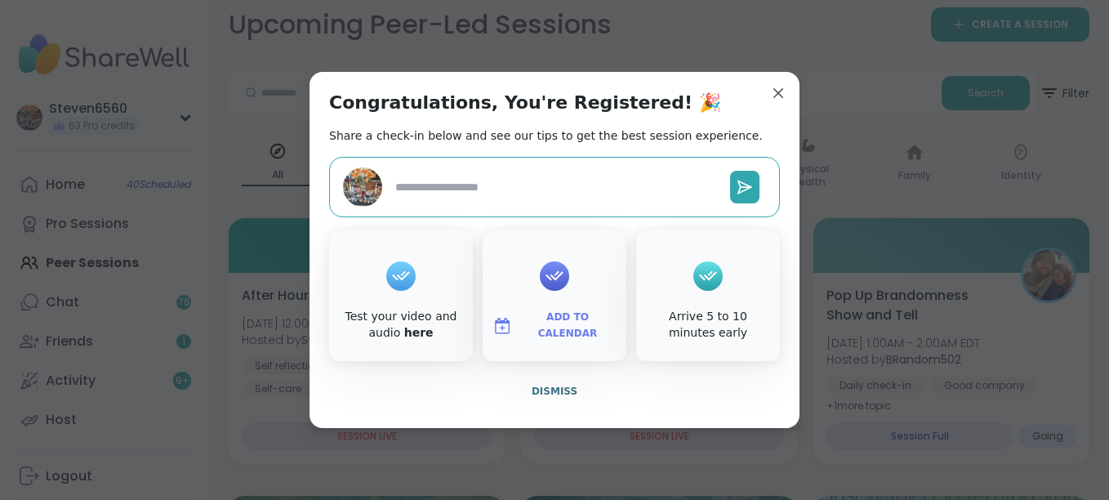
type textarea "*"
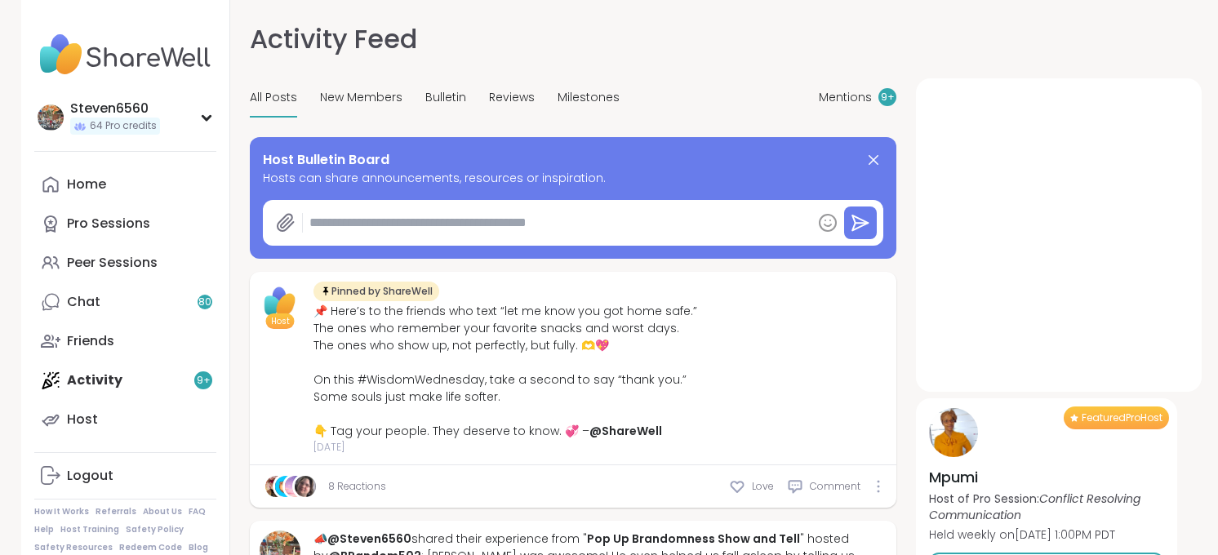
type textarea "*"
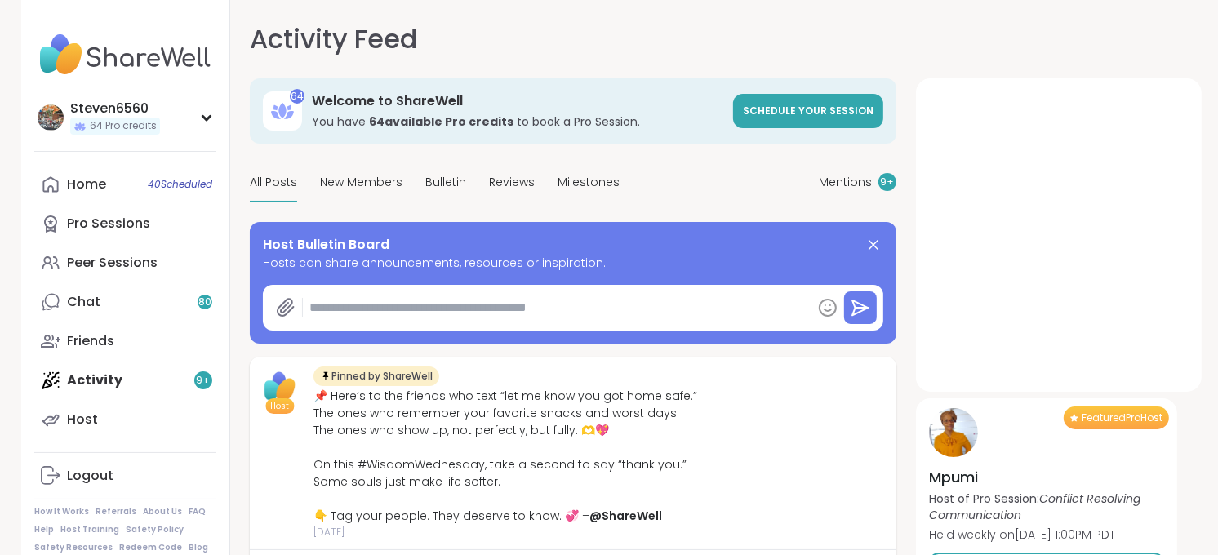
type textarea "*"
